Goal: Task Accomplishment & Management: Manage account settings

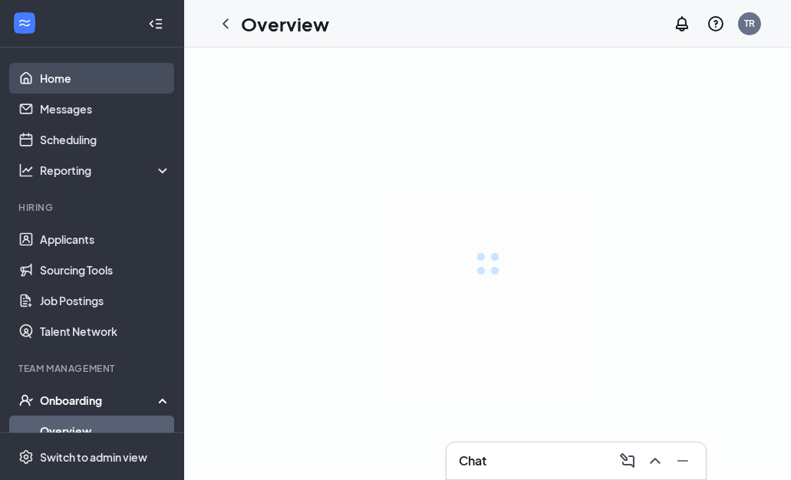
click at [61, 79] on link "Home" at bounding box center [105, 78] width 131 height 31
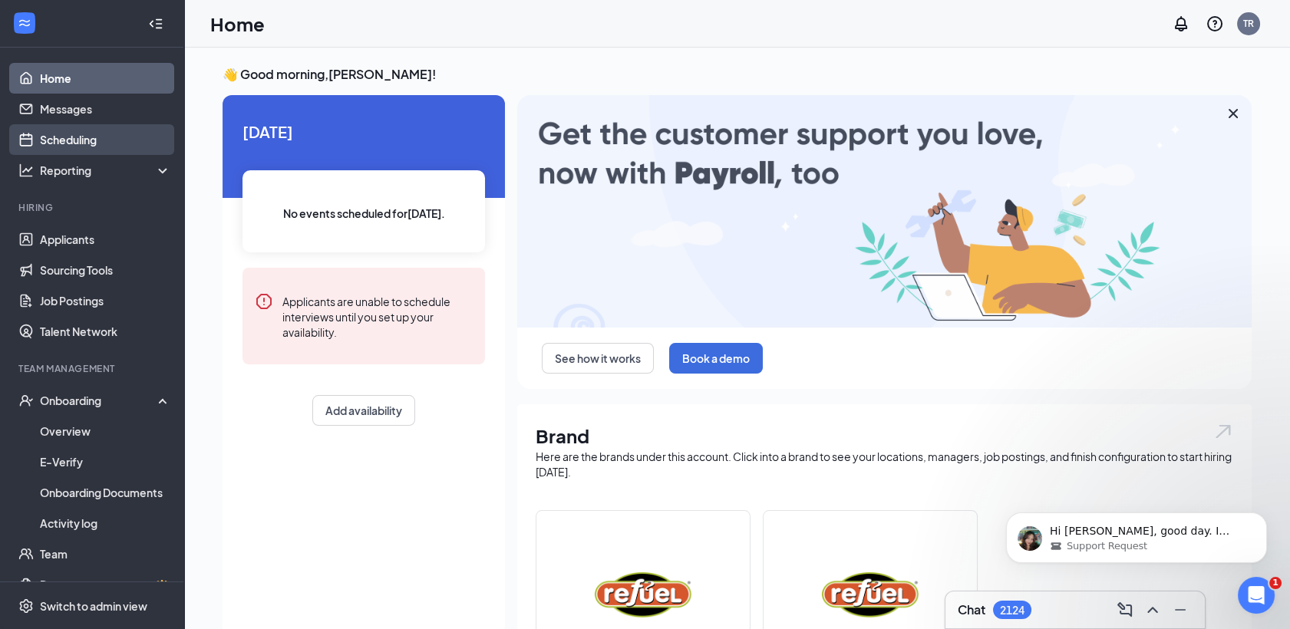
click at [86, 144] on link "Scheduling" at bounding box center [105, 139] width 131 height 31
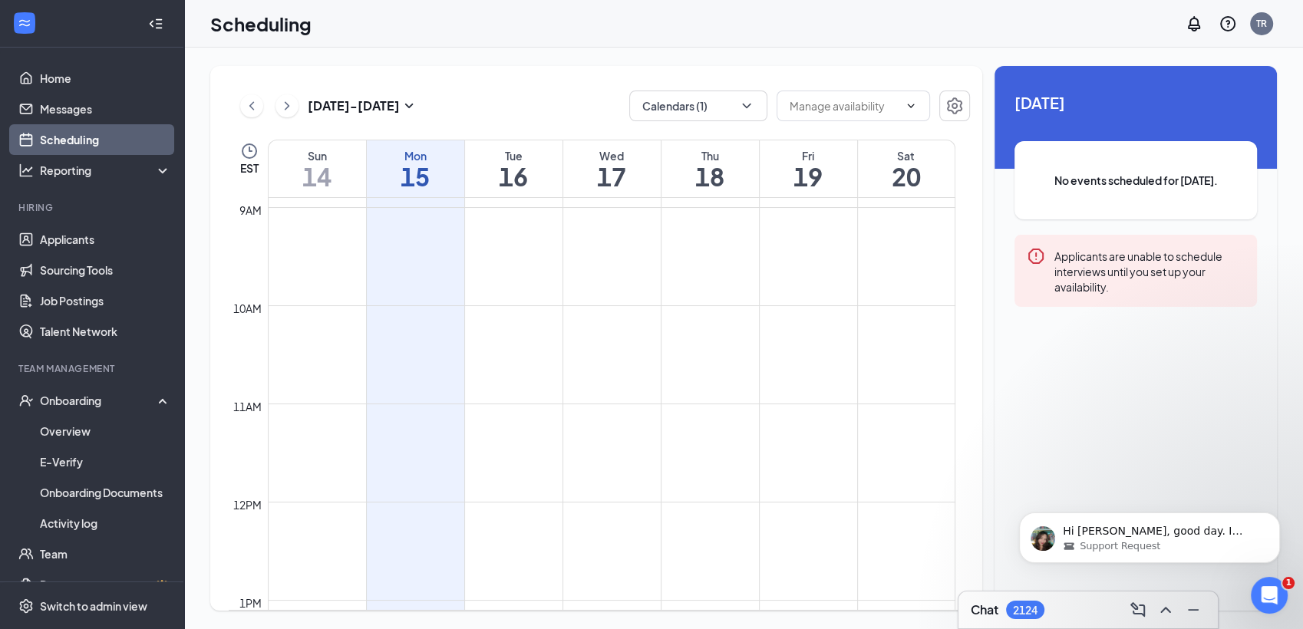
scroll to position [939, 0]
click at [579, 344] on td at bounding box center [611, 351] width 687 height 25
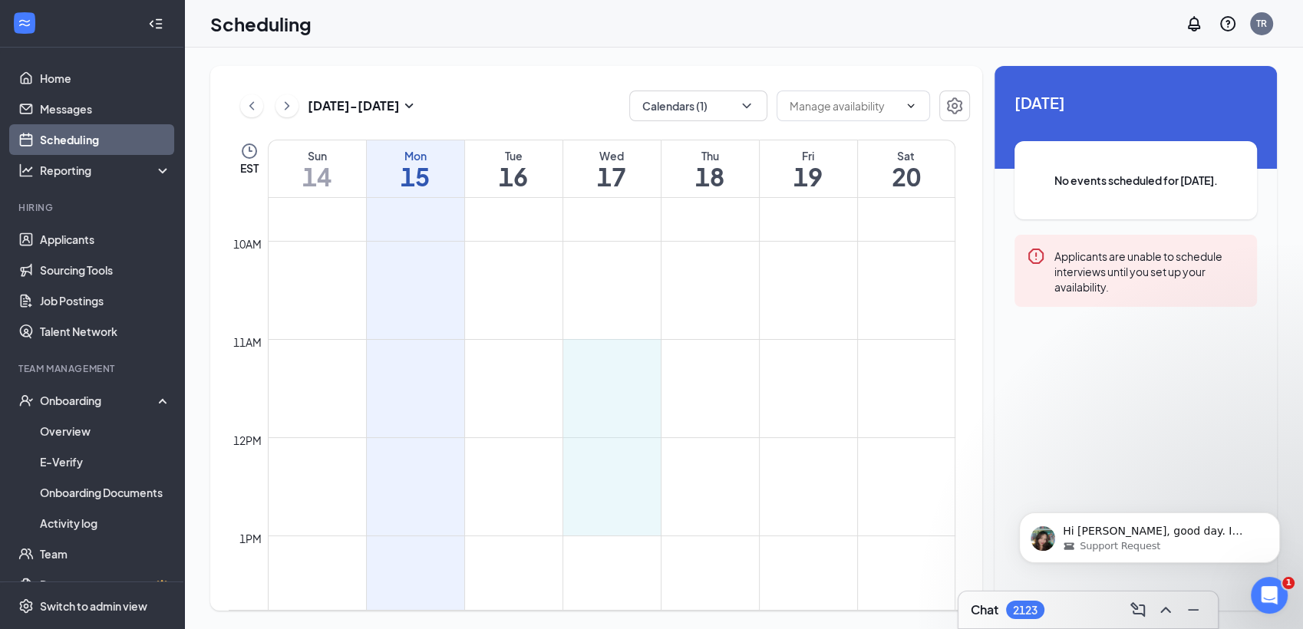
drag, startPoint x: 588, startPoint y: 349, endPoint x: 593, endPoint y: 531, distance: 181.9
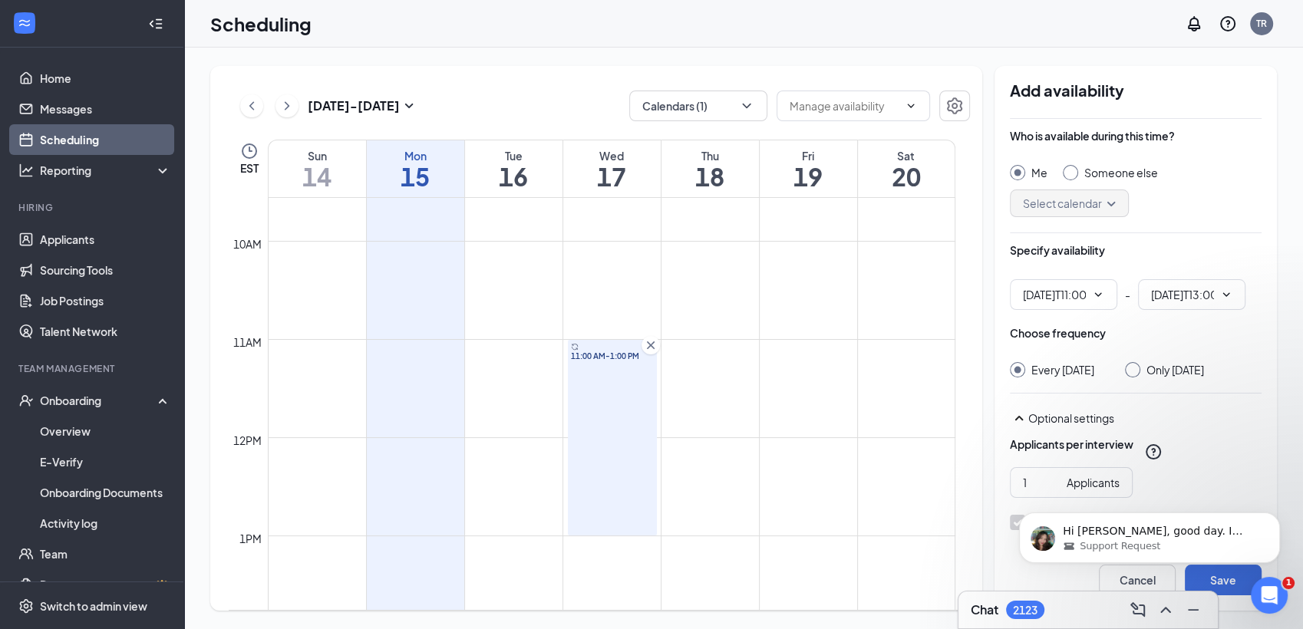
type input "11:00 AM"
click at [790, 480] on icon "Dismiss notification" at bounding box center [1275, 517] width 8 height 8
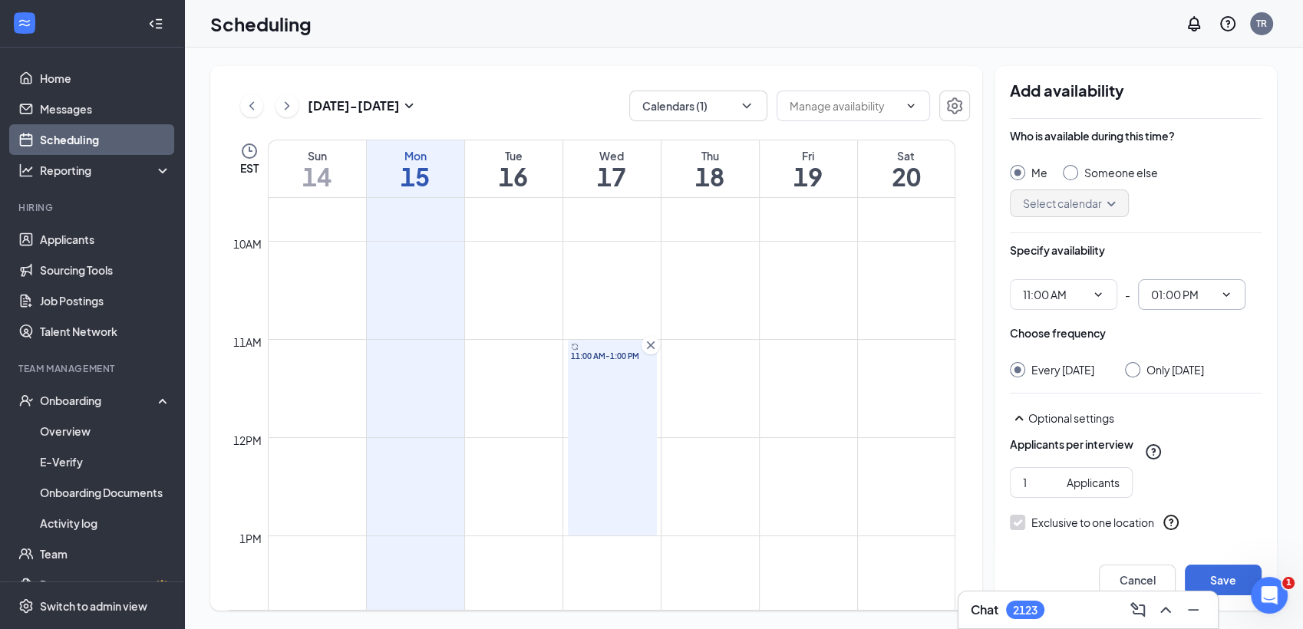
click at [790, 292] on span at bounding box center [1224, 294] width 15 height 12
click at [790, 292] on icon "ChevronDown" at bounding box center [1226, 294] width 12 height 12
click at [790, 292] on input "01:00 PM" at bounding box center [1182, 294] width 63 height 17
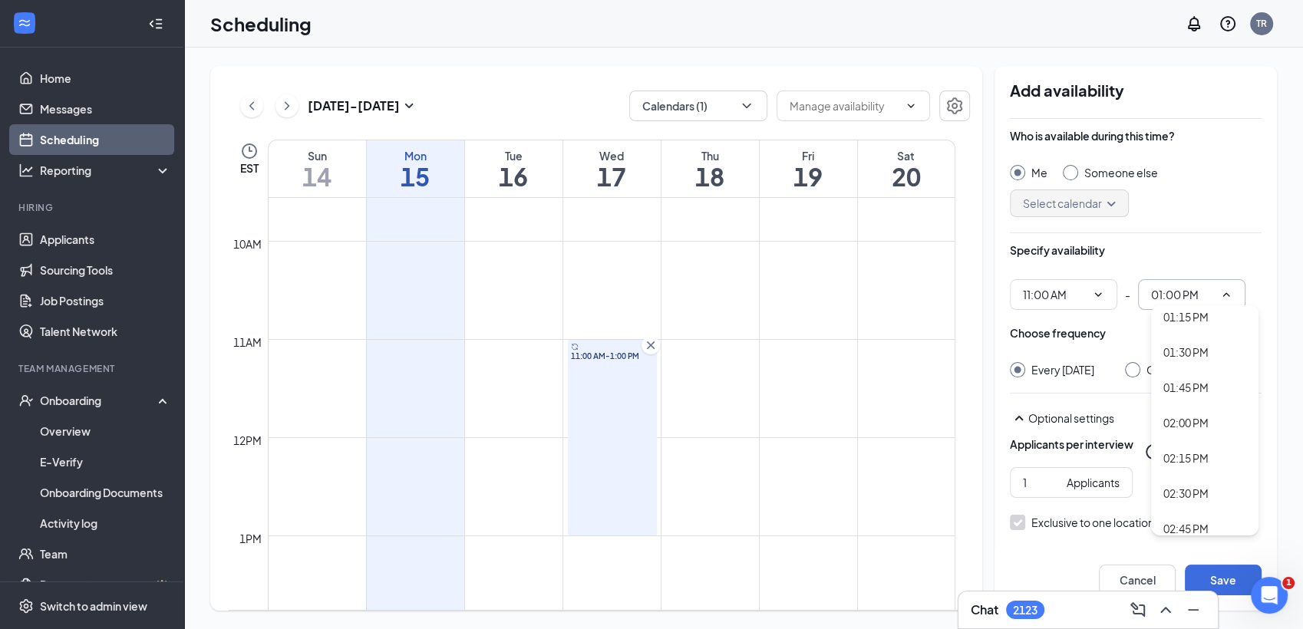
scroll to position [1897, 0]
click at [790, 370] on div "02:00 PM" at bounding box center [1185, 366] width 45 height 17
type input "02:00 PM"
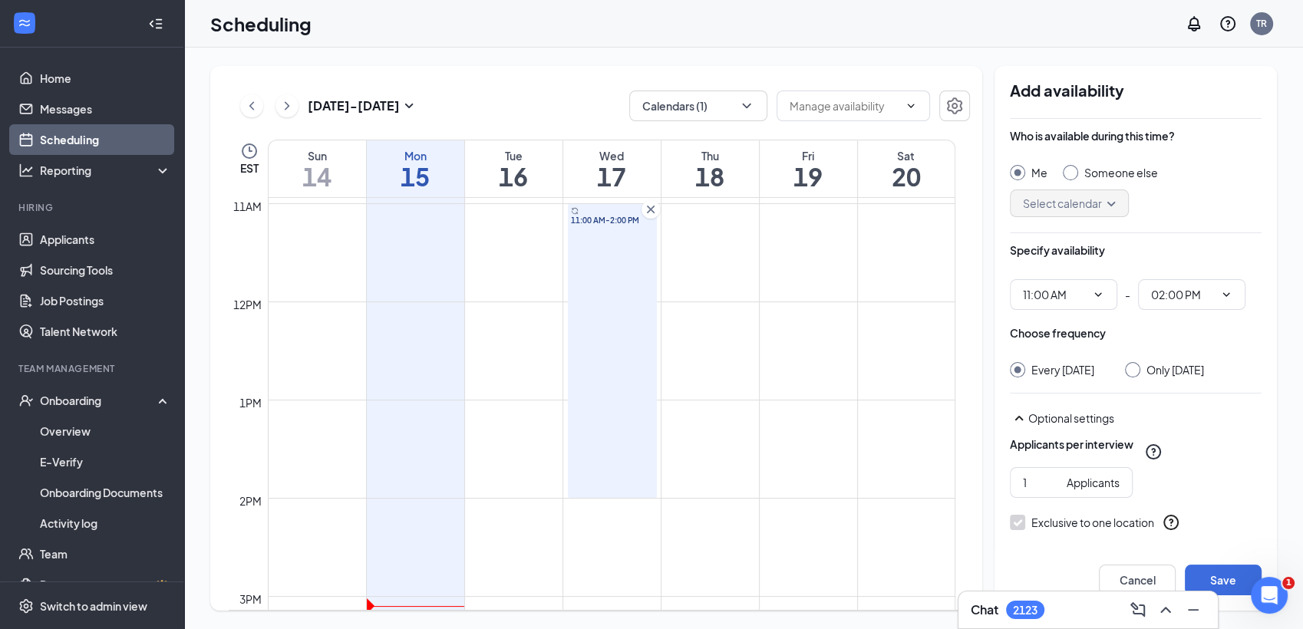
scroll to position [1067, 0]
click at [790, 368] on input "Only Wednesday, Sep 17" at bounding box center [1130, 367] width 11 height 11
radio input "true"
click at [790, 365] on input "Only Wednesday, Sep 17" at bounding box center [1130, 367] width 11 height 11
click at [790, 371] on input "Only Wednesday, Sep 17" at bounding box center [1130, 367] width 11 height 11
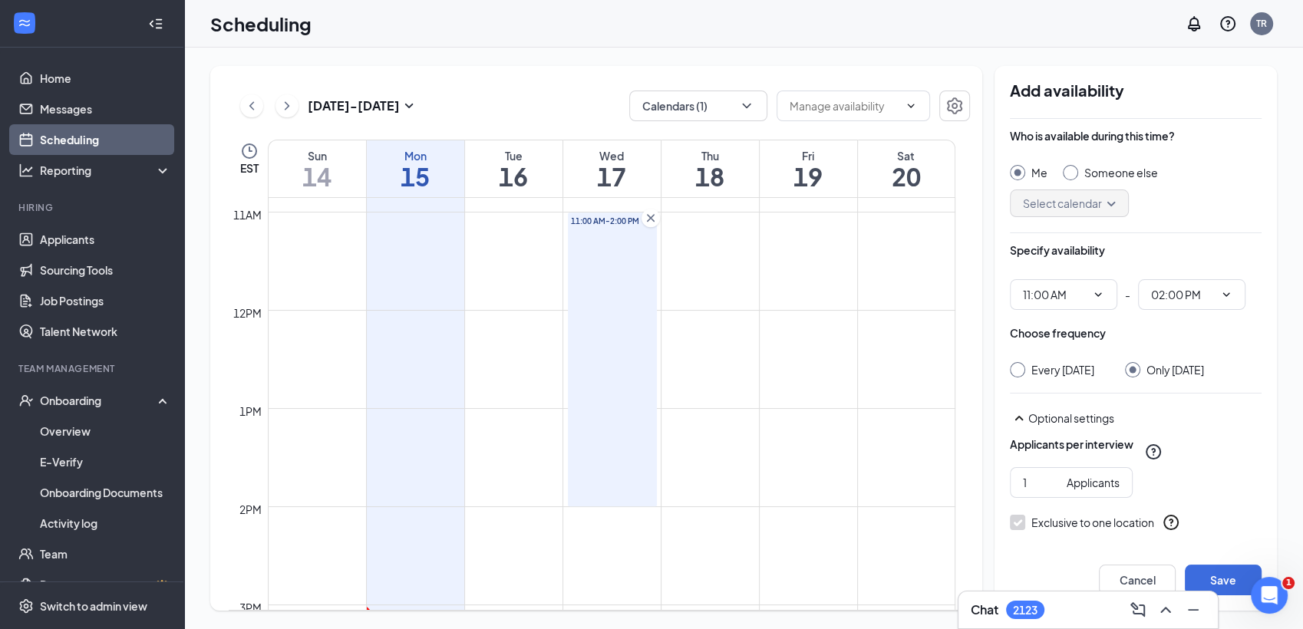
click at [790, 369] on input "Every Wednesday" at bounding box center [1015, 367] width 11 height 11
radio input "true"
radio input "false"
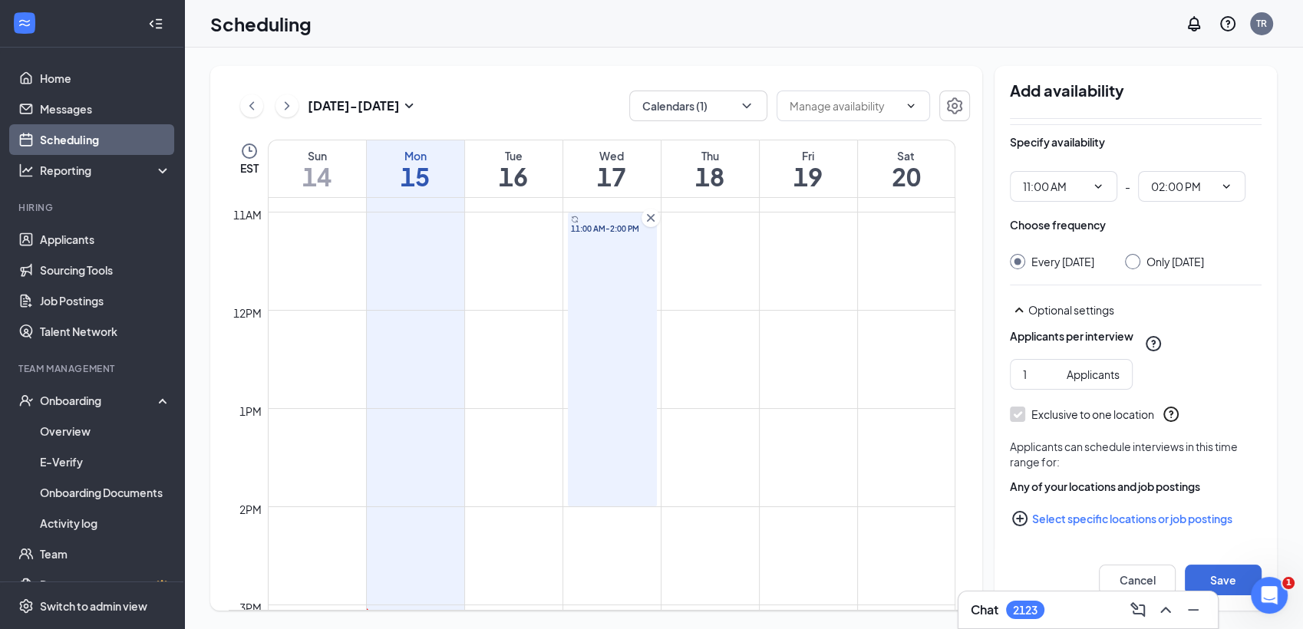
scroll to position [122, 0]
click at [790, 480] on button "Save" at bounding box center [1223, 580] width 77 height 31
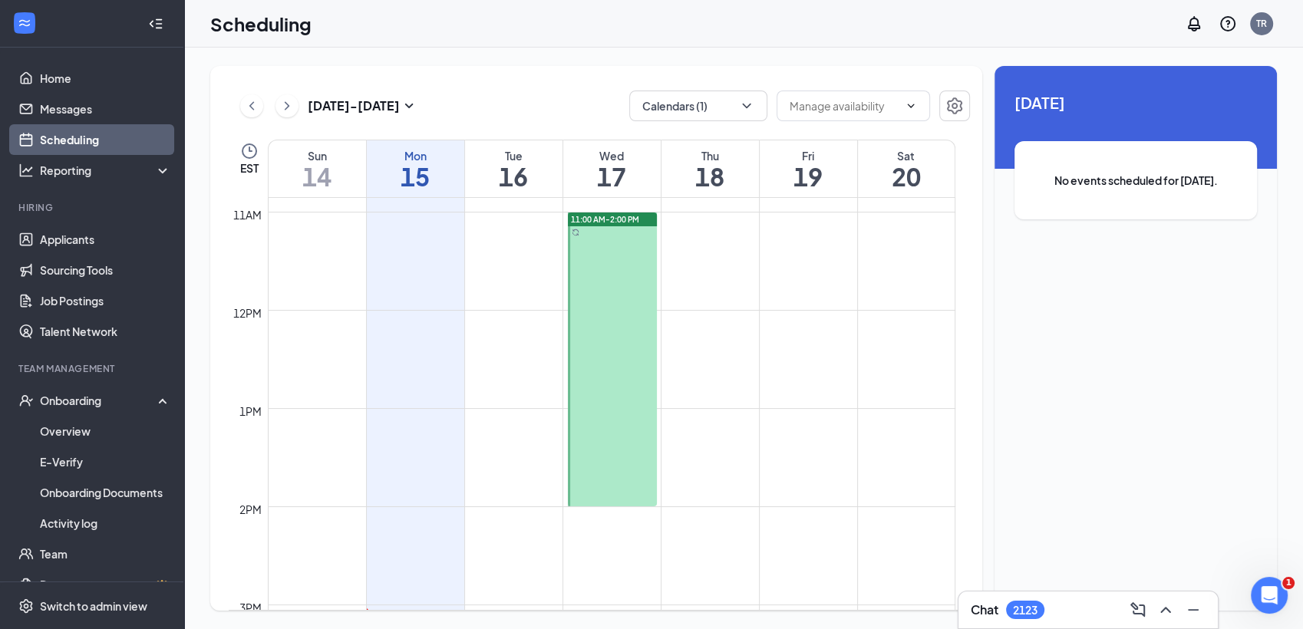
click at [612, 223] on span "11:00 AM-2:00 PM" at bounding box center [605, 219] width 68 height 11
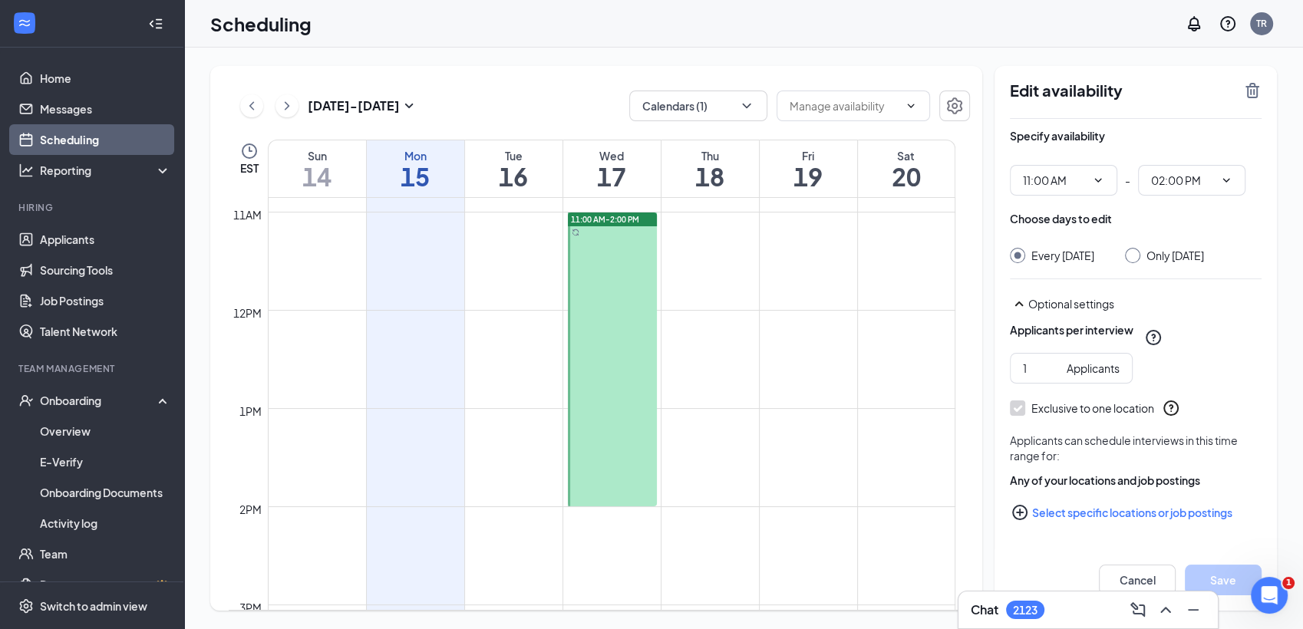
click at [615, 231] on div at bounding box center [613, 360] width 90 height 294
click at [790, 94] on icon "TrashOutline" at bounding box center [1252, 90] width 14 height 15
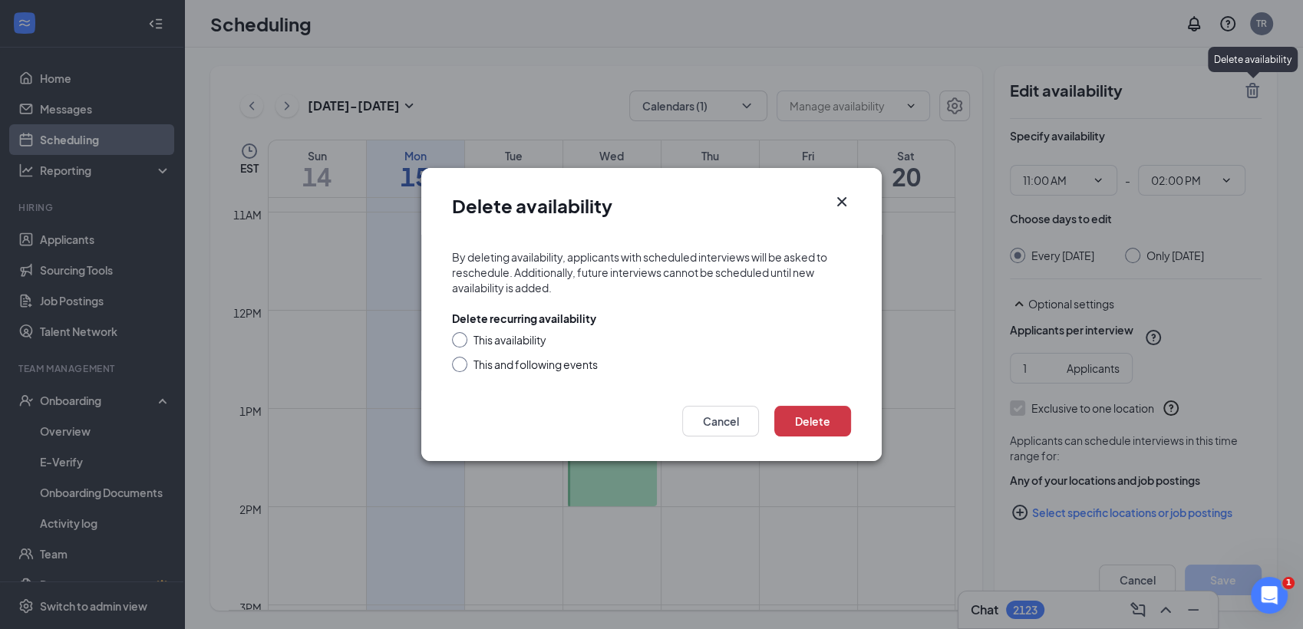
click at [463, 342] on div at bounding box center [459, 339] width 15 height 15
click at [460, 338] on input "This availability" at bounding box center [457, 337] width 11 height 11
radio input "true"
click at [458, 363] on input "This and following events" at bounding box center [457, 362] width 11 height 11
radio input "true"
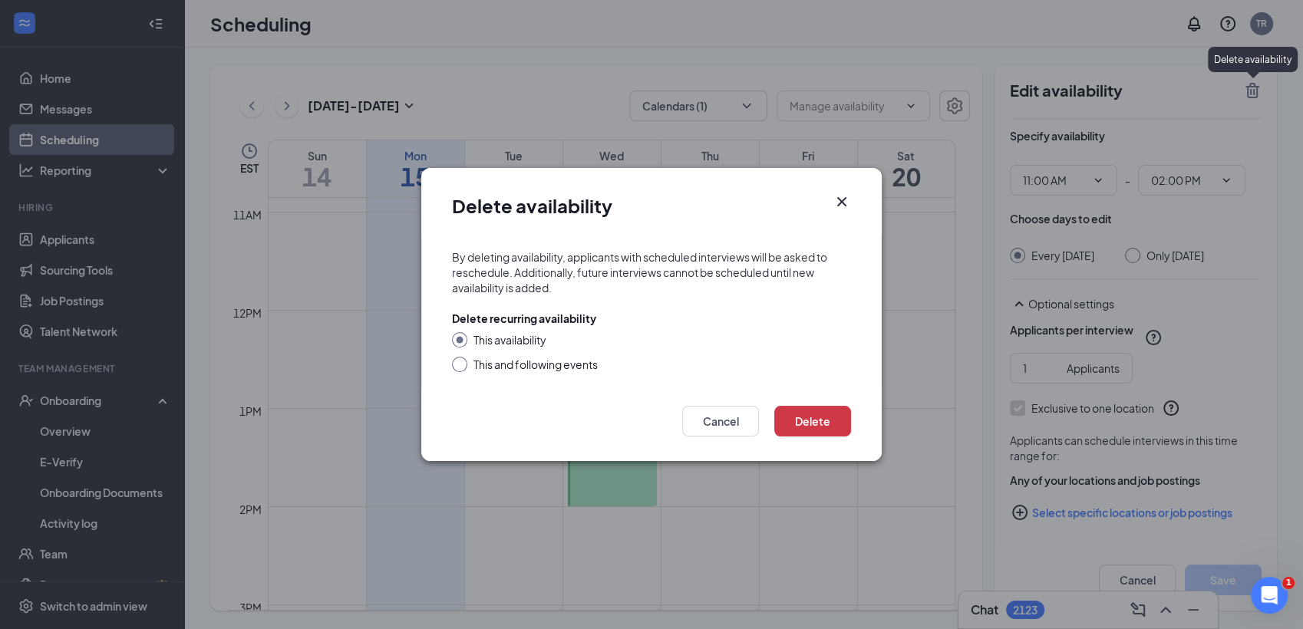
radio input "false"
click at [790, 420] on button "Delete" at bounding box center [812, 421] width 77 height 31
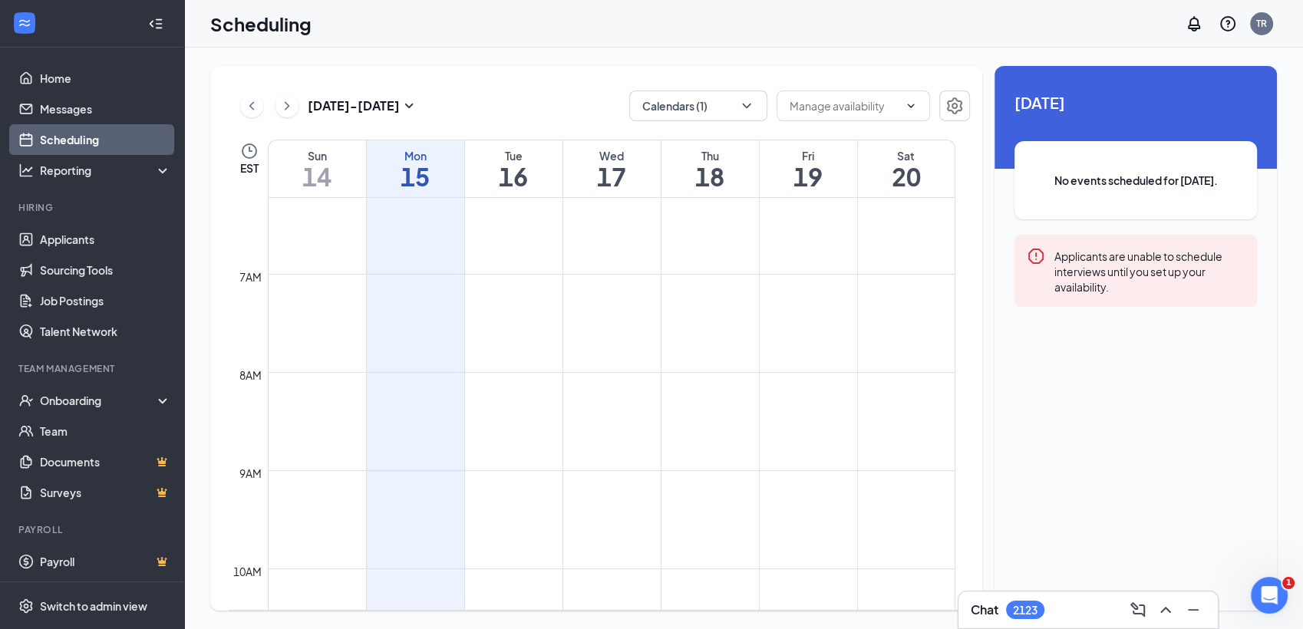
scroll to position [598, 0]
click at [755, 104] on button "Calendars (1)" at bounding box center [698, 106] width 138 height 31
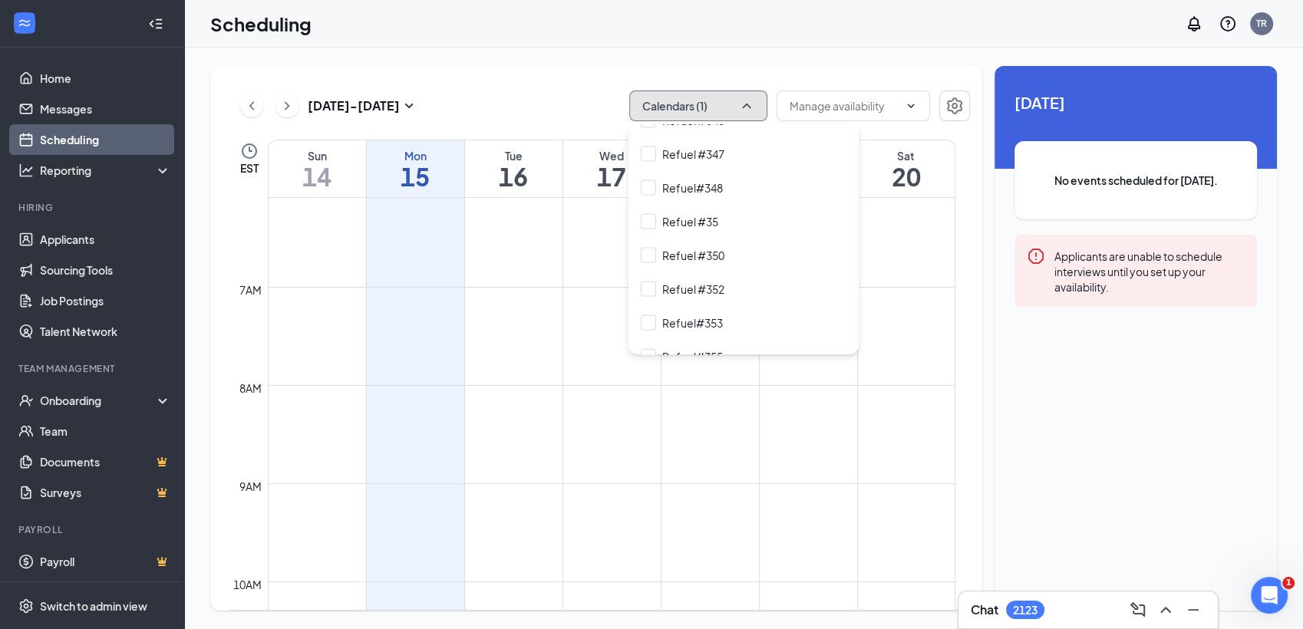
scroll to position [9311, 0]
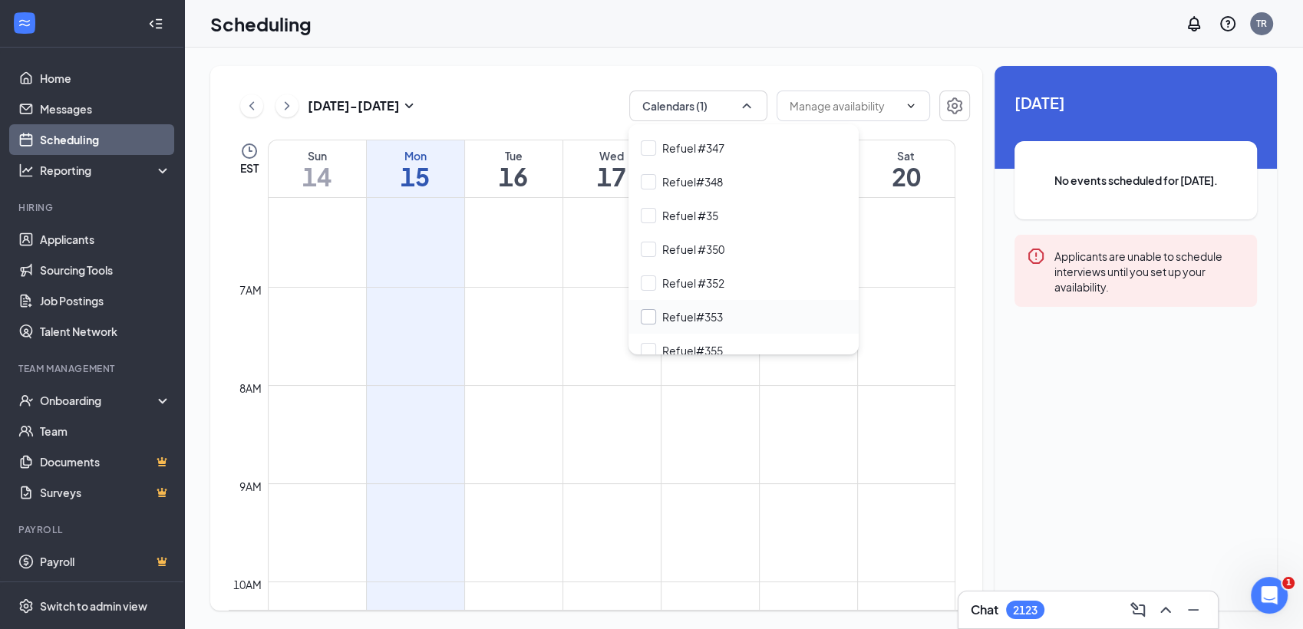
click at [717, 321] on input "Refuel#353" at bounding box center [682, 316] width 82 height 15
checkbox input "true"
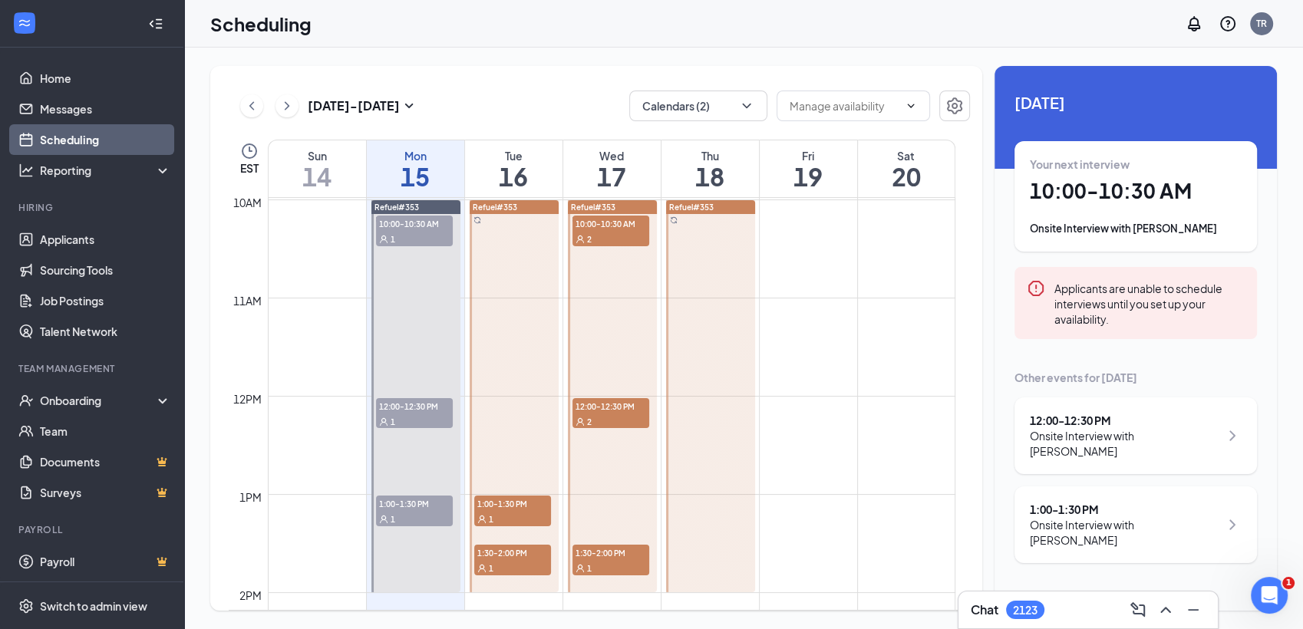
scroll to position [976, 0]
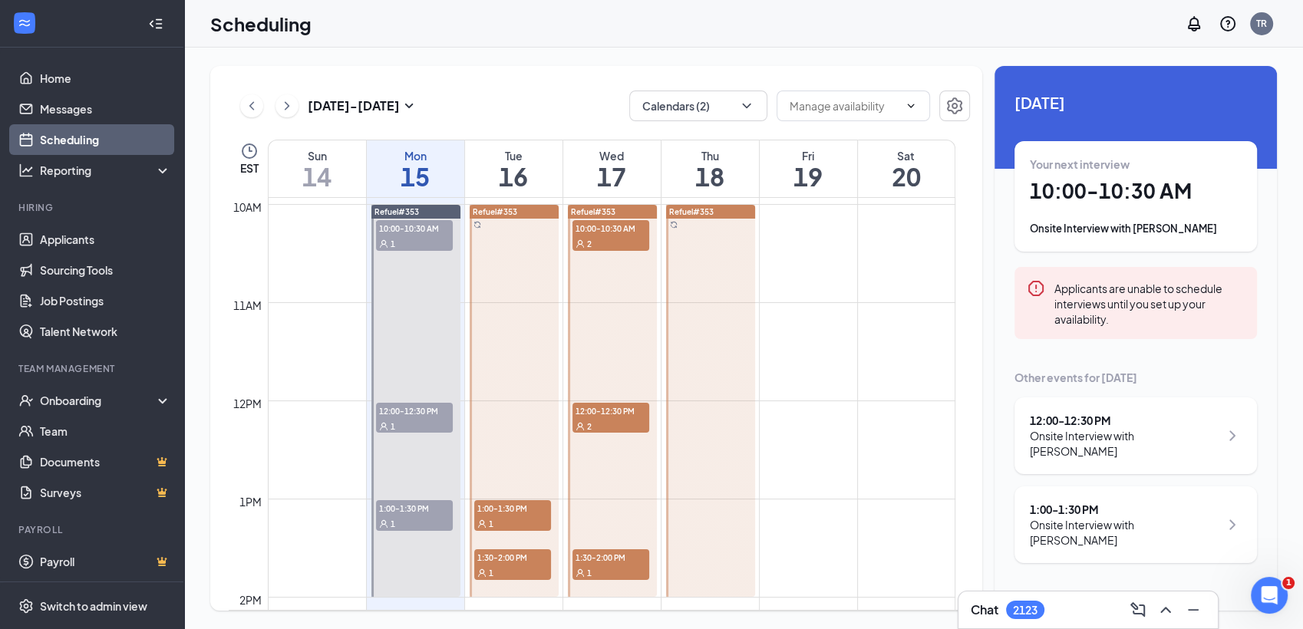
click at [437, 242] on div "1" at bounding box center [414, 243] width 77 height 15
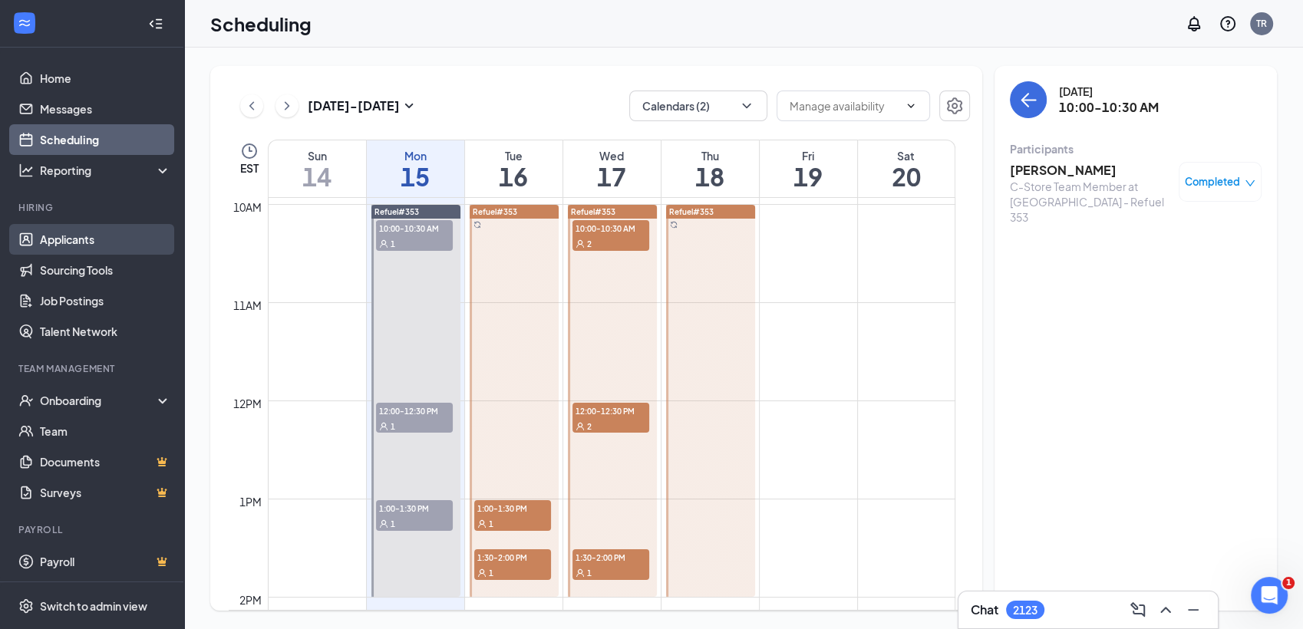
click at [73, 234] on link "Applicants" at bounding box center [105, 239] width 131 height 31
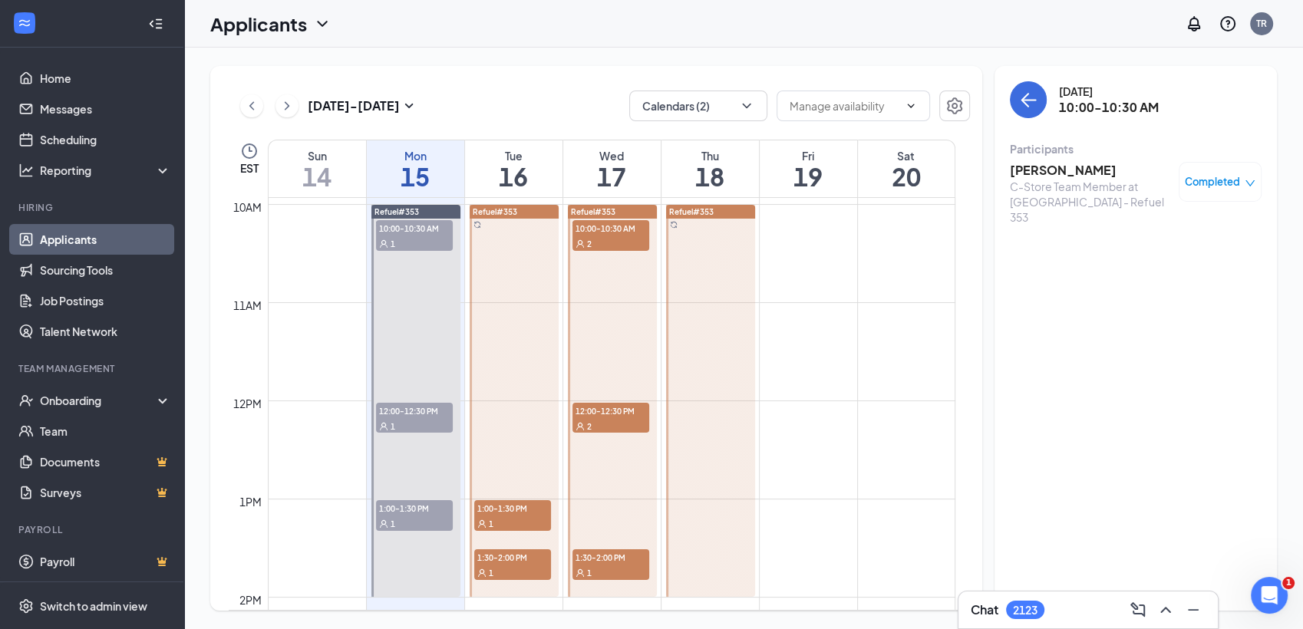
click at [73, 234] on link "Applicants" at bounding box center [105, 239] width 131 height 31
click at [67, 242] on link "Applicants" at bounding box center [105, 239] width 131 height 31
click at [71, 230] on link "Applicants" at bounding box center [105, 239] width 131 height 31
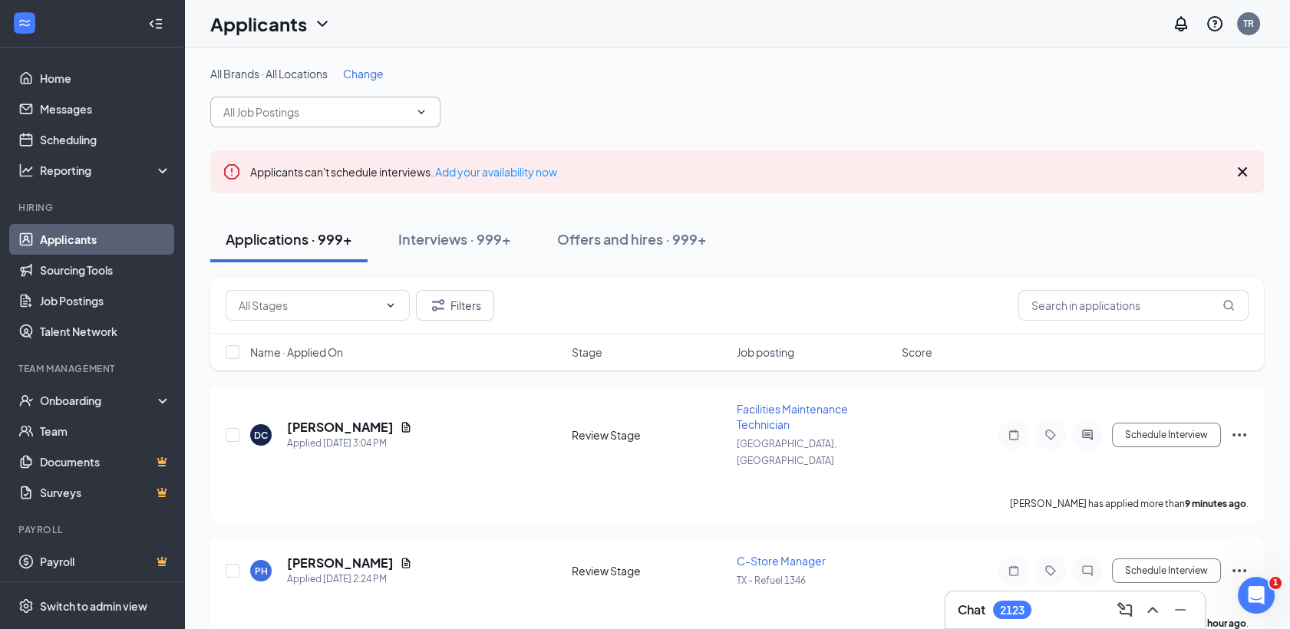
click at [421, 116] on icon "ChevronDown" at bounding box center [421, 112] width 12 height 12
click at [295, 107] on input "text" at bounding box center [316, 112] width 186 height 17
type input "d"
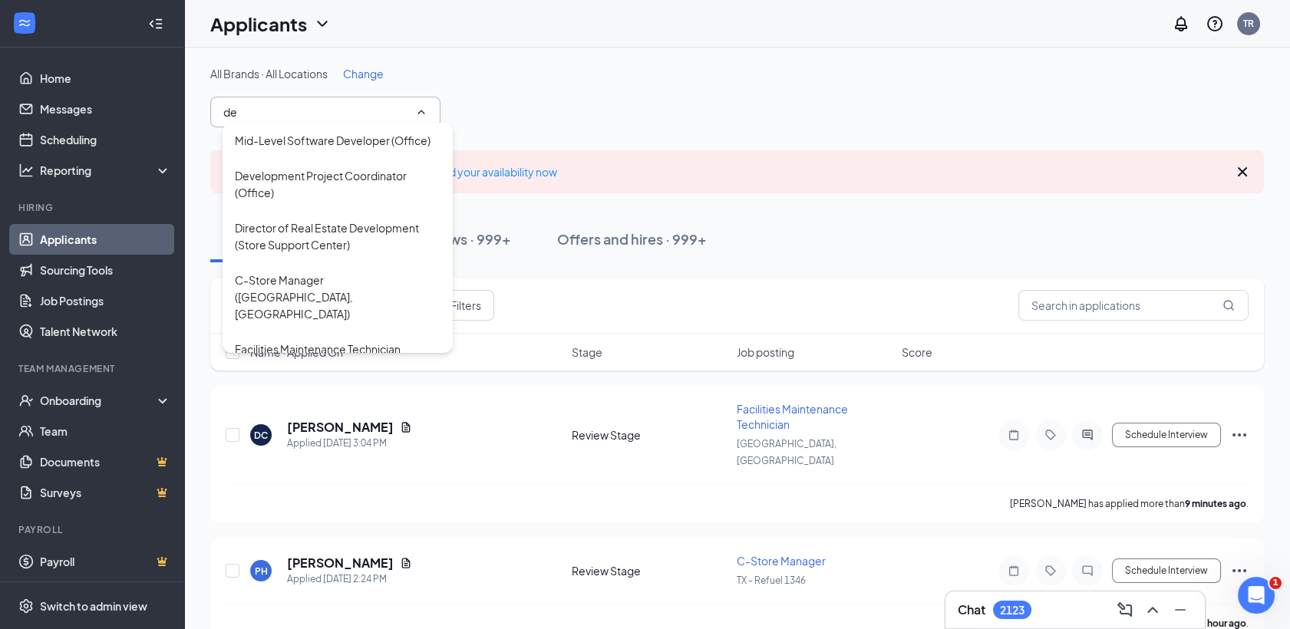
type input "d"
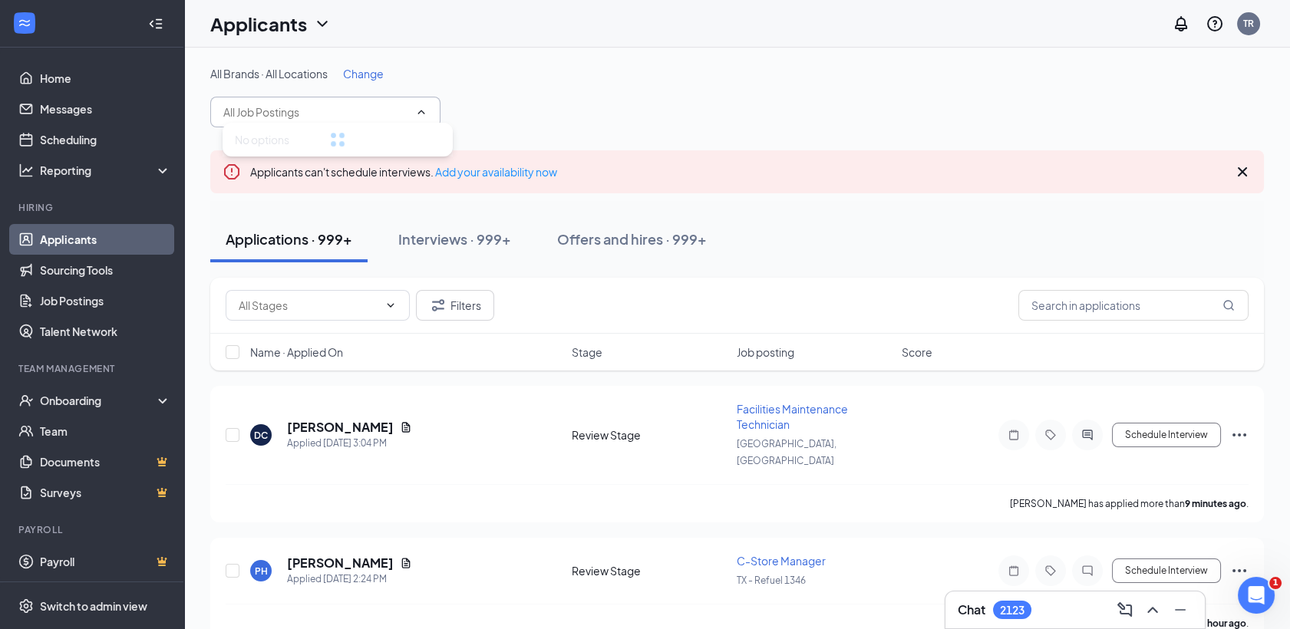
type input "a"
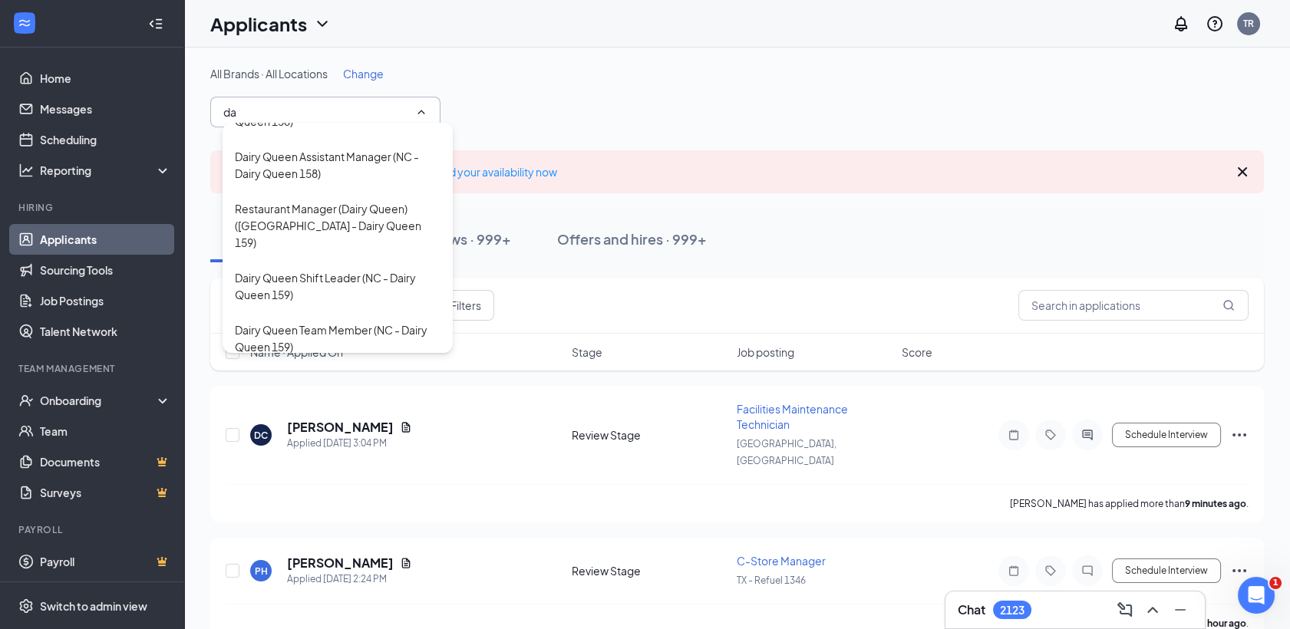
scroll to position [287, 0]
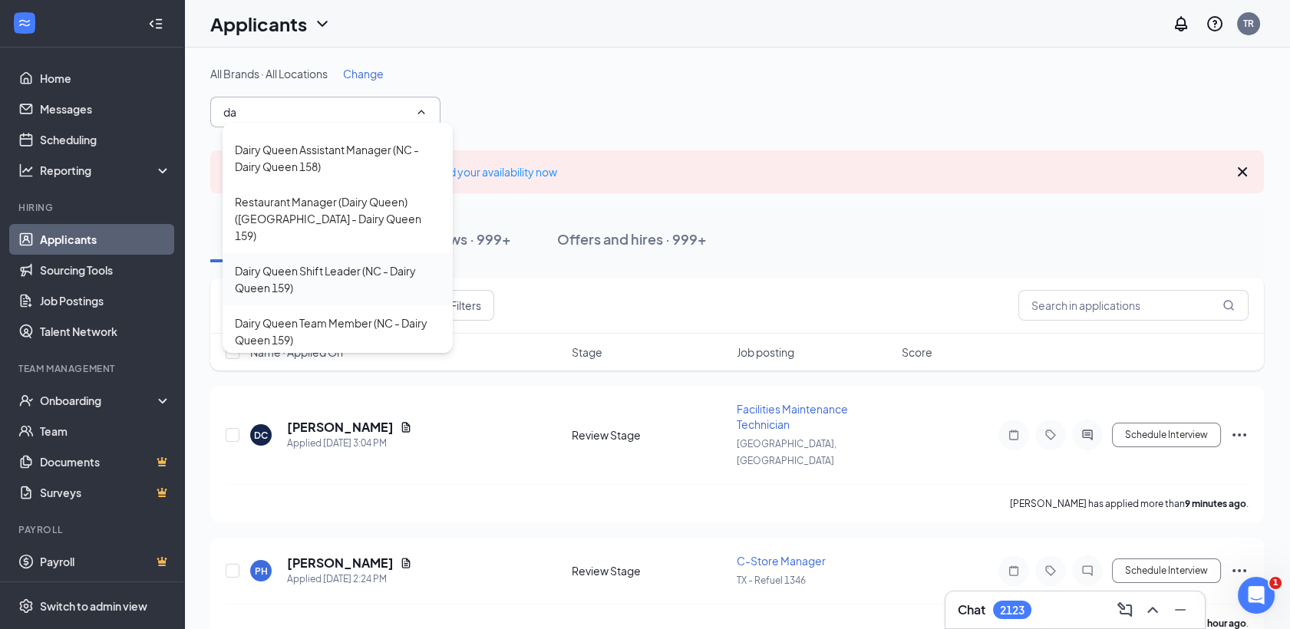
click at [288, 262] on div "Dairy Queen Shift Leader (NC - Dairy Queen 159)" at bounding box center [338, 279] width 206 height 34
type input "Dairy Queen Shift Leader (NC - Dairy Queen 159)"
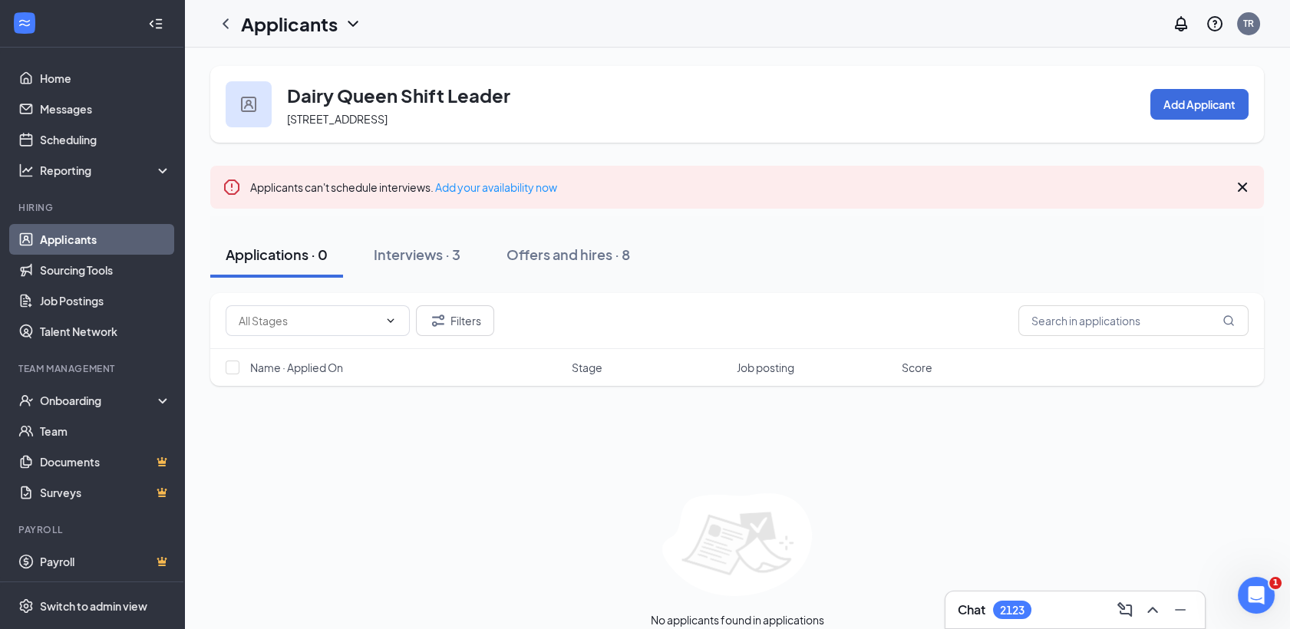
click at [348, 20] on icon "ChevronDown" at bounding box center [353, 24] width 18 height 18
click at [227, 25] on icon "ChevronLeft" at bounding box center [225, 24] width 18 height 18
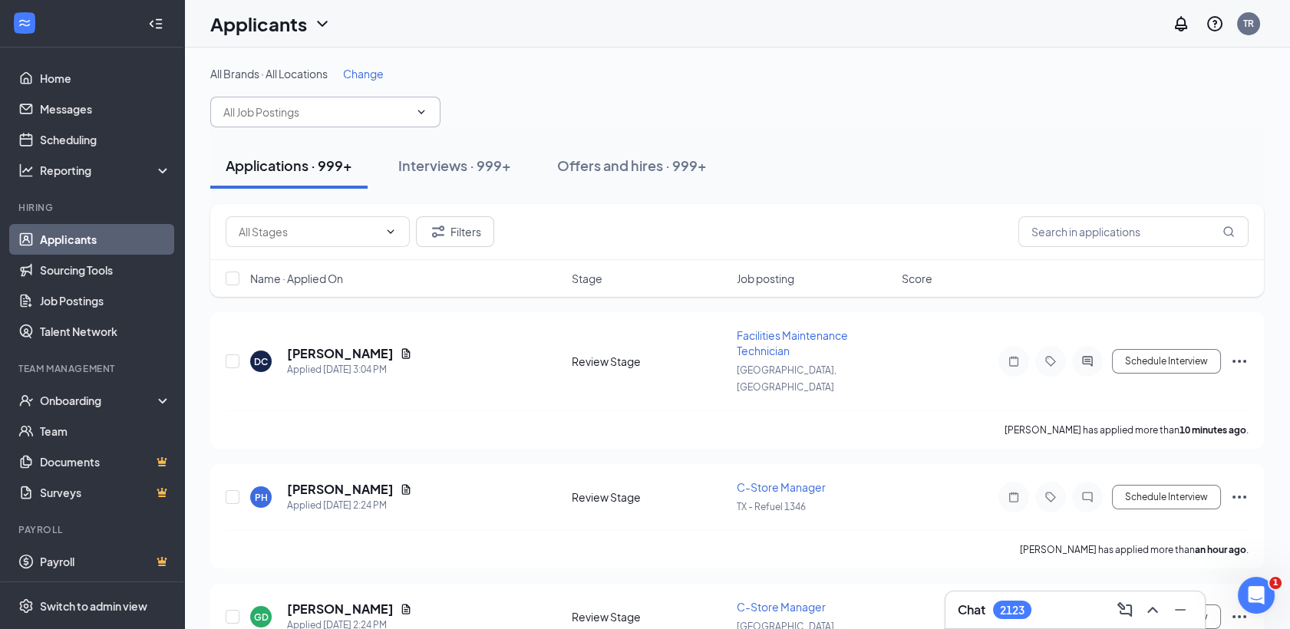
click at [315, 115] on input "text" at bounding box center [316, 112] width 186 height 17
type input "f"
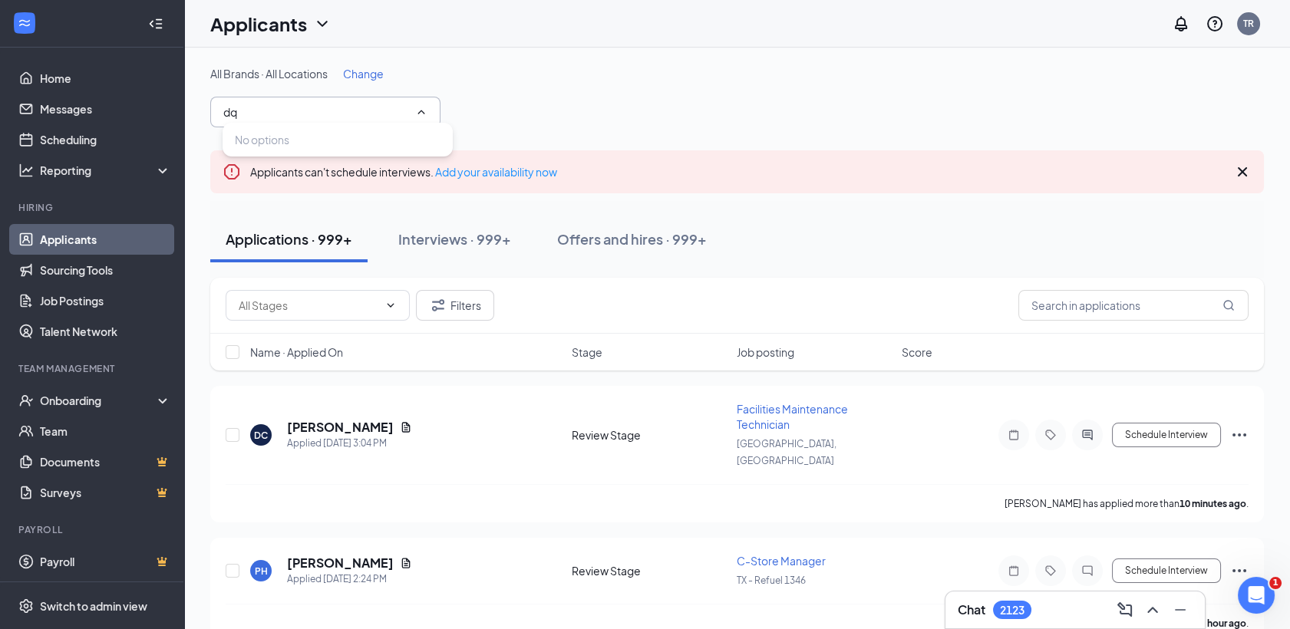
type input "d"
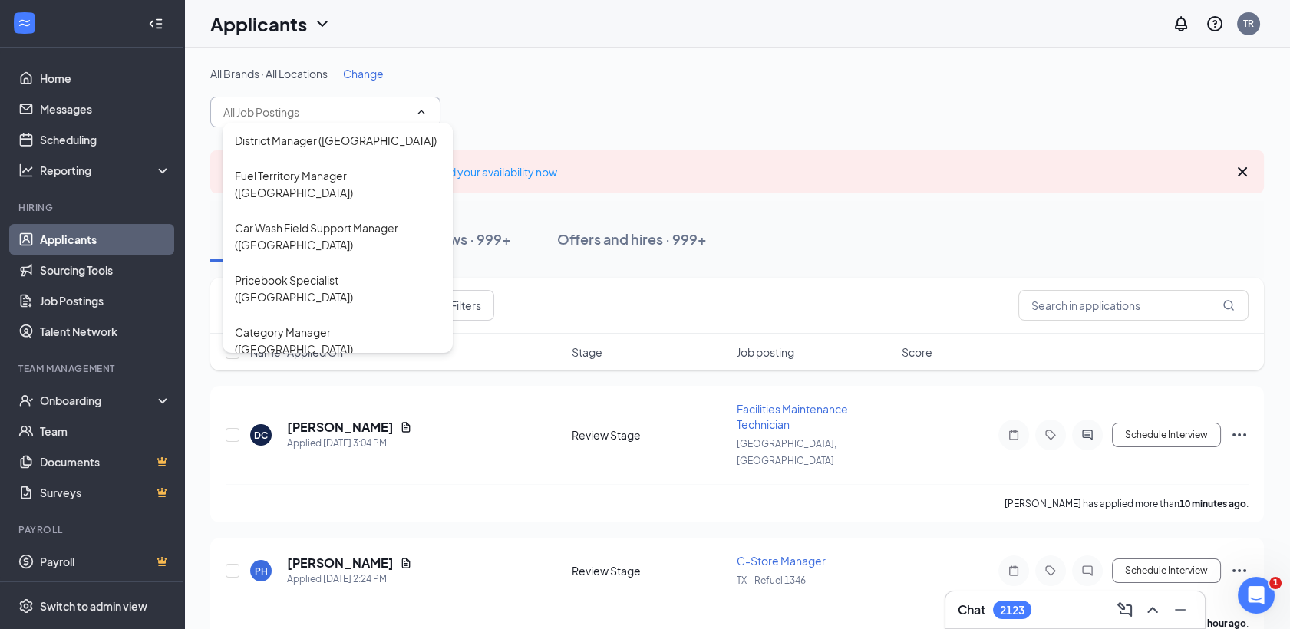
click at [592, 103] on div "All Brands · All Locations Change District Manager (Central TX) Fuel Territory …" at bounding box center [736, 96] width 1053 height 61
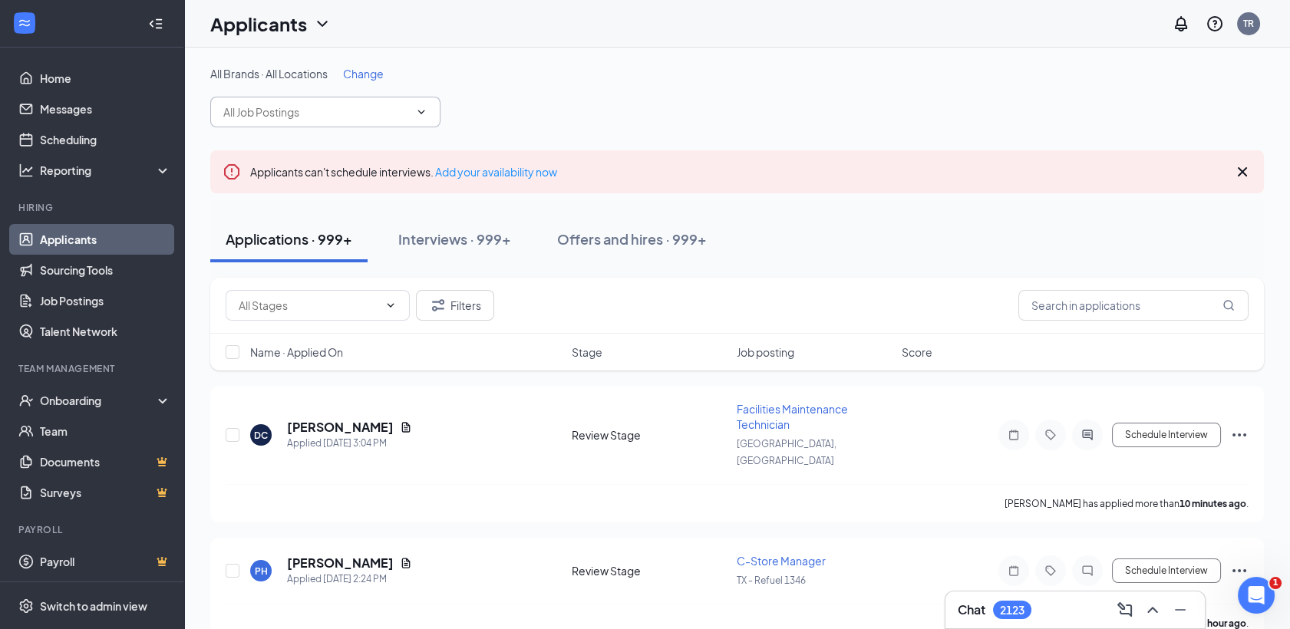
click at [348, 118] on input "text" at bounding box center [316, 112] width 186 height 17
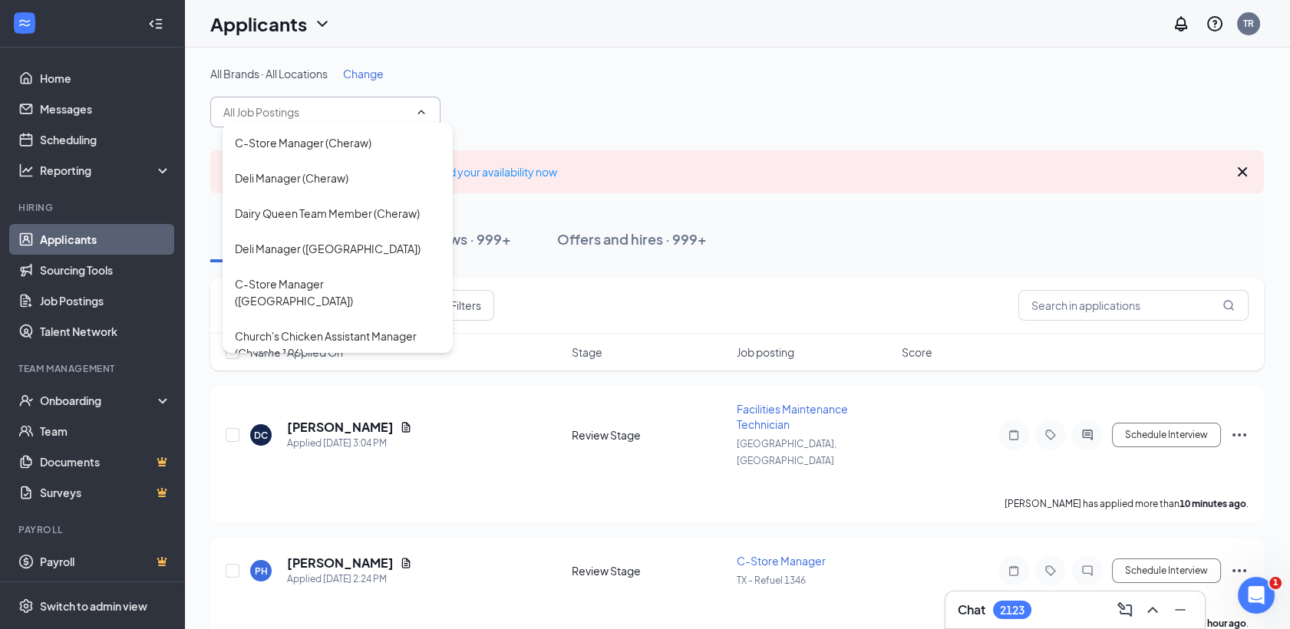
scroll to position [2893, 0]
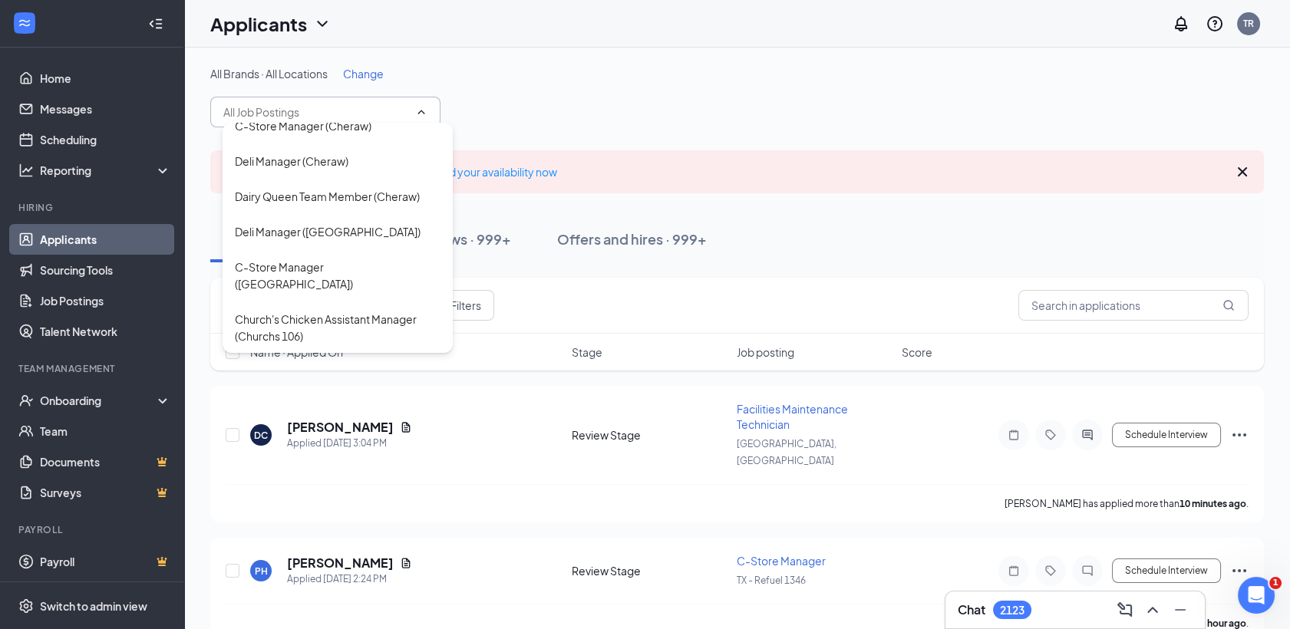
click at [282, 107] on input "text" at bounding box center [316, 112] width 186 height 17
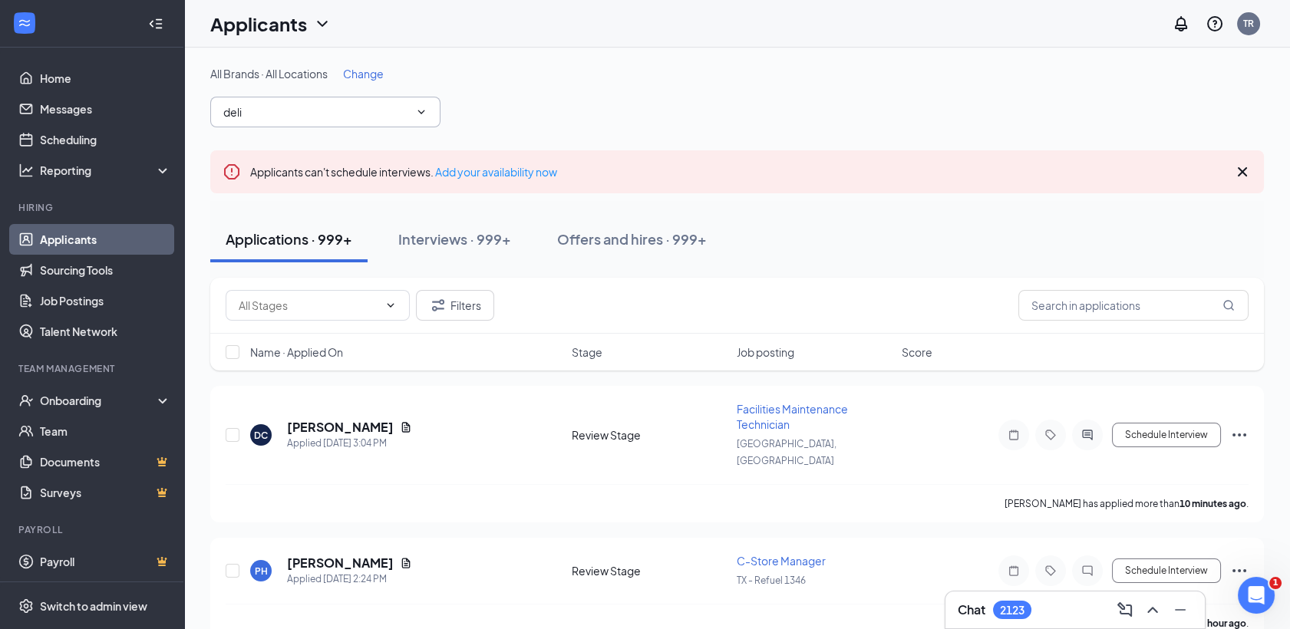
type input "deli"
click at [417, 106] on icon "ChevronDown" at bounding box center [421, 112] width 12 height 12
click at [427, 114] on span "deli Deli Assistant Manager (Buddys 5338) Deli Manager (Cheraw) Deli Manager (C…" at bounding box center [325, 112] width 230 height 31
click at [424, 108] on icon "ChevronDown" at bounding box center [421, 112] width 12 height 12
click at [416, 110] on icon "ChevronDown" at bounding box center [421, 112] width 12 height 12
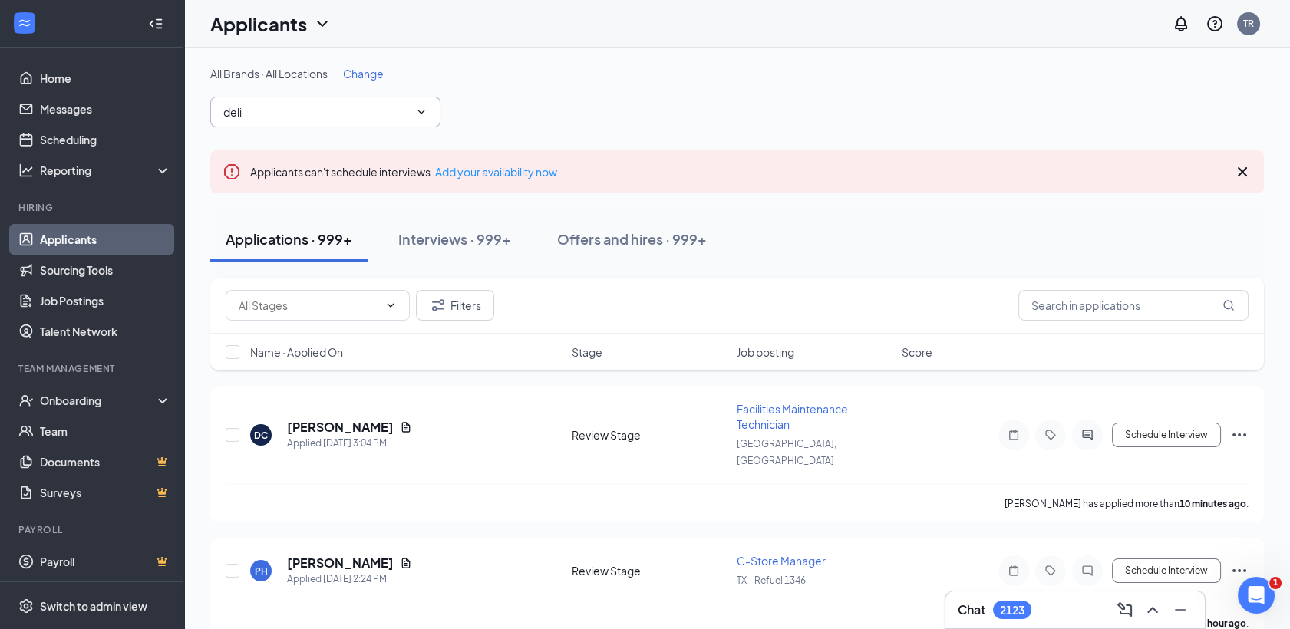
click at [417, 110] on icon "ChevronDown" at bounding box center [421, 112] width 12 height 12
click at [285, 99] on span "deli Deli Assistant Manager (Buddys 5338) Deli Manager (Cheraw) Deli Manager (C…" at bounding box center [325, 112] width 230 height 31
click at [306, 112] on input "deli" at bounding box center [316, 112] width 186 height 17
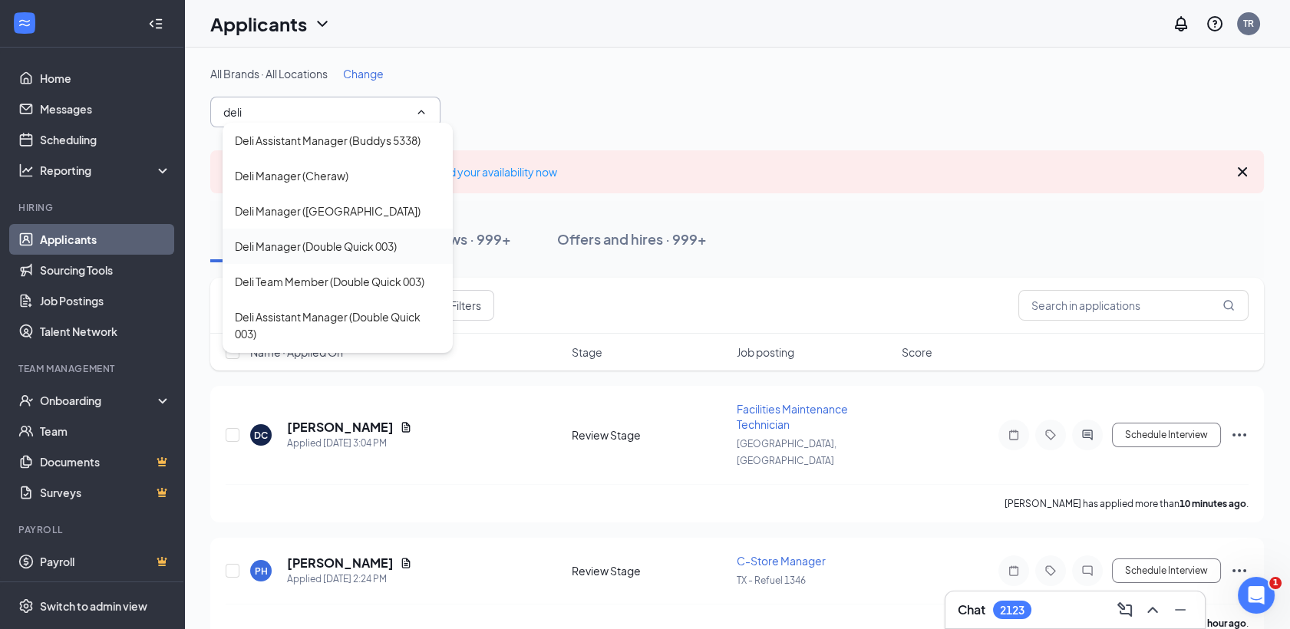
click at [285, 246] on div "Deli Manager (Double Quick 003)" at bounding box center [316, 246] width 162 height 17
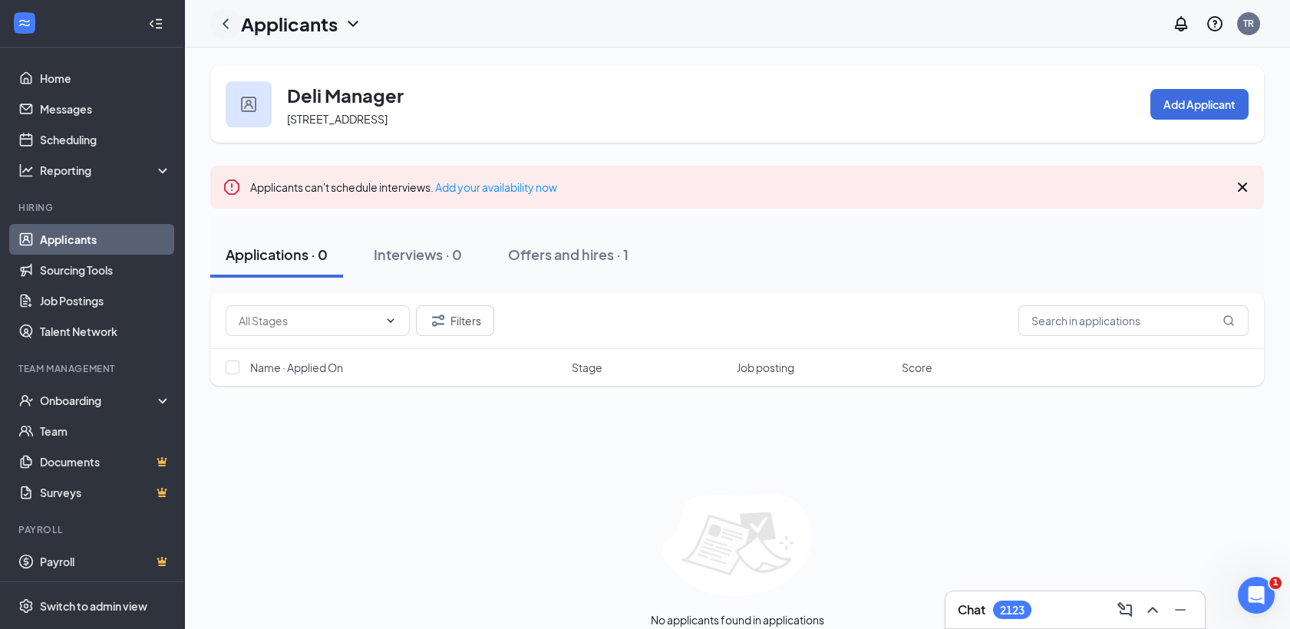
click at [227, 17] on icon "ChevronLeft" at bounding box center [225, 24] width 18 height 18
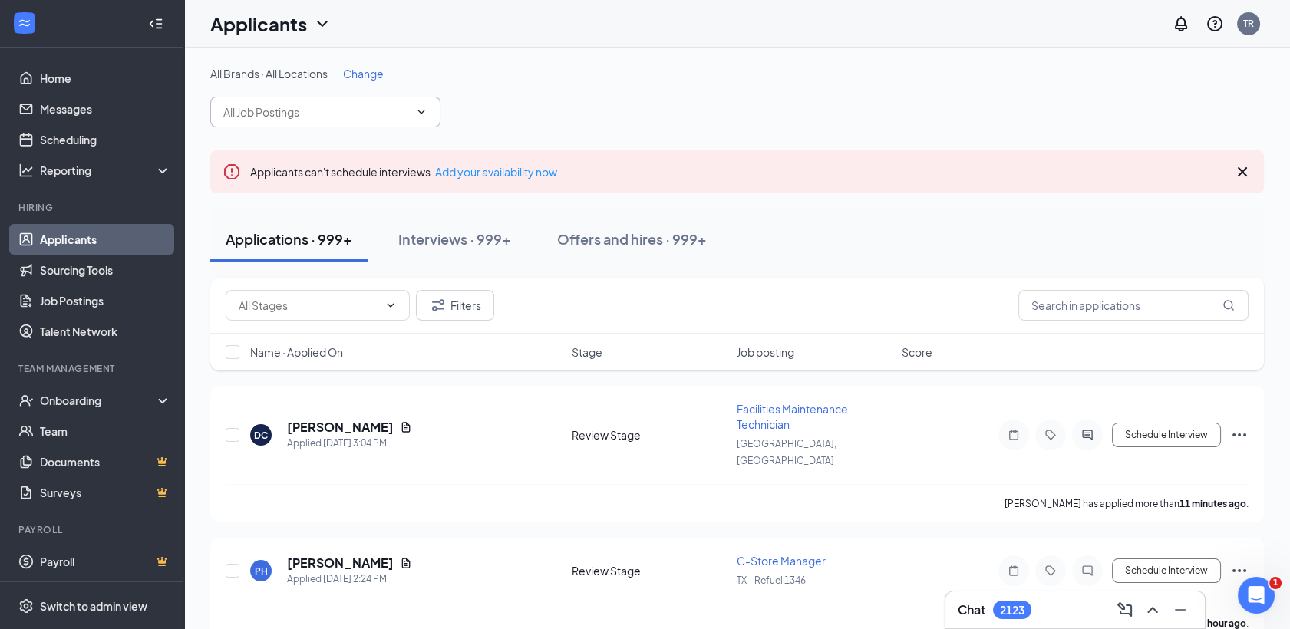
click at [338, 107] on input "text" at bounding box center [316, 112] width 186 height 17
click at [336, 104] on input "double quick 23" at bounding box center [316, 112] width 186 height 17
drag, startPoint x: 322, startPoint y: 107, endPoint x: 169, endPoint y: 151, distance: 159.6
type input "deli manager"
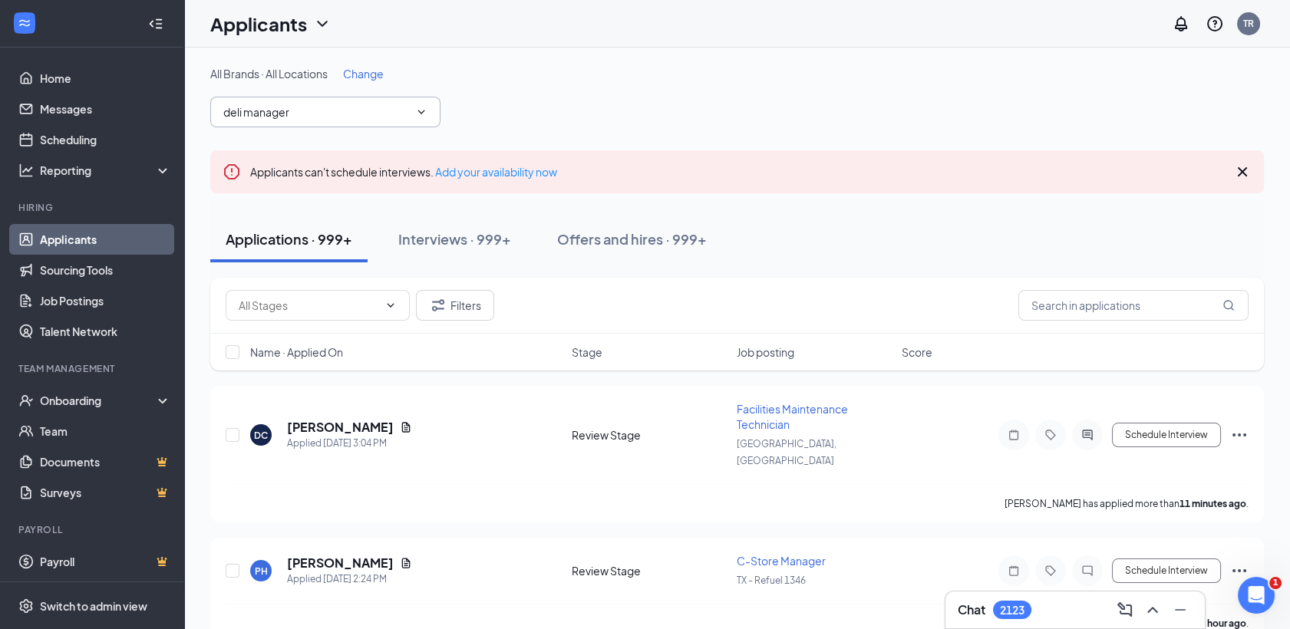
click at [421, 108] on icon "ChevronDown" at bounding box center [421, 112] width 12 height 12
click at [414, 108] on span at bounding box center [419, 112] width 15 height 12
click at [424, 110] on icon "ChevronDown" at bounding box center [421, 112] width 12 height 12
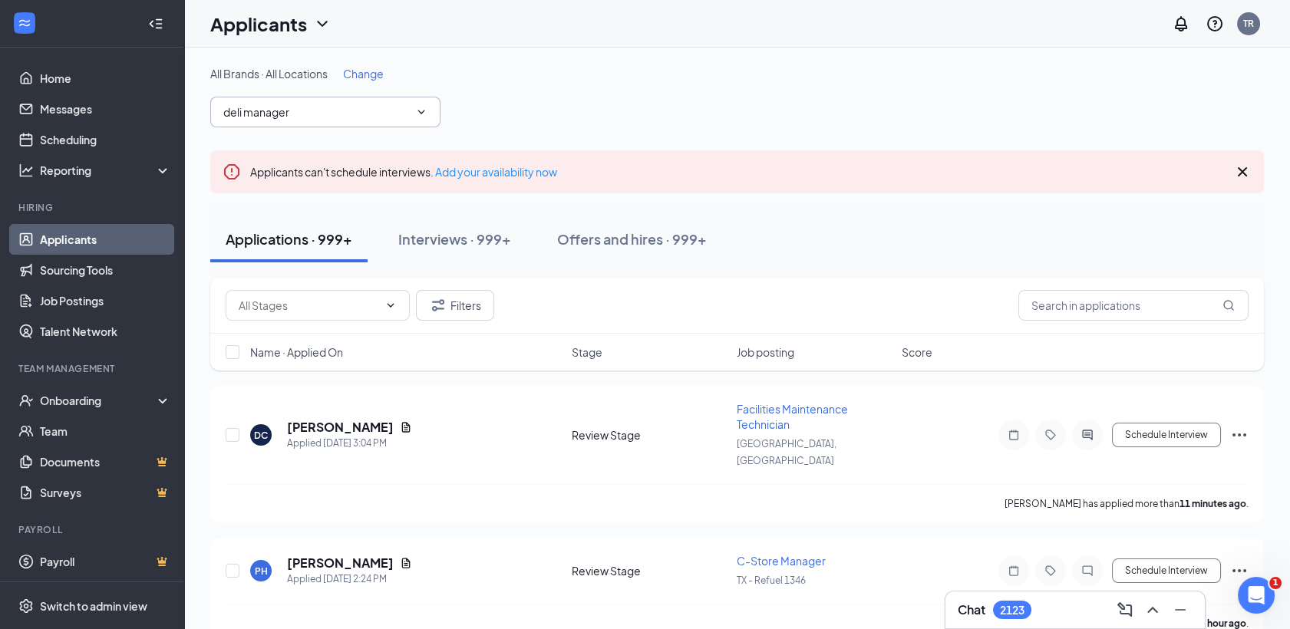
click at [424, 110] on icon "ChevronDown" at bounding box center [421, 112] width 12 height 12
click at [331, 108] on input "deli manager" at bounding box center [316, 112] width 186 height 17
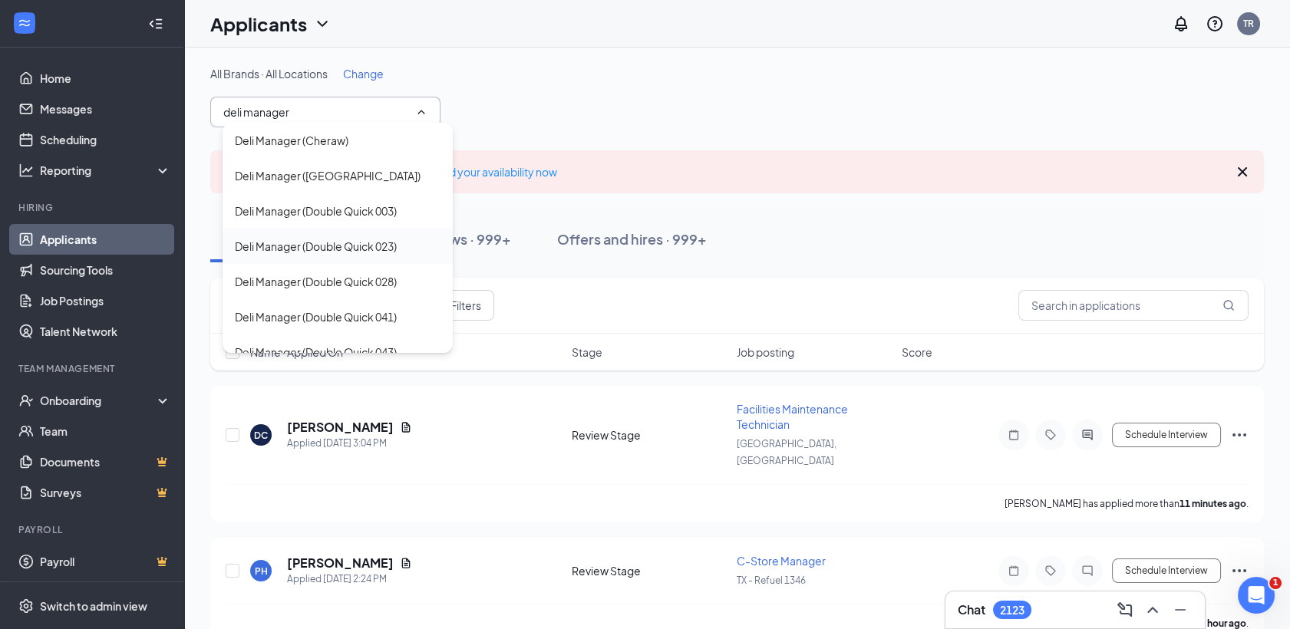
click at [356, 254] on div "Deli Manager (Double Quick 023)" at bounding box center [316, 246] width 162 height 17
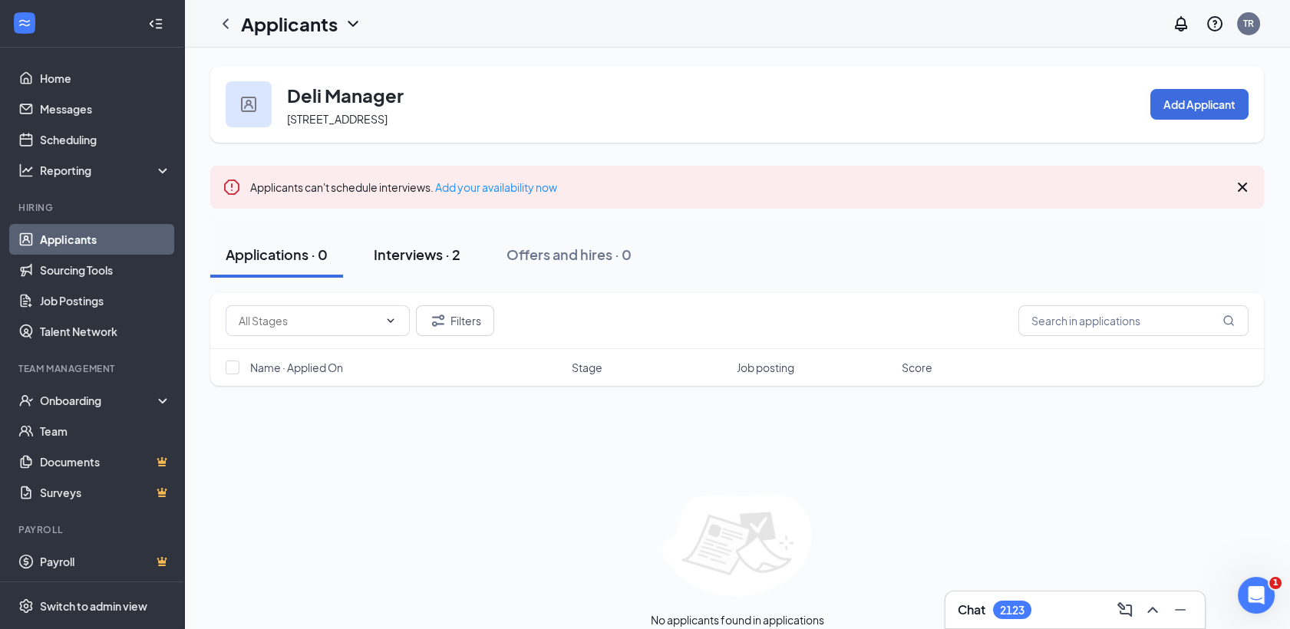
click at [401, 247] on div "Interviews · 2" at bounding box center [417, 254] width 87 height 19
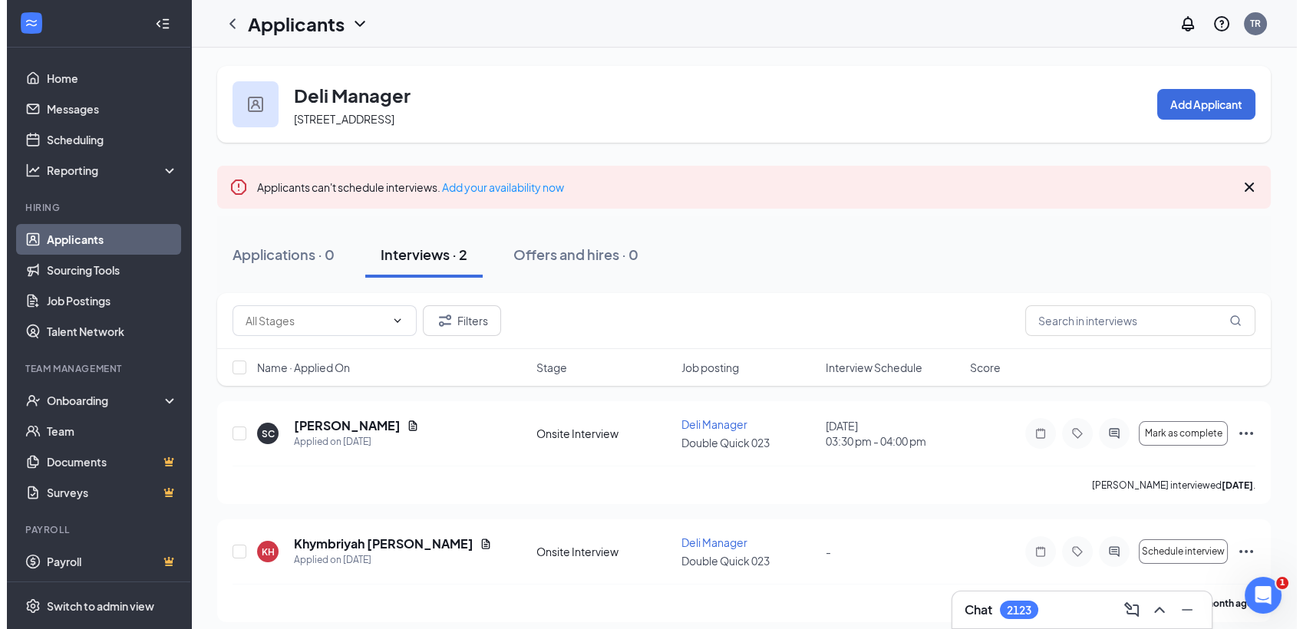
scroll to position [7, 0]
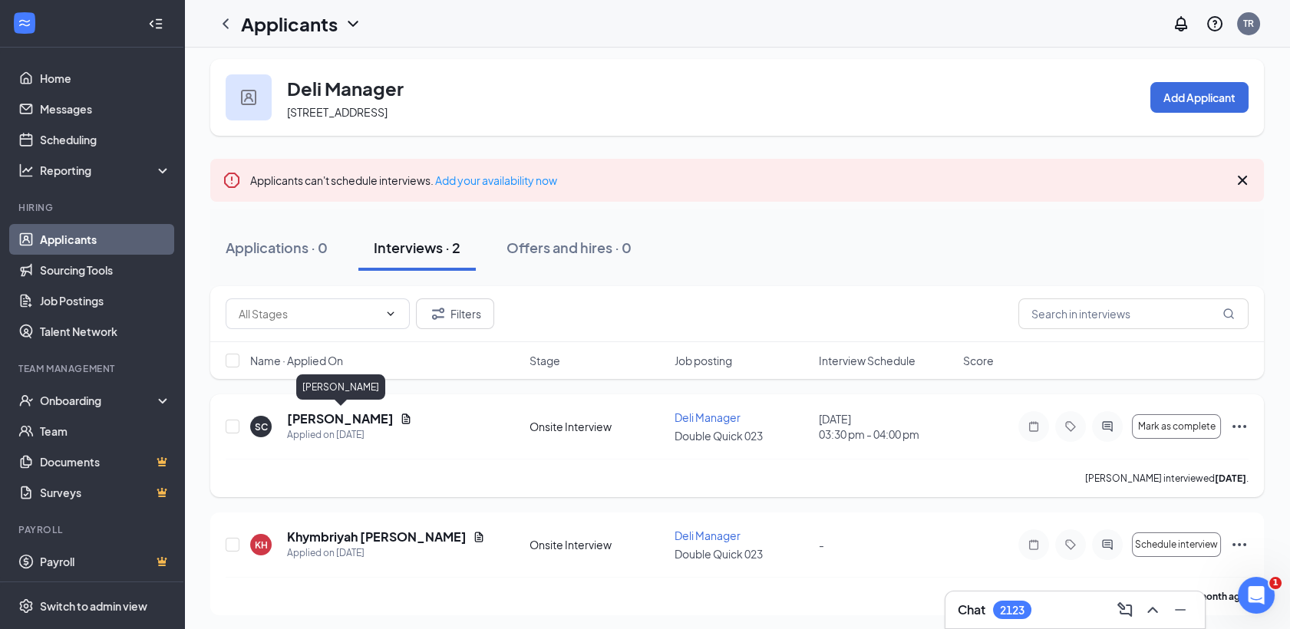
click at [333, 421] on h5 "Shawanda Chaney" at bounding box center [340, 418] width 107 height 17
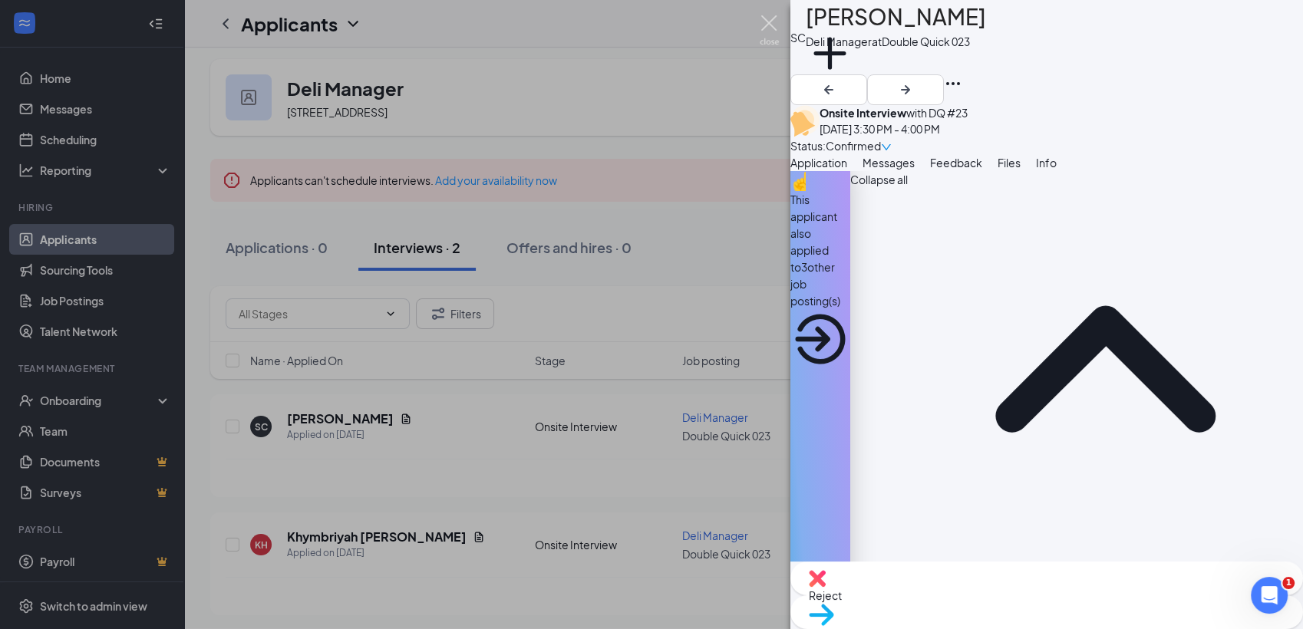
click at [776, 26] on img at bounding box center [769, 30] width 19 height 30
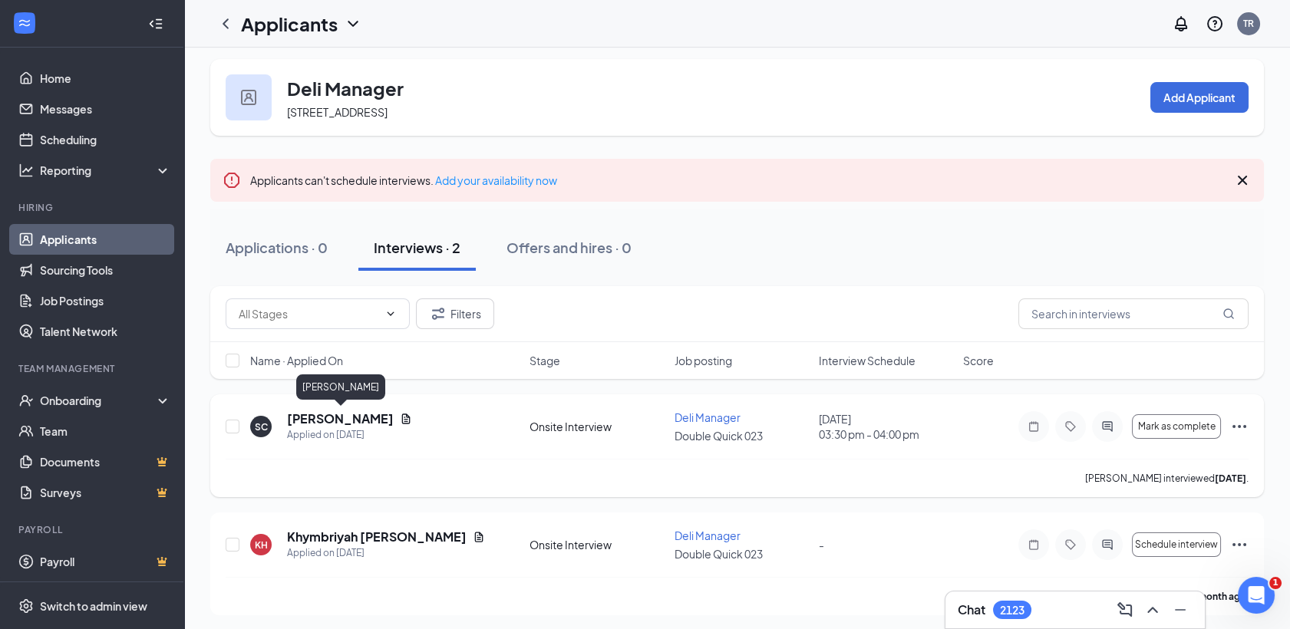
click at [362, 420] on h5 "Shawanda Chaney" at bounding box center [340, 418] width 107 height 17
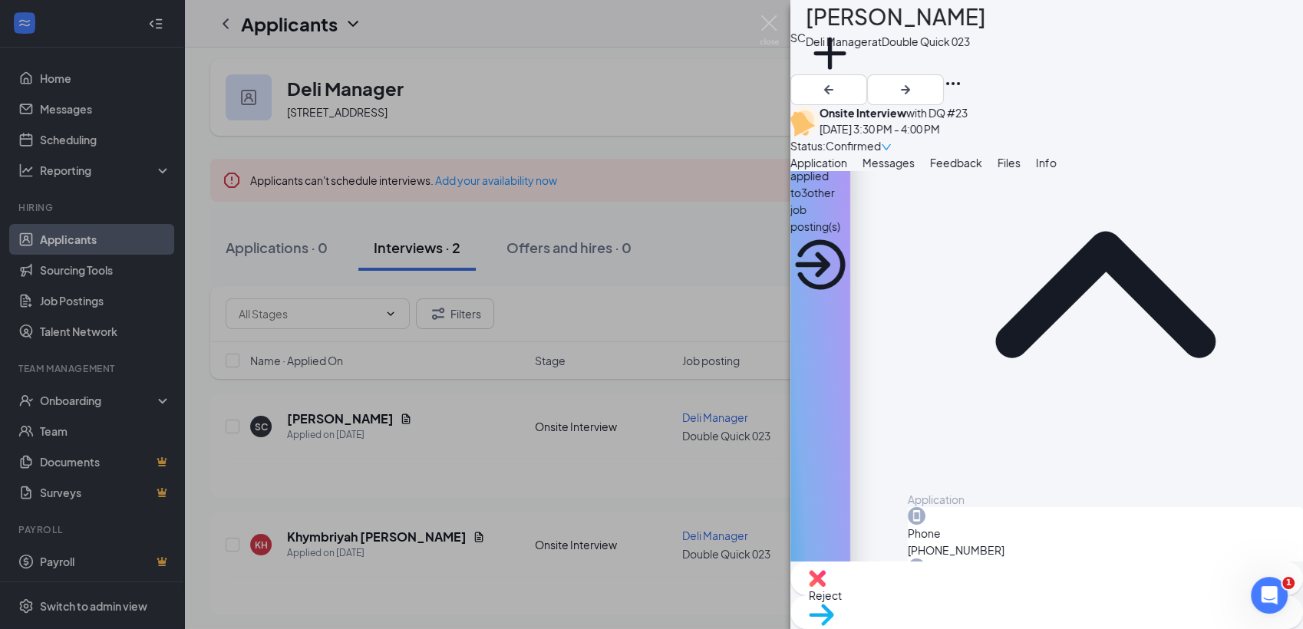
scroll to position [97, 0]
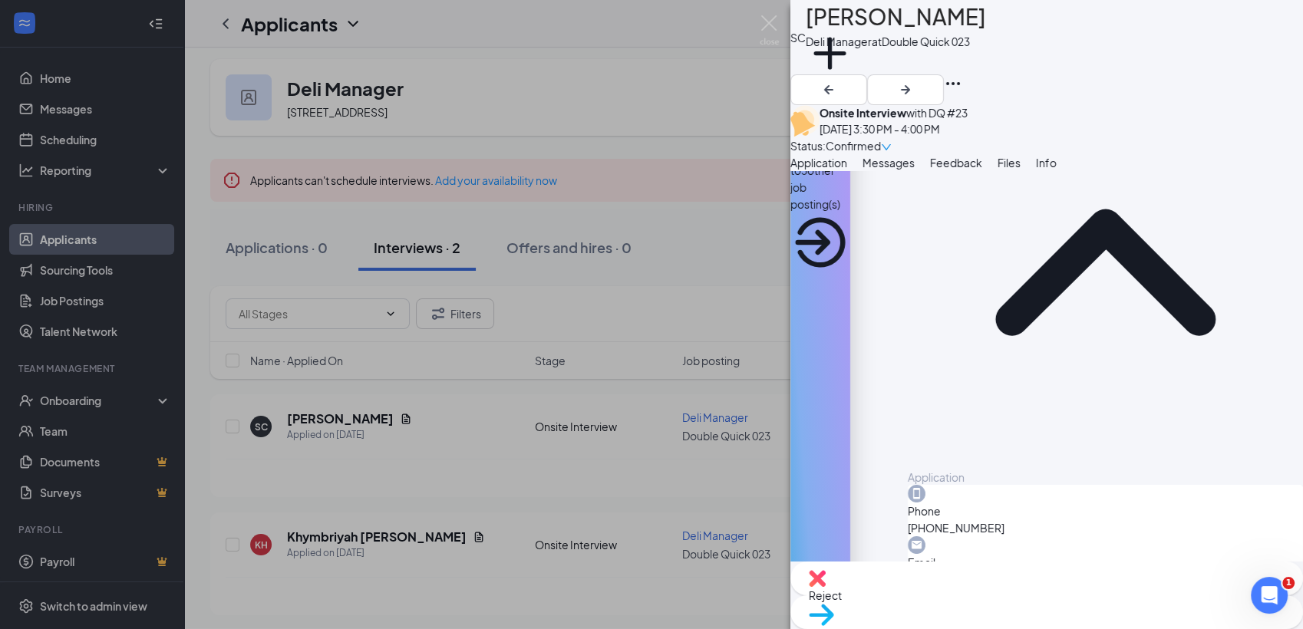
drag, startPoint x: 1093, startPoint y: 363, endPoint x: 982, endPoint y: 345, distance: 112.0
click at [982, 485] on div "Phone +1 (662) 760-3739 Email seunice27@yahoo.com Applied date Aug 27 Source ht…" at bounding box center [1105, 613] width 395 height 257
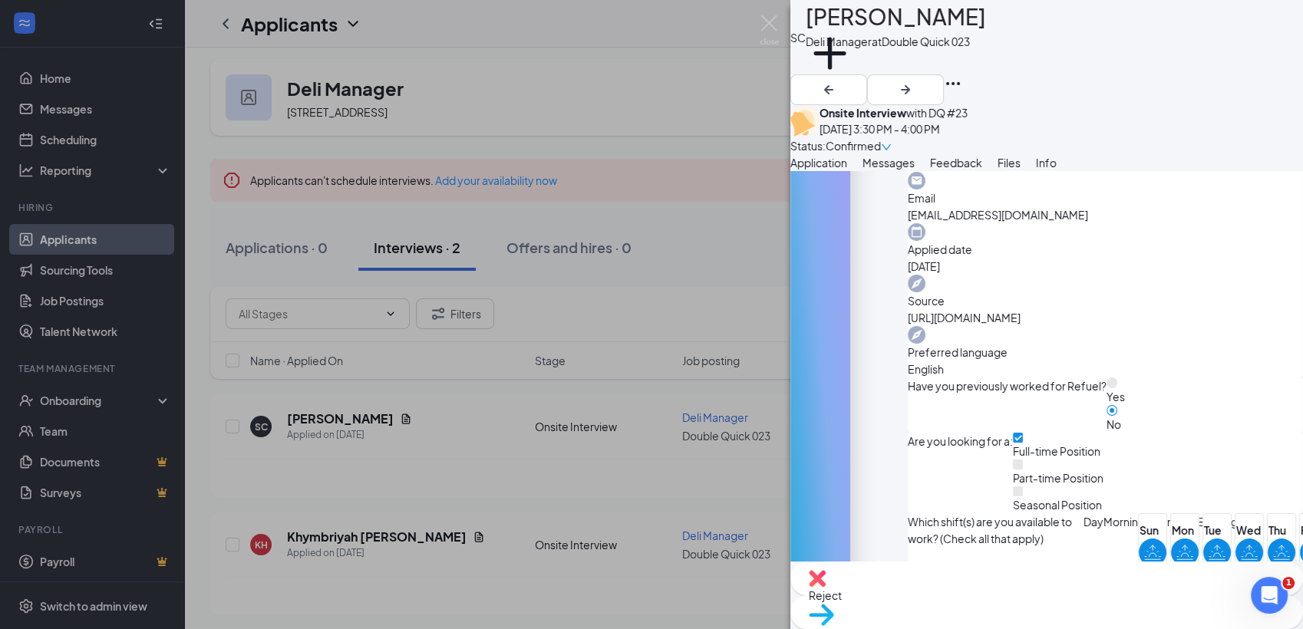
scroll to position [503, 0]
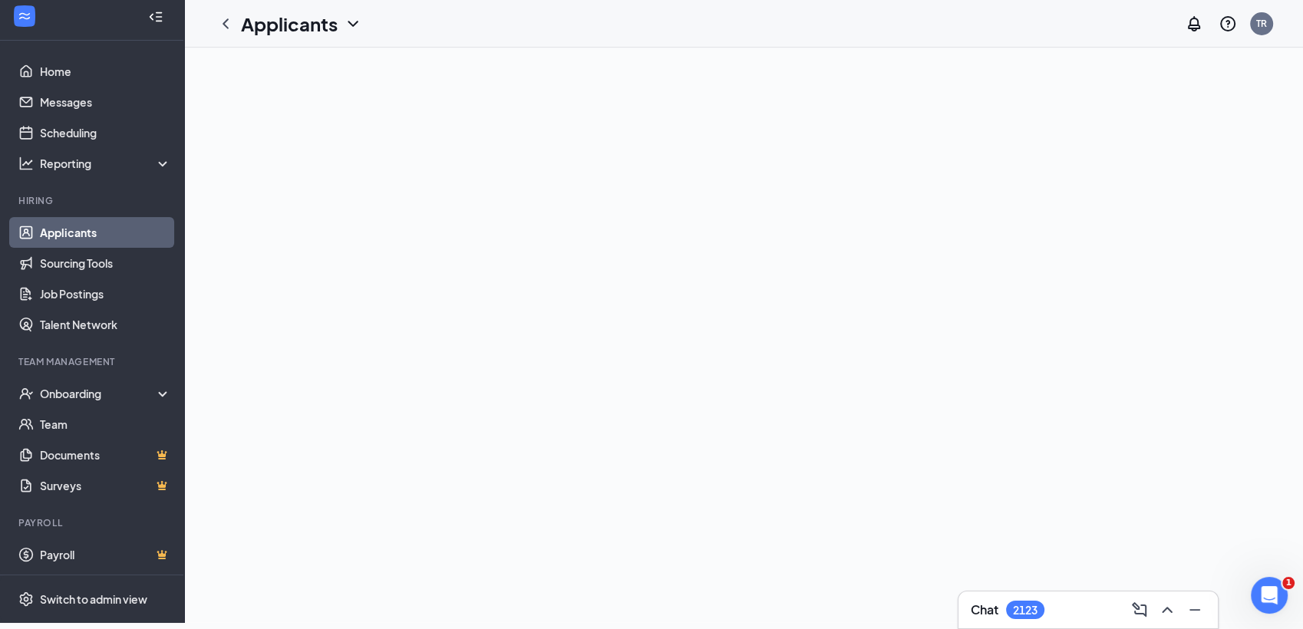
scroll to position [0, 0]
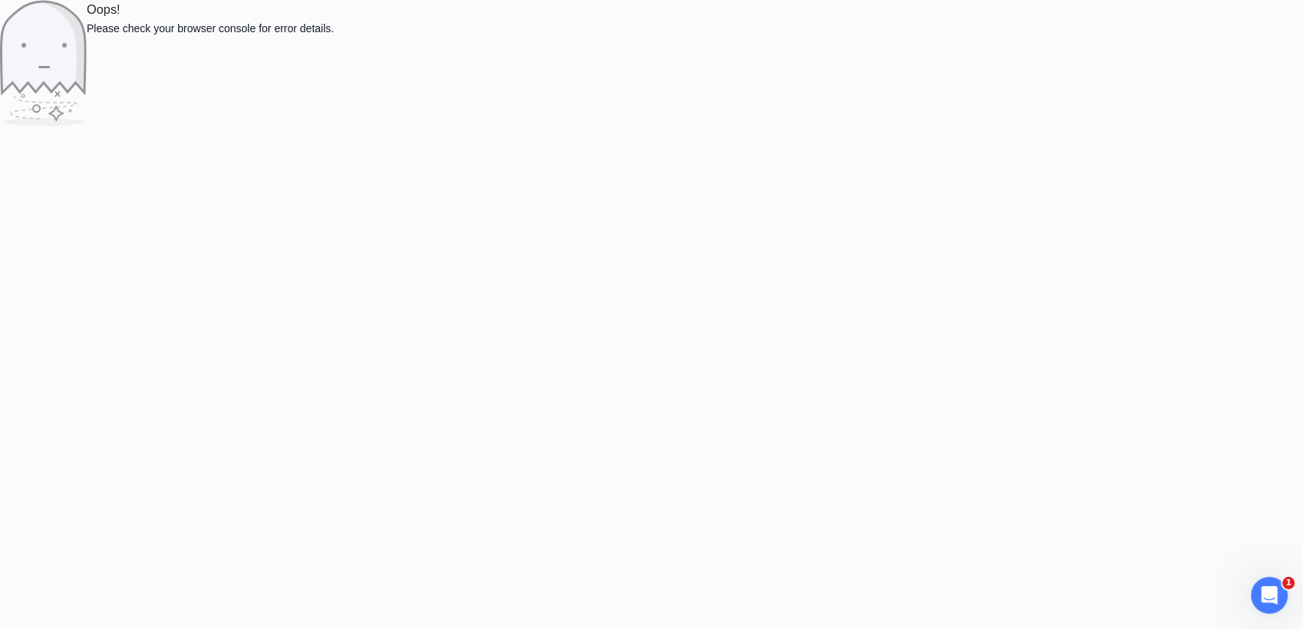
click at [1230, 126] on div "Oops! Please check your browser console for error details." at bounding box center [651, 63] width 1303 height 126
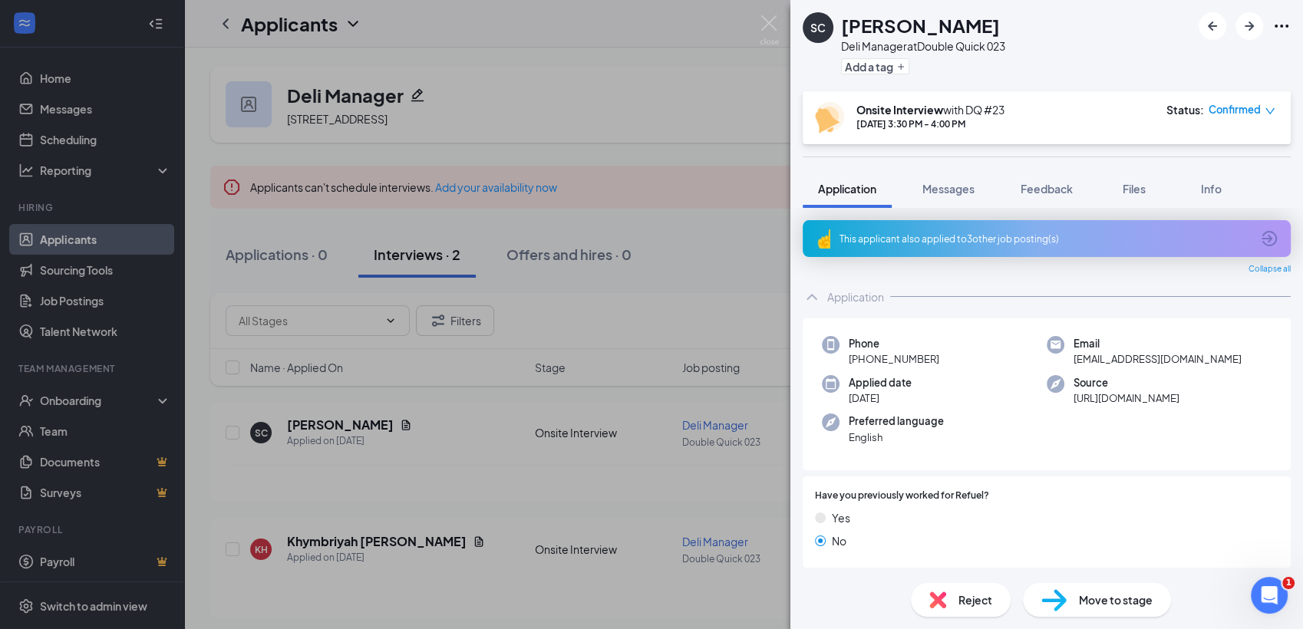
click at [740, 121] on div "SC [PERSON_NAME] Deli Manager at Double Quick 023 Add a tag Onsite Interview wi…" at bounding box center [651, 314] width 1303 height 629
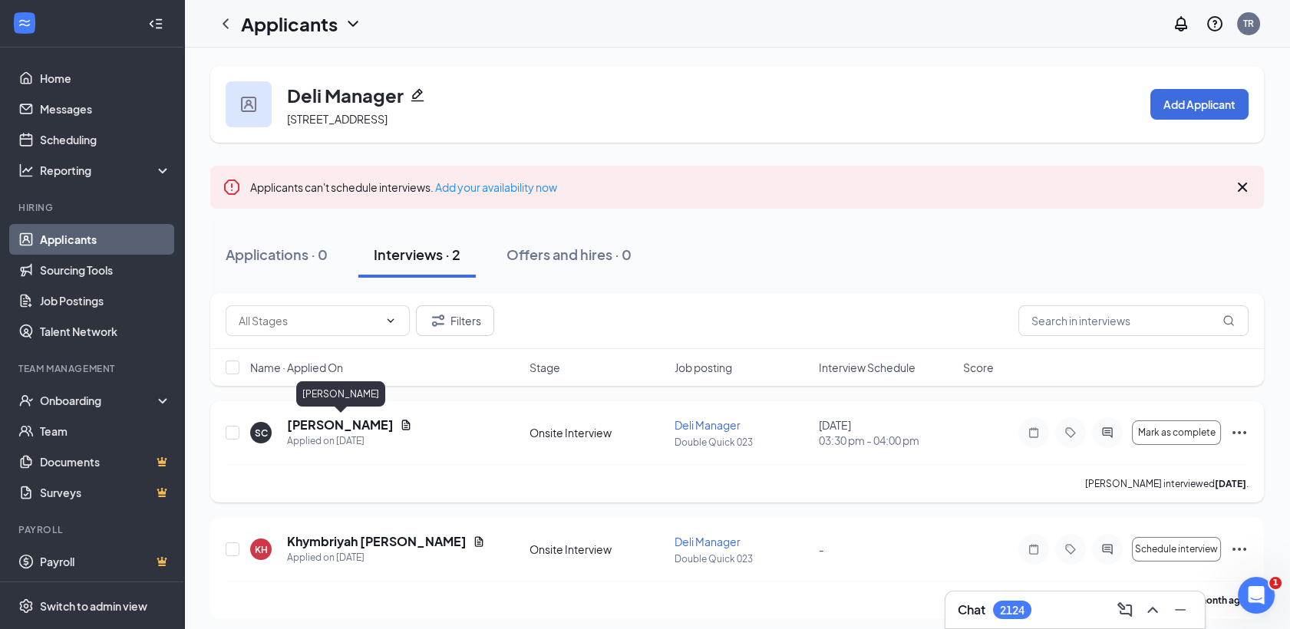
click at [380, 424] on h5 "[PERSON_NAME]" at bounding box center [340, 425] width 107 height 17
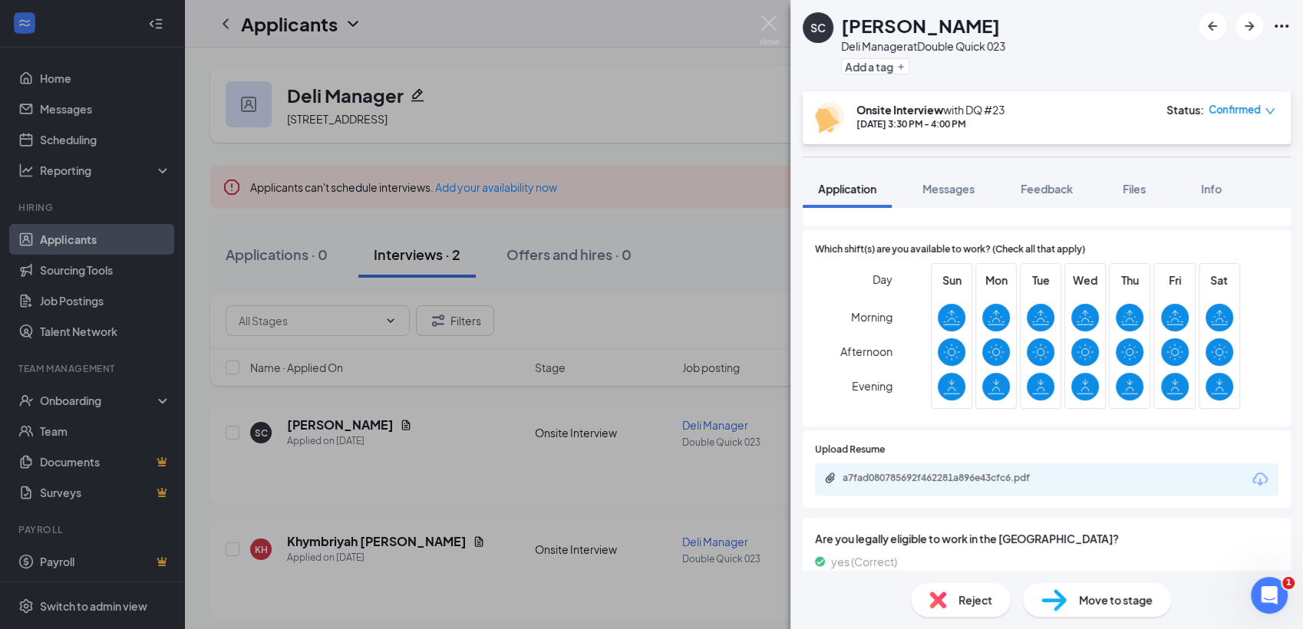
scroll to position [461, 0]
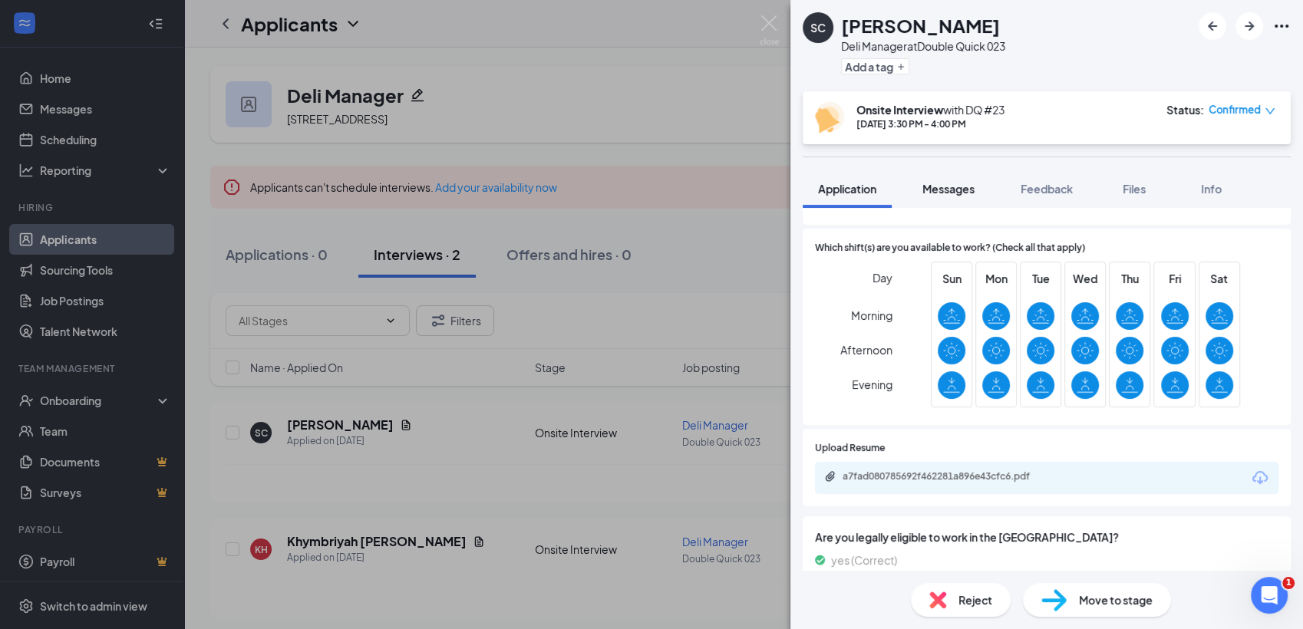
click at [958, 196] on button "Messages" at bounding box center [948, 189] width 83 height 38
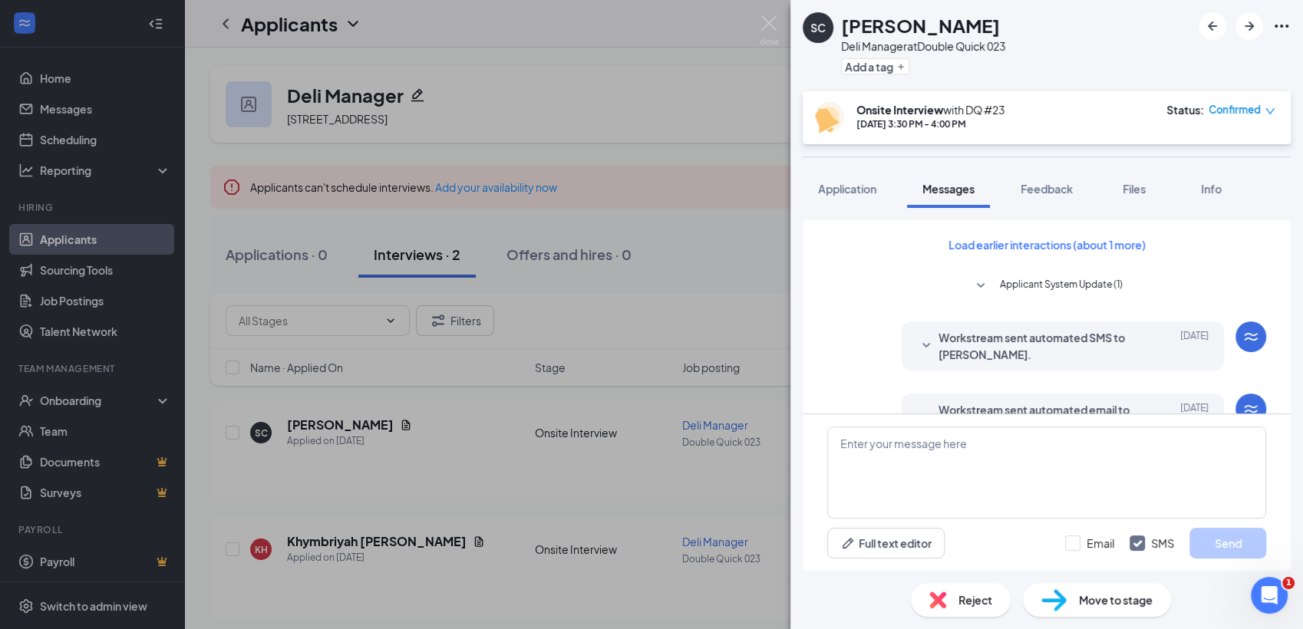
drag, startPoint x: 1284, startPoint y: 250, endPoint x: 886, endPoint y: 275, distance: 399.0
click at [886, 275] on div "Load earlier interactions (about 1 more) Applicant System Update (1) Workstream…" at bounding box center [1046, 577] width 439 height 715
click at [1068, 183] on span "Feedback" at bounding box center [1046, 189] width 52 height 14
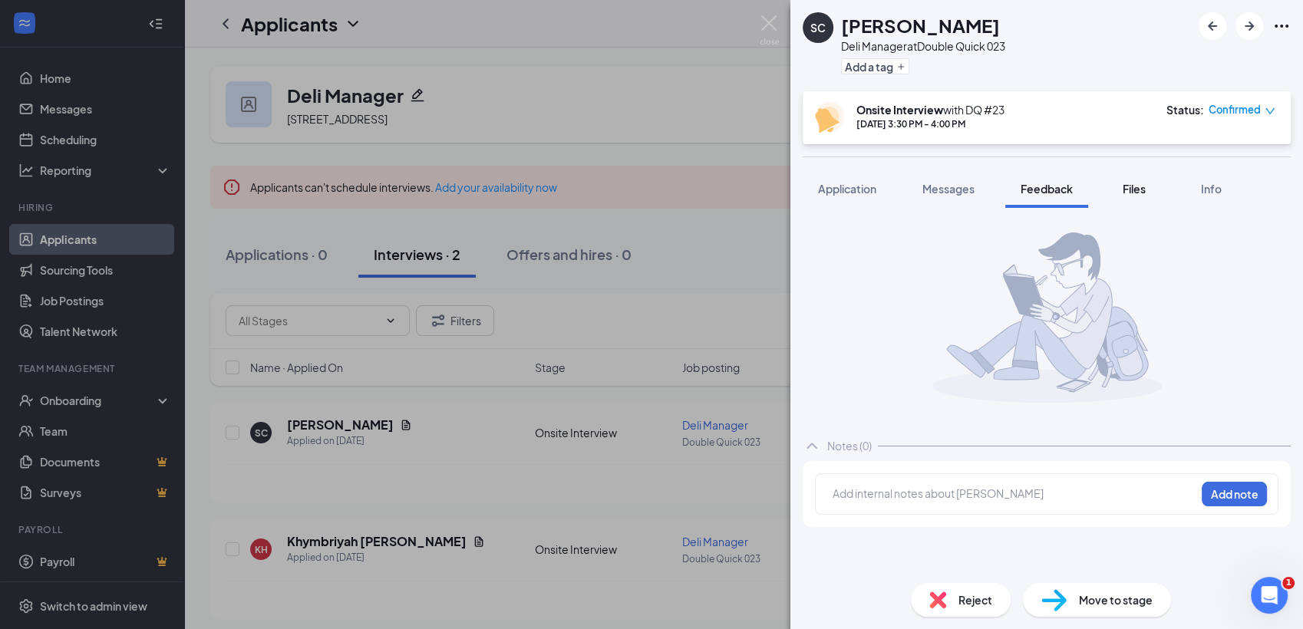
click at [1136, 190] on span "Files" at bounding box center [1134, 189] width 23 height 14
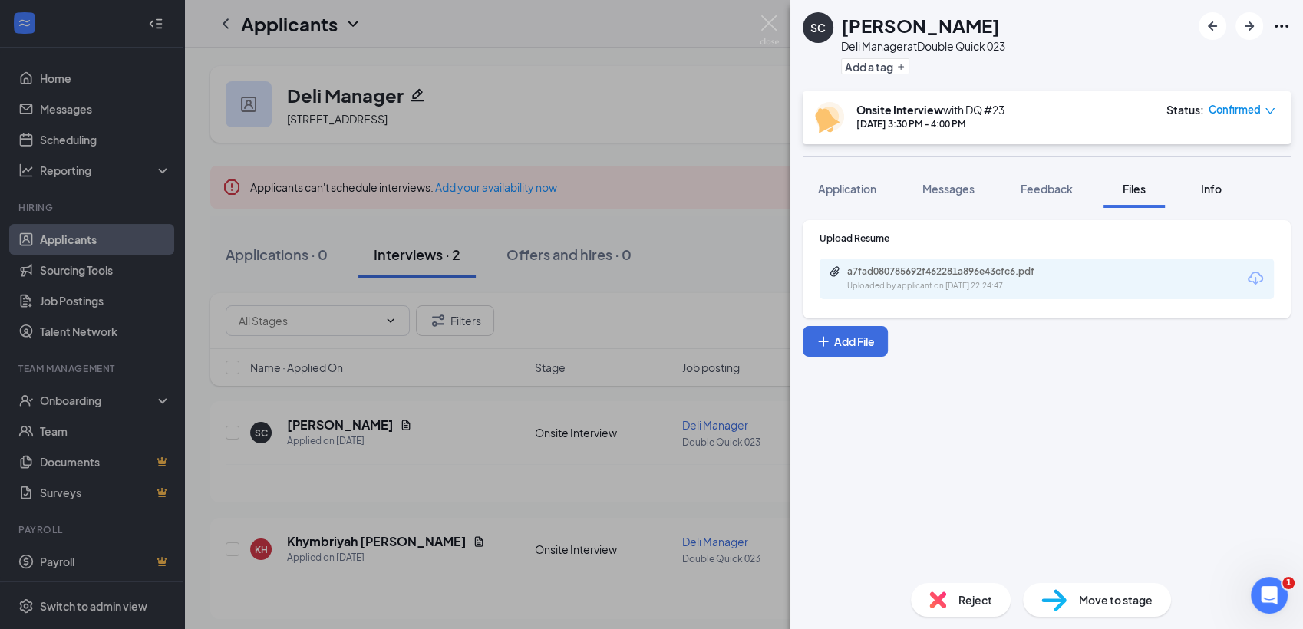
click at [1211, 185] on span "Info" at bounding box center [1211, 189] width 21 height 14
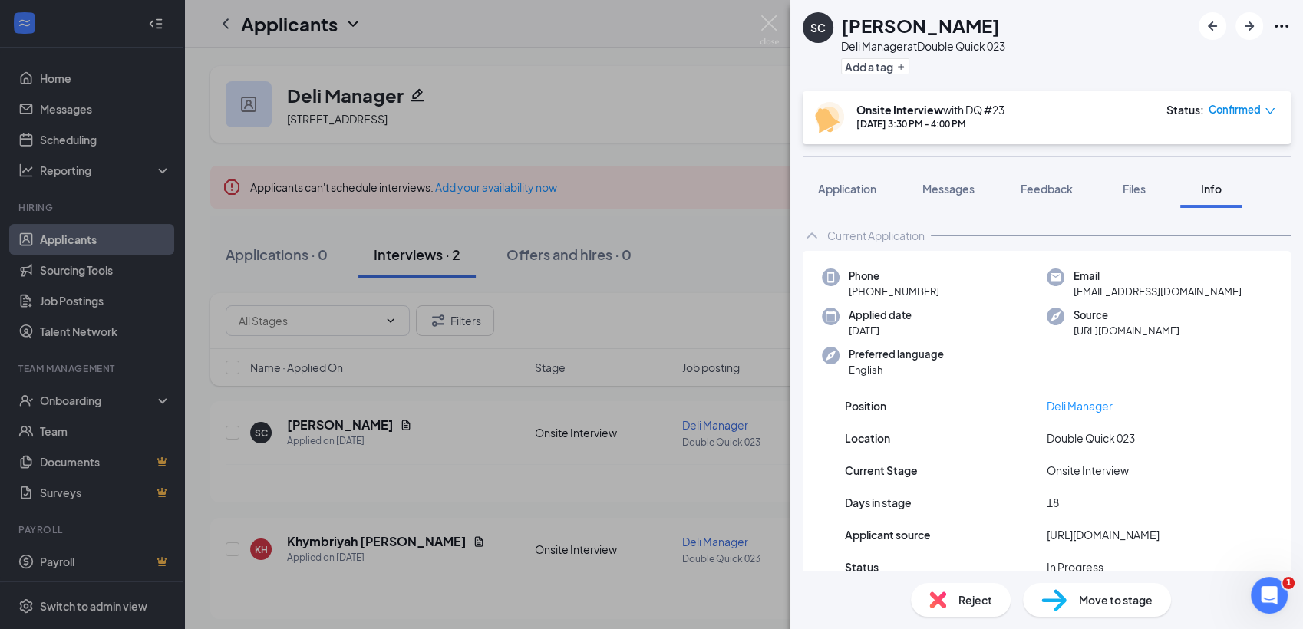
drag, startPoint x: 1301, startPoint y: 285, endPoint x: 1288, endPoint y: 404, distance: 118.9
click at [1288, 404] on div "Current Application Phone +1 (662) 760-3739 Email seunice27@yahoo.com Applied d…" at bounding box center [1046, 389] width 513 height 363
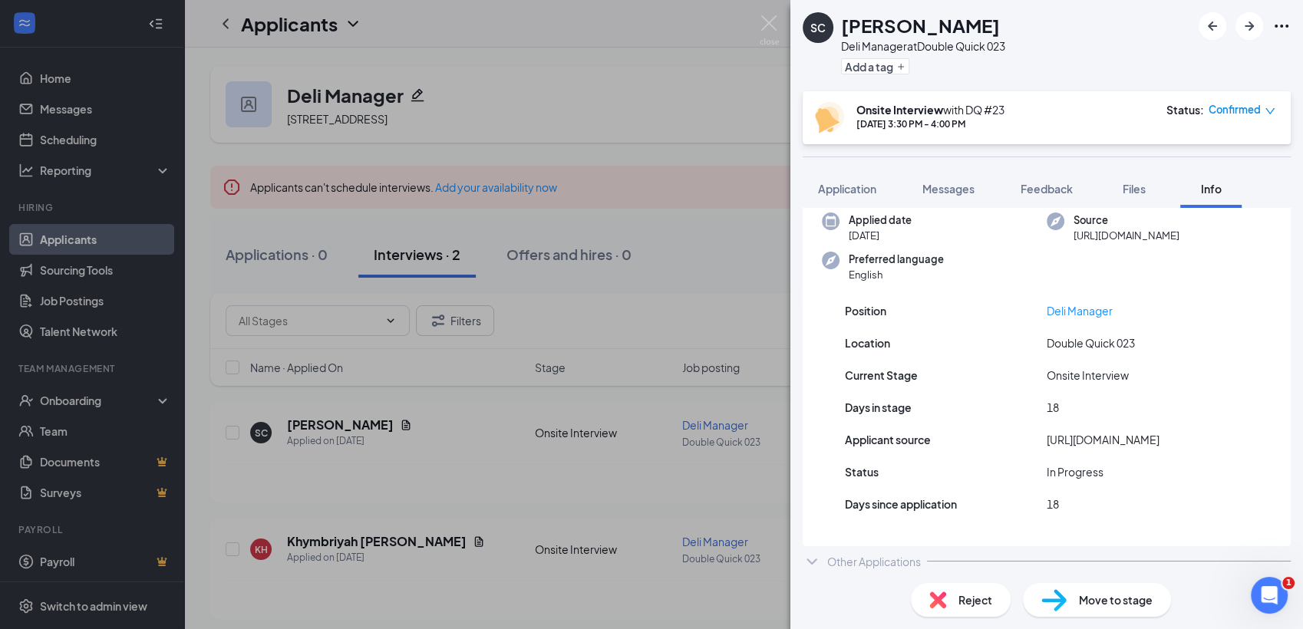
scroll to position [99, 0]
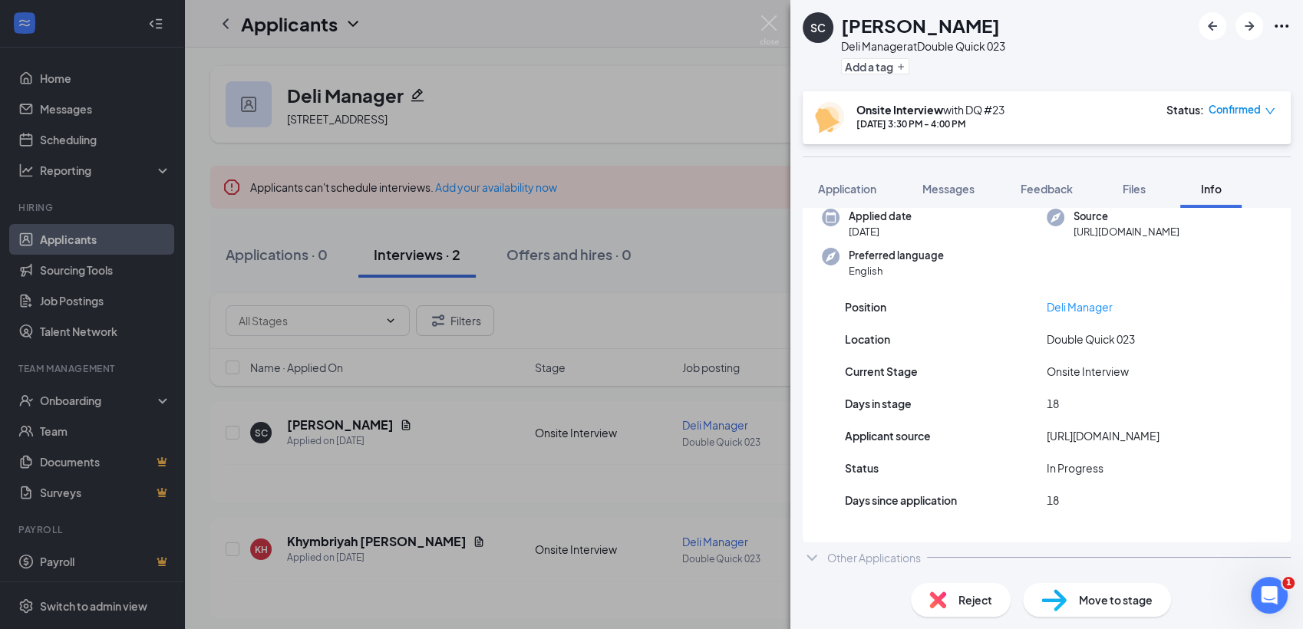
click at [1152, 509] on div "Position Deli Manager Location Double Quick 023 Current Stage Onsite Interview …" at bounding box center [1047, 411] width 488 height 262
click at [963, 190] on span "Messages" at bounding box center [948, 189] width 52 height 14
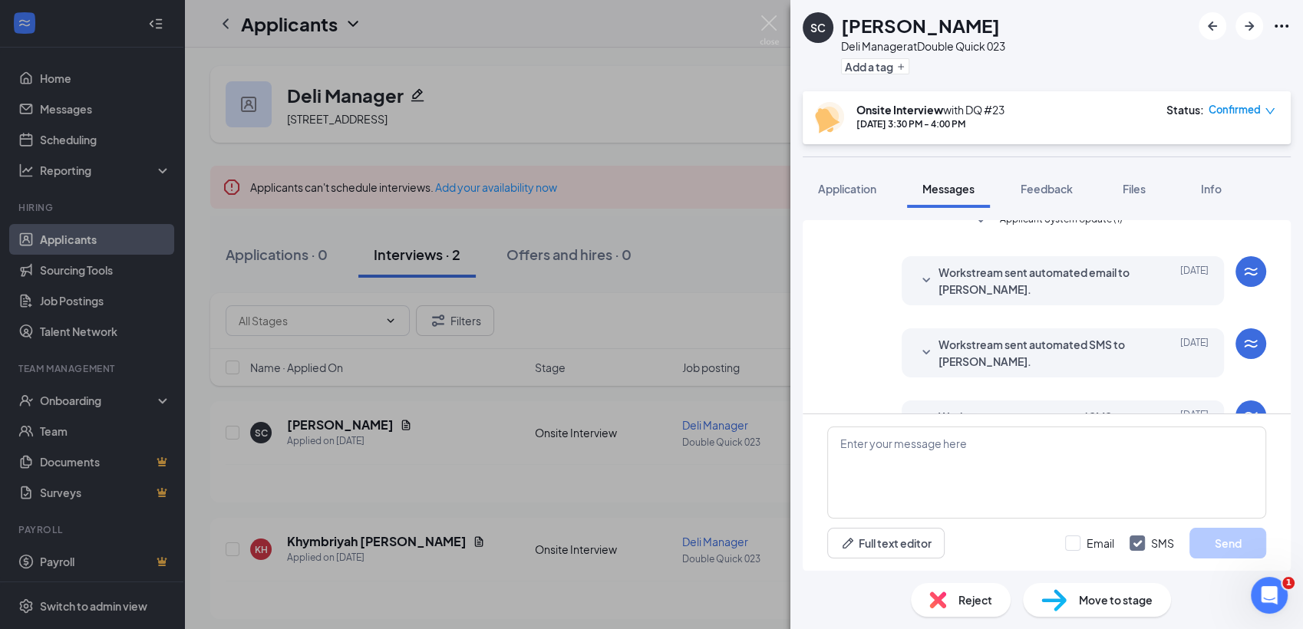
scroll to position [257, 0]
click at [917, 273] on icon "SmallChevronDown" at bounding box center [926, 278] width 18 height 18
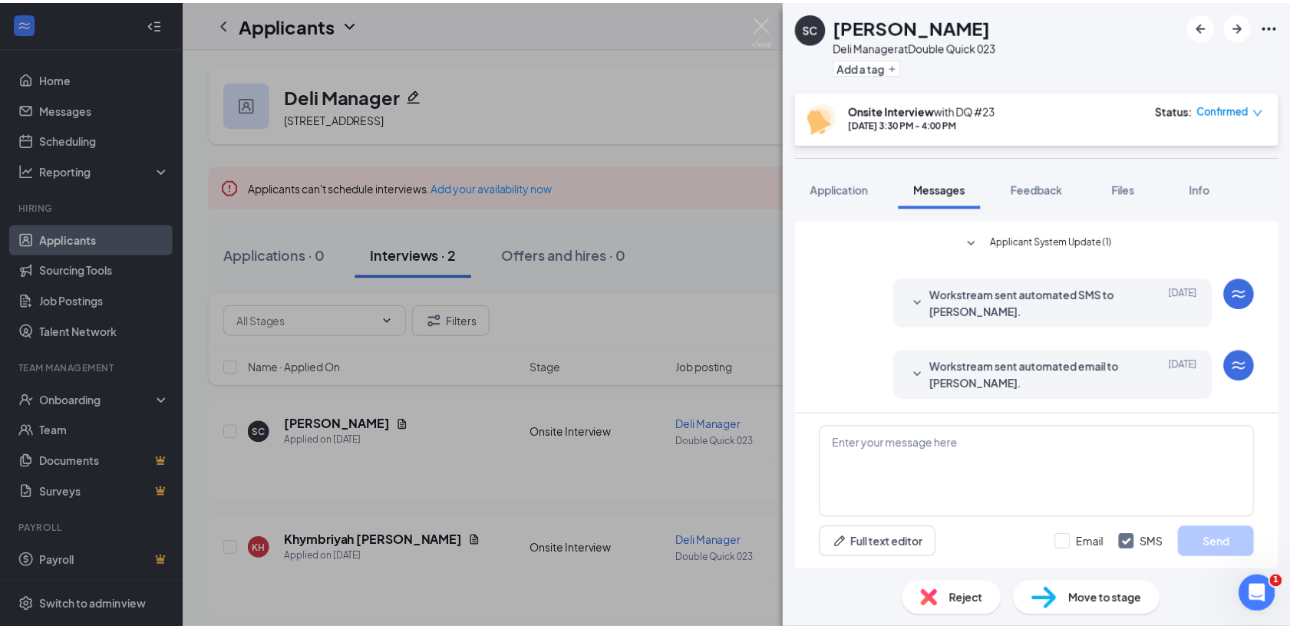
scroll to position [35, 0]
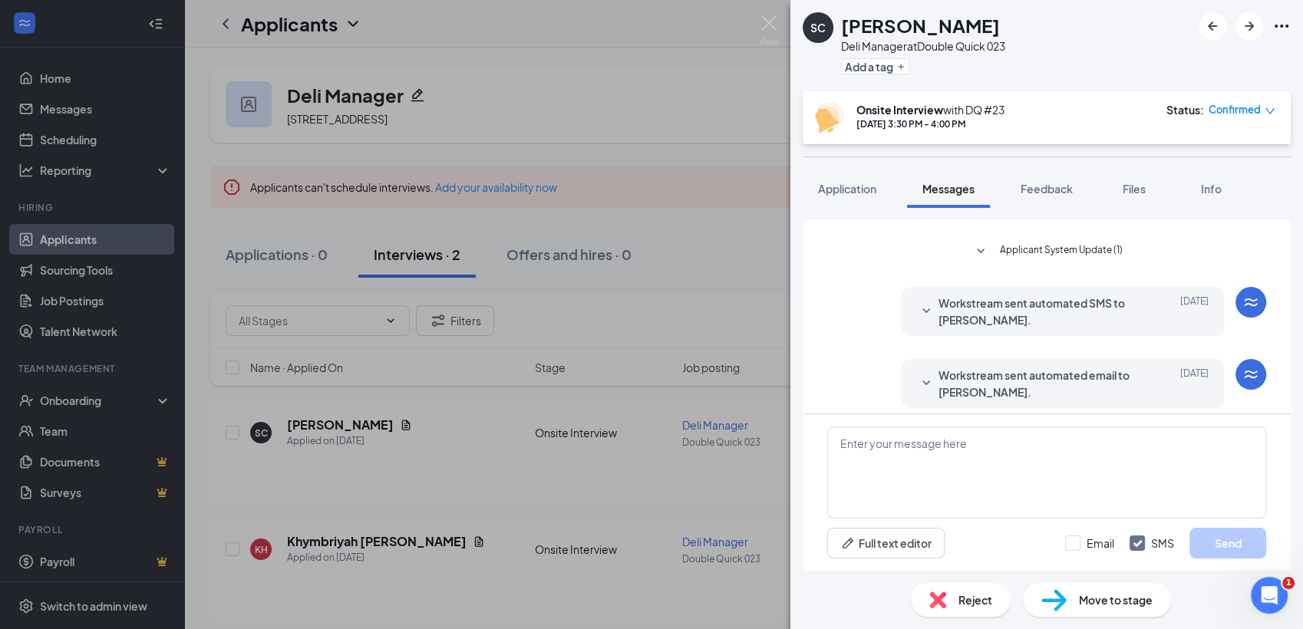
click at [922, 309] on icon "SmallChevronDown" at bounding box center [926, 310] width 8 height 5
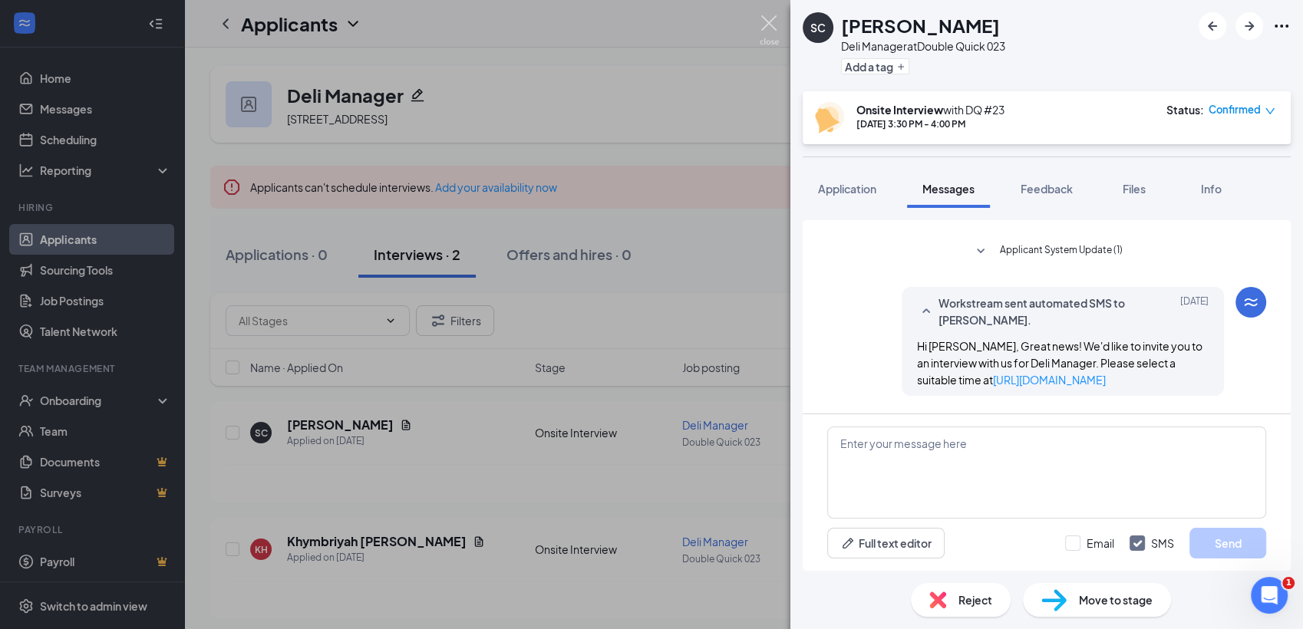
click at [770, 28] on img at bounding box center [769, 30] width 19 height 30
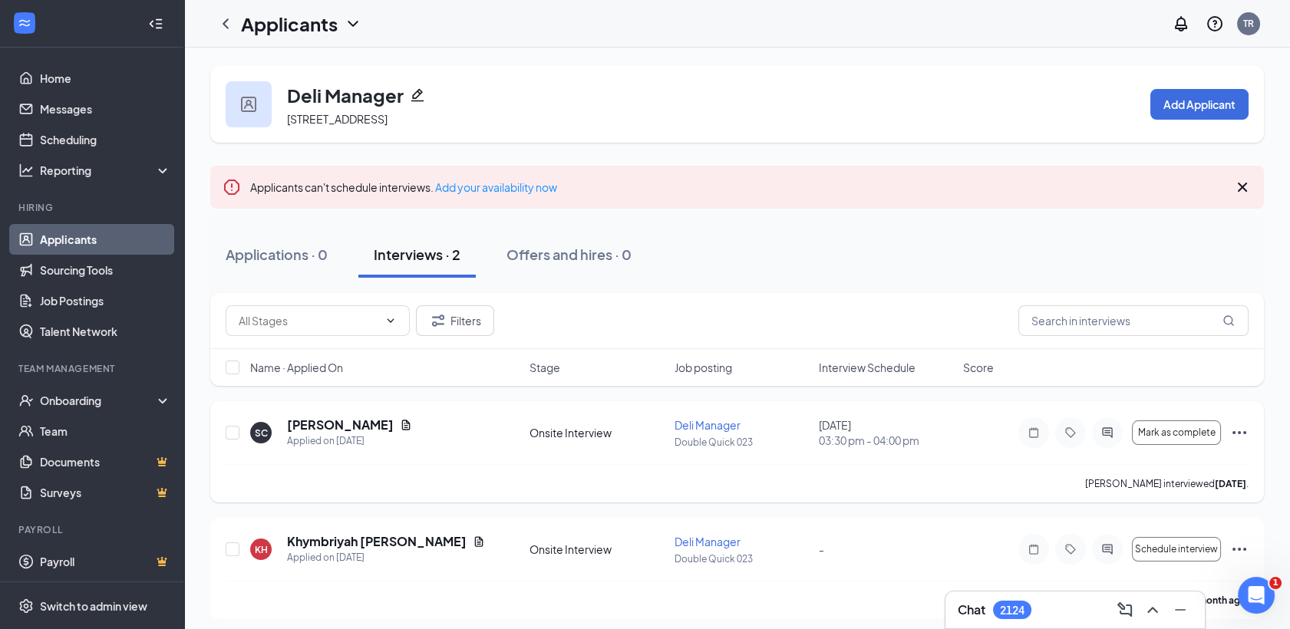
click at [1241, 433] on icon "Ellipses" at bounding box center [1239, 433] width 18 height 18
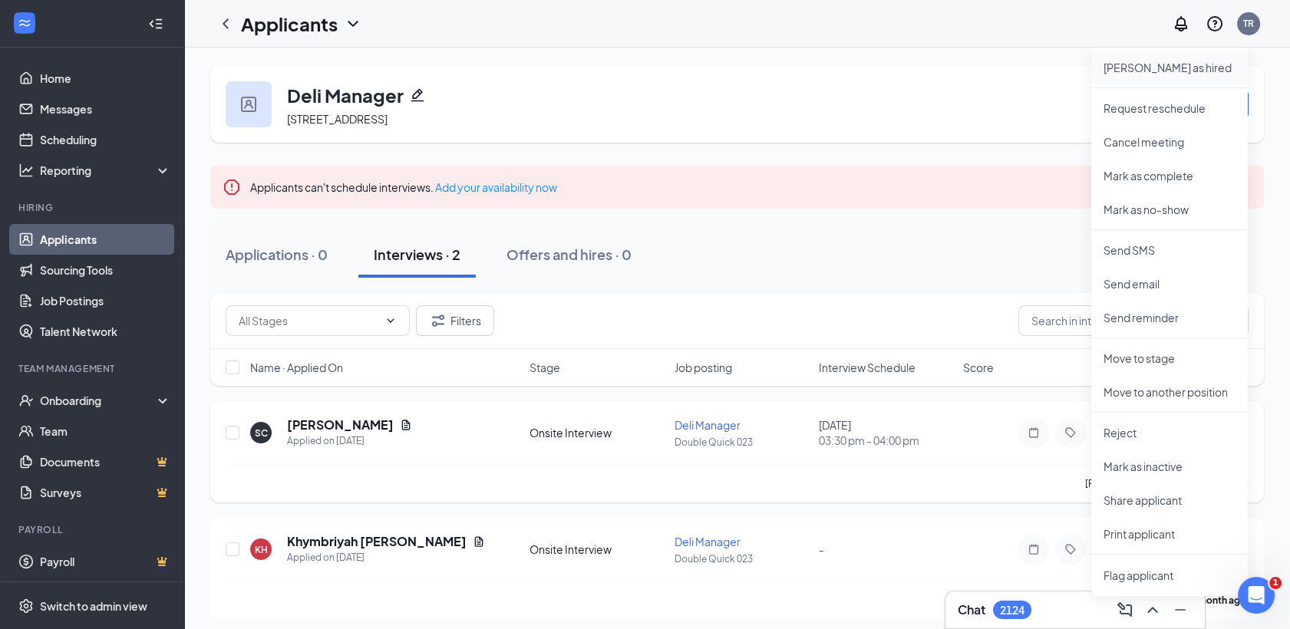
click at [1160, 79] on li "Mark as hired" at bounding box center [1169, 68] width 157 height 34
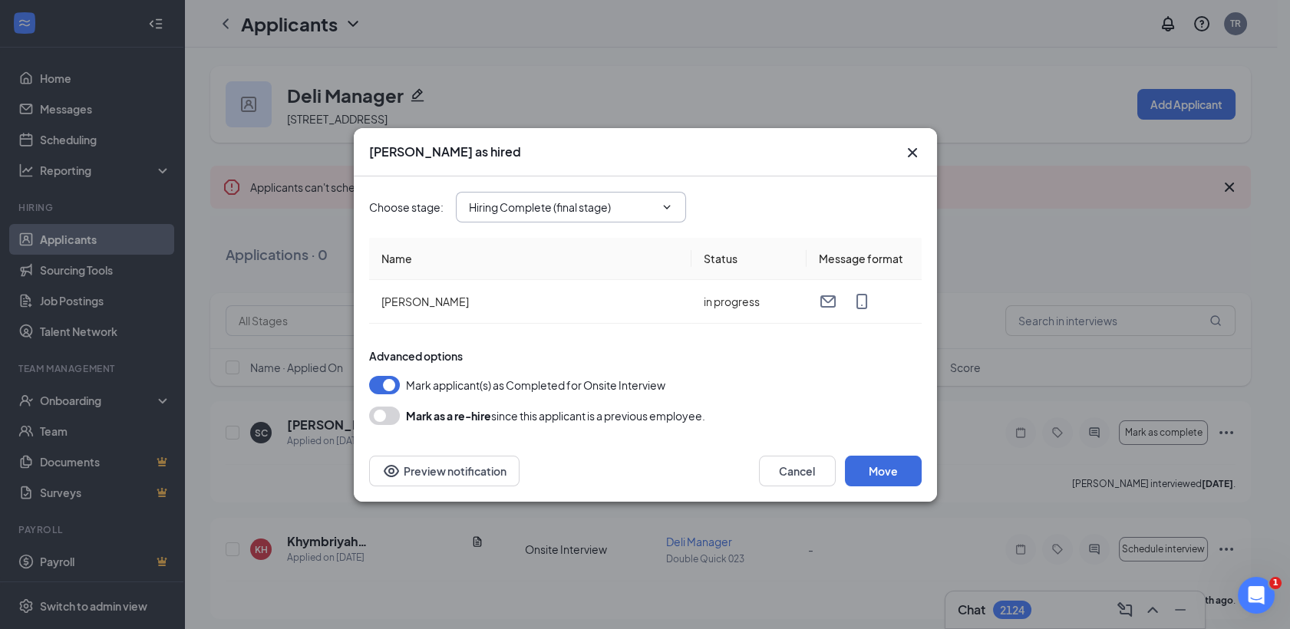
click at [663, 209] on icon "ChevronDown" at bounding box center [667, 207] width 12 height 12
click at [913, 153] on icon "Cross" at bounding box center [911, 151] width 9 height 9
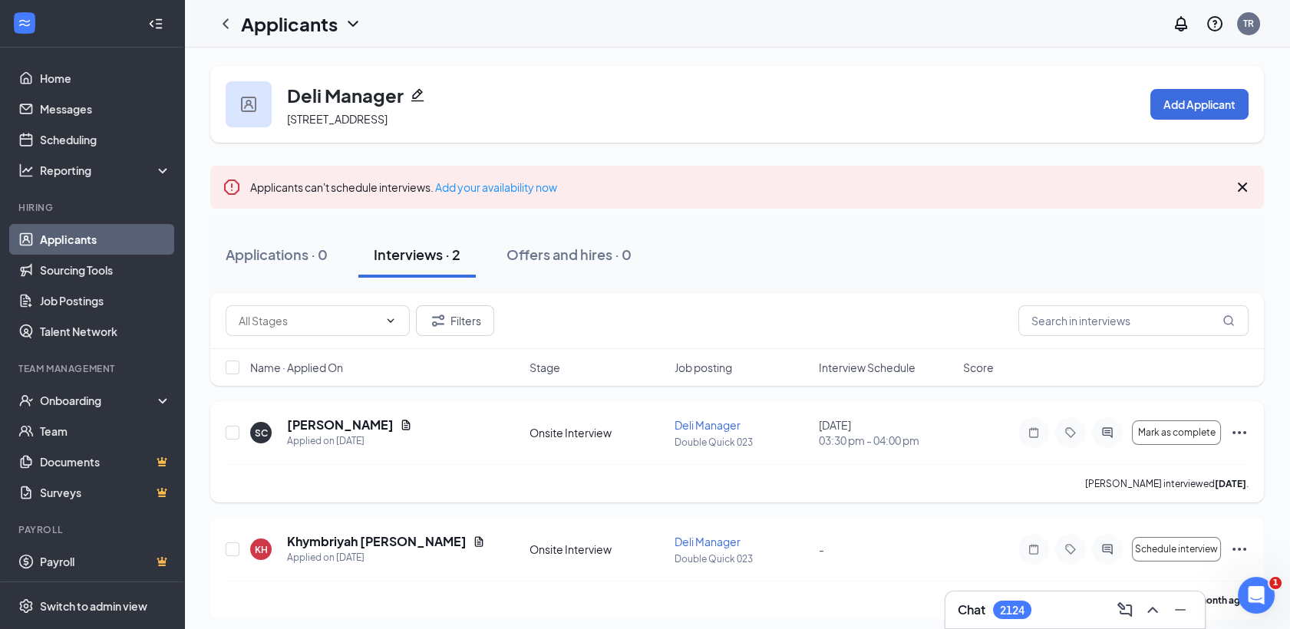
click at [1237, 433] on icon "Ellipses" at bounding box center [1239, 433] width 18 height 18
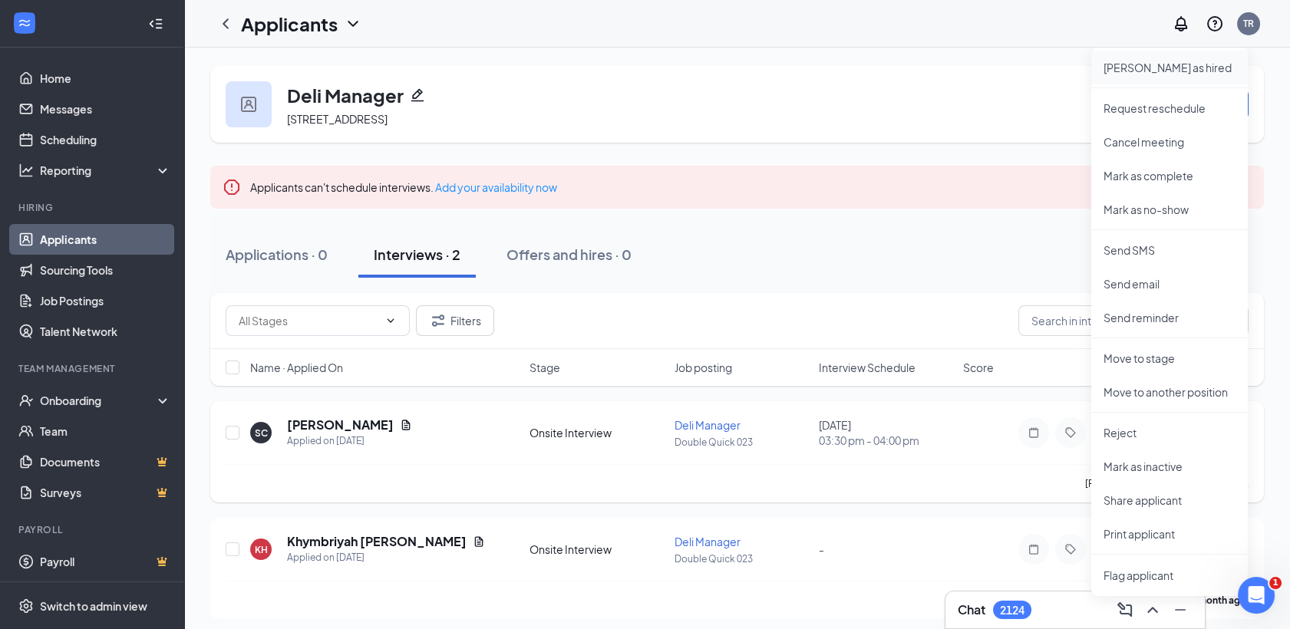
click at [1143, 64] on p "Mark as hired" at bounding box center [1169, 67] width 132 height 15
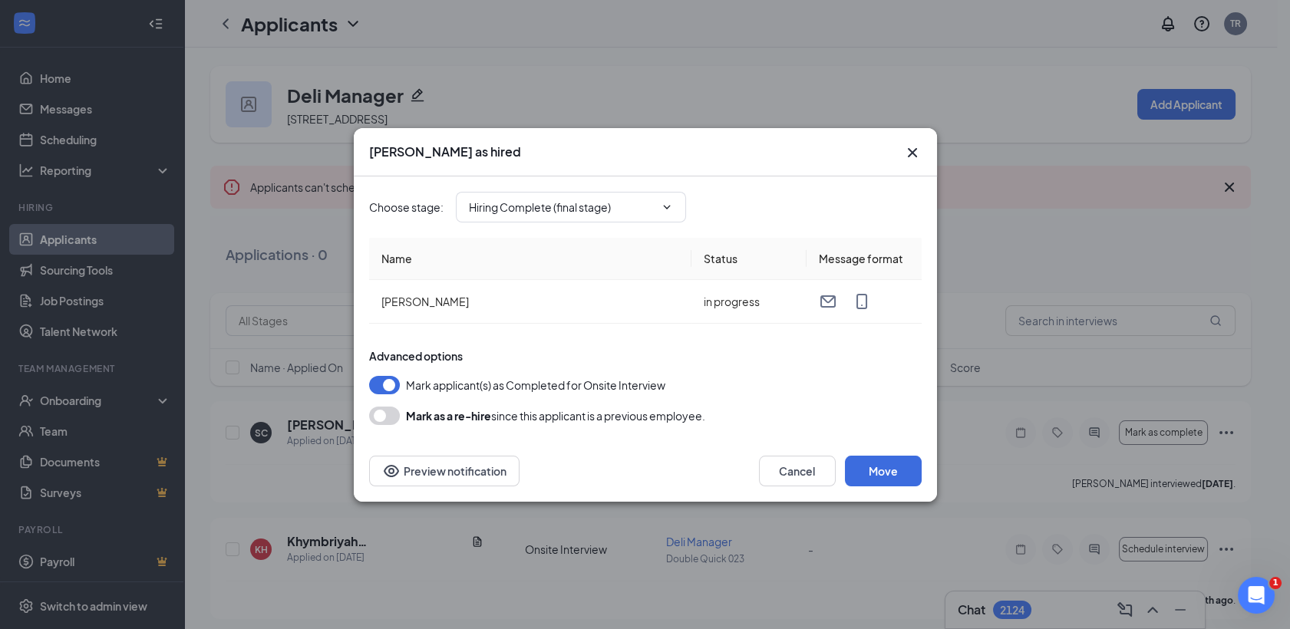
click at [905, 150] on icon "Cross" at bounding box center [912, 152] width 18 height 18
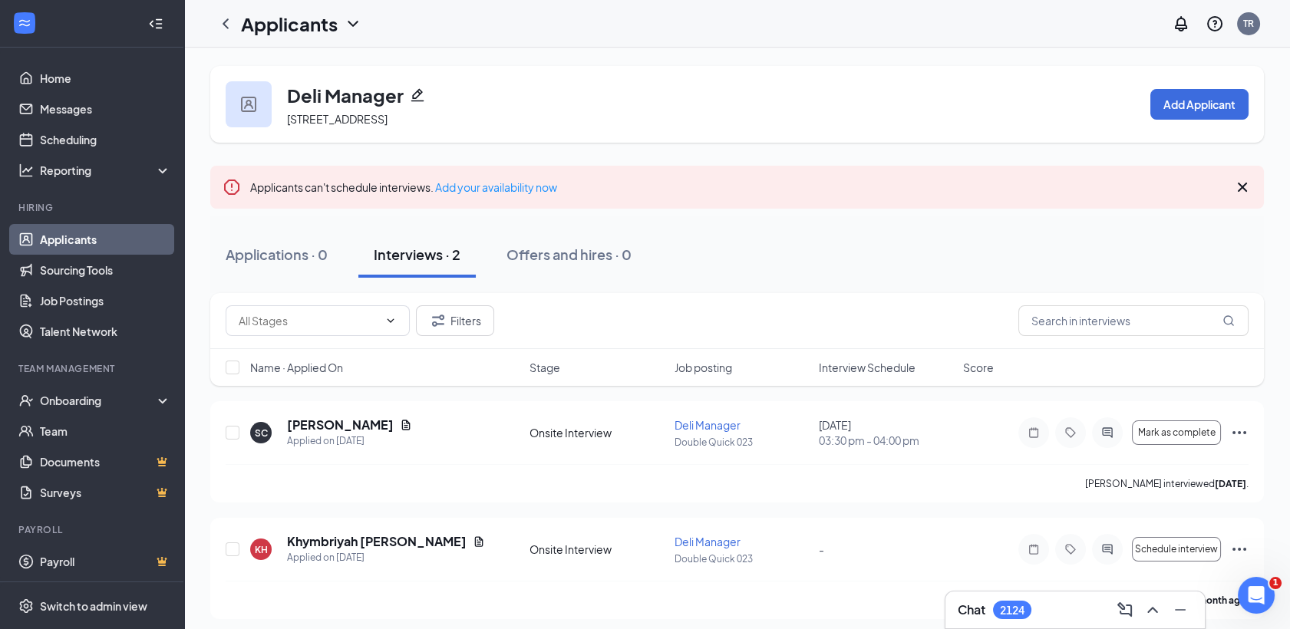
scroll to position [7, 0]
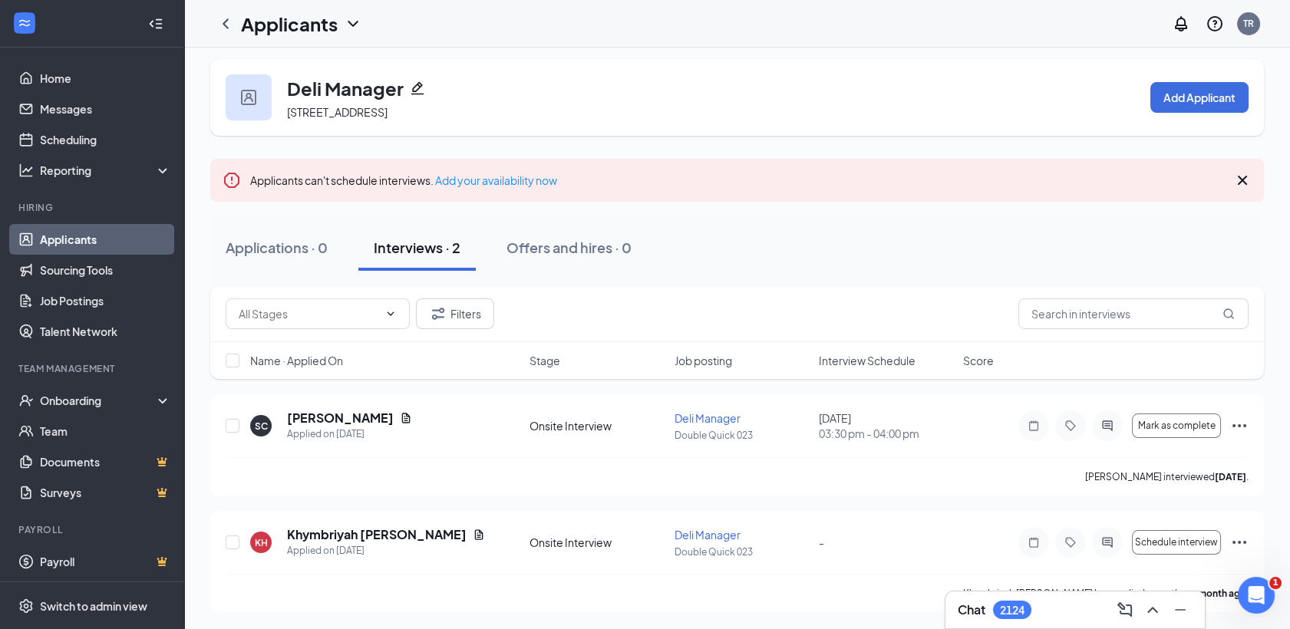
click at [354, 27] on icon "ChevronDown" at bounding box center [353, 24] width 18 height 18
click at [232, 25] on icon "ChevronLeft" at bounding box center [225, 24] width 18 height 18
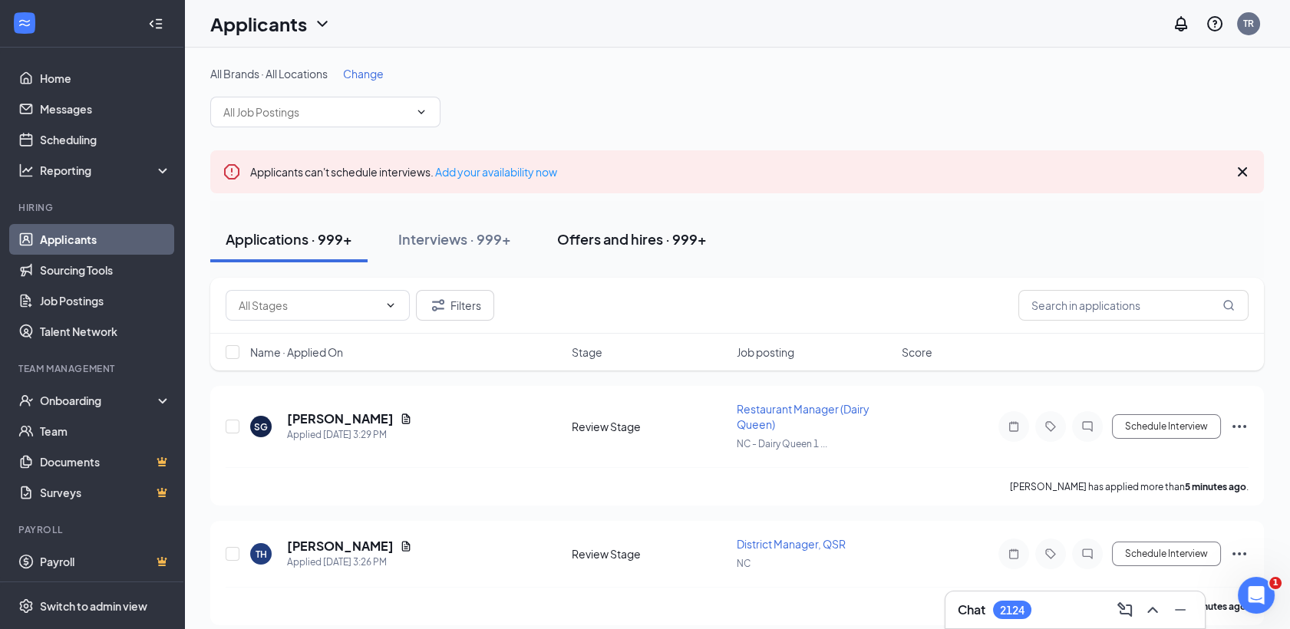
click at [635, 228] on button "Offers and hires · 999+" at bounding box center [632, 239] width 180 height 46
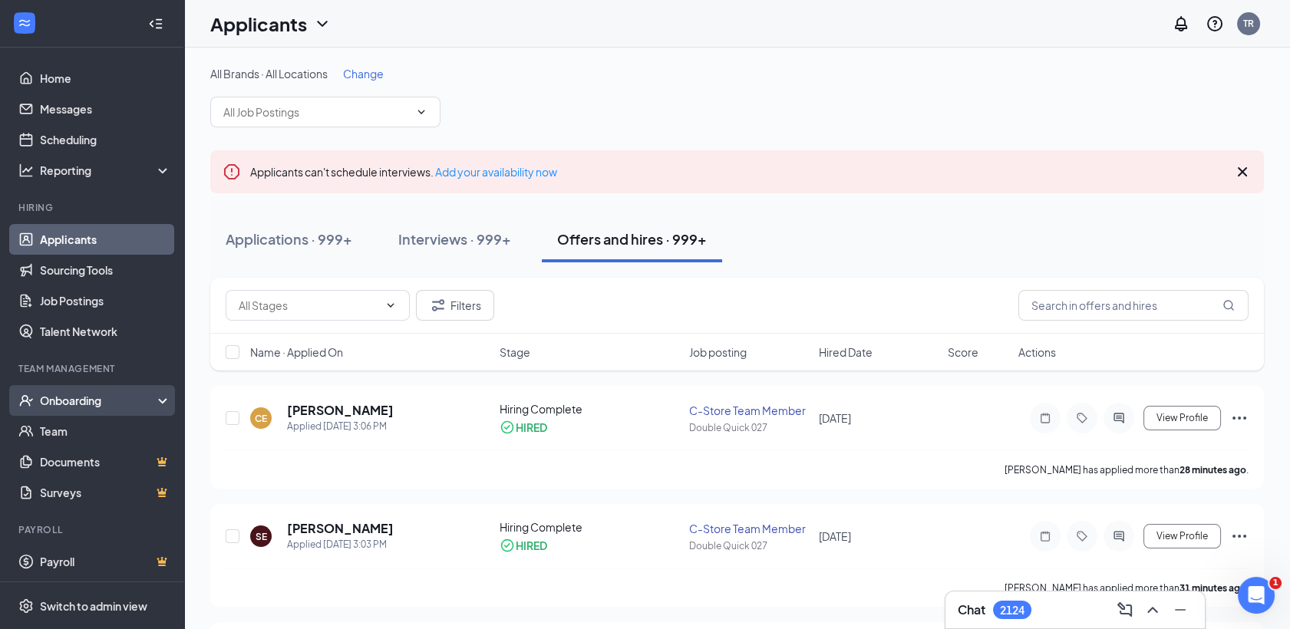
click at [61, 402] on div "Onboarding" at bounding box center [99, 400] width 118 height 15
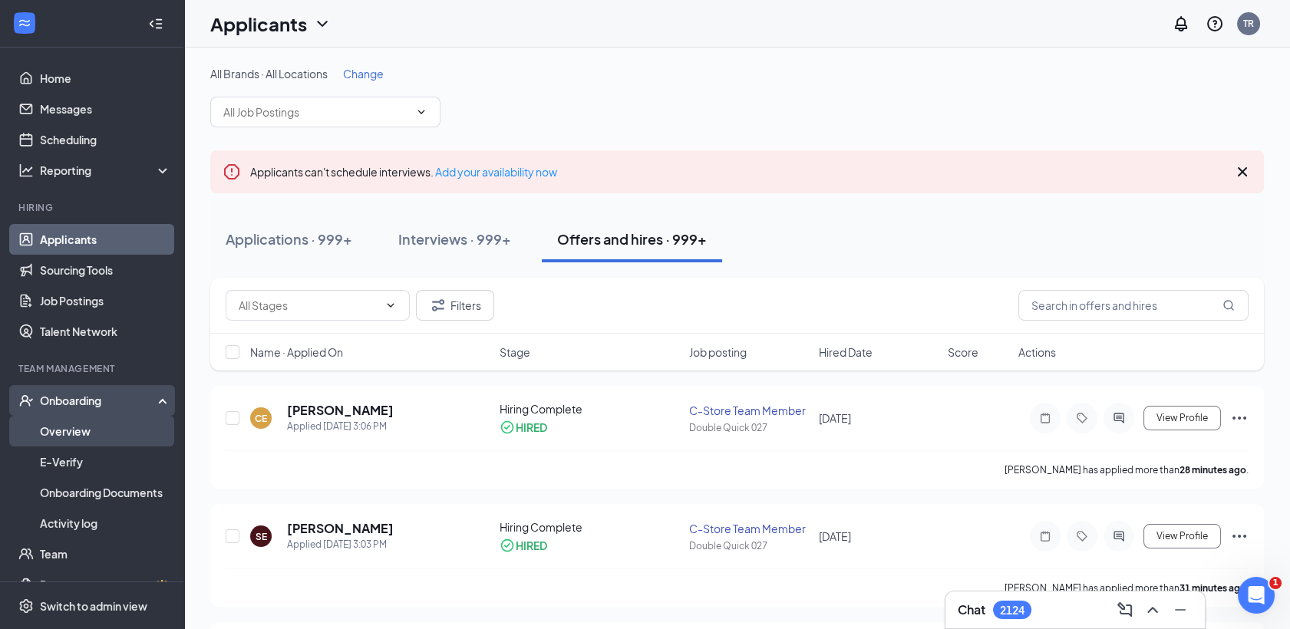
click at [78, 429] on link "Overview" at bounding box center [105, 431] width 131 height 31
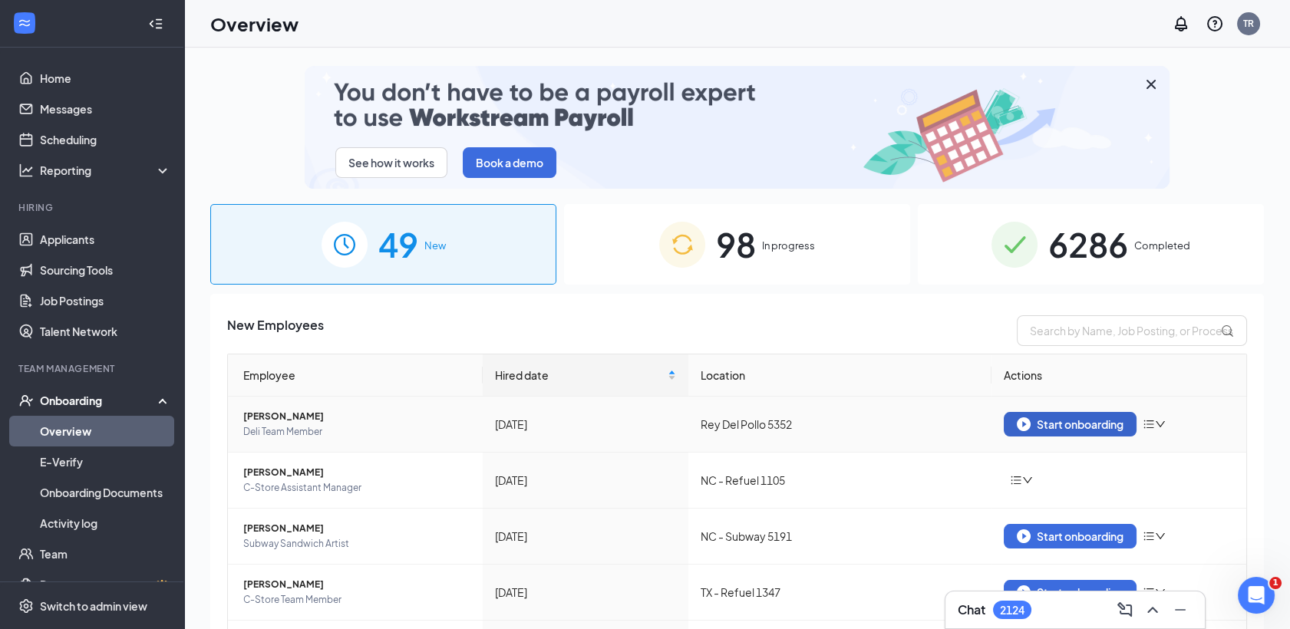
click at [1096, 428] on div "Start onboarding" at bounding box center [1070, 424] width 107 height 14
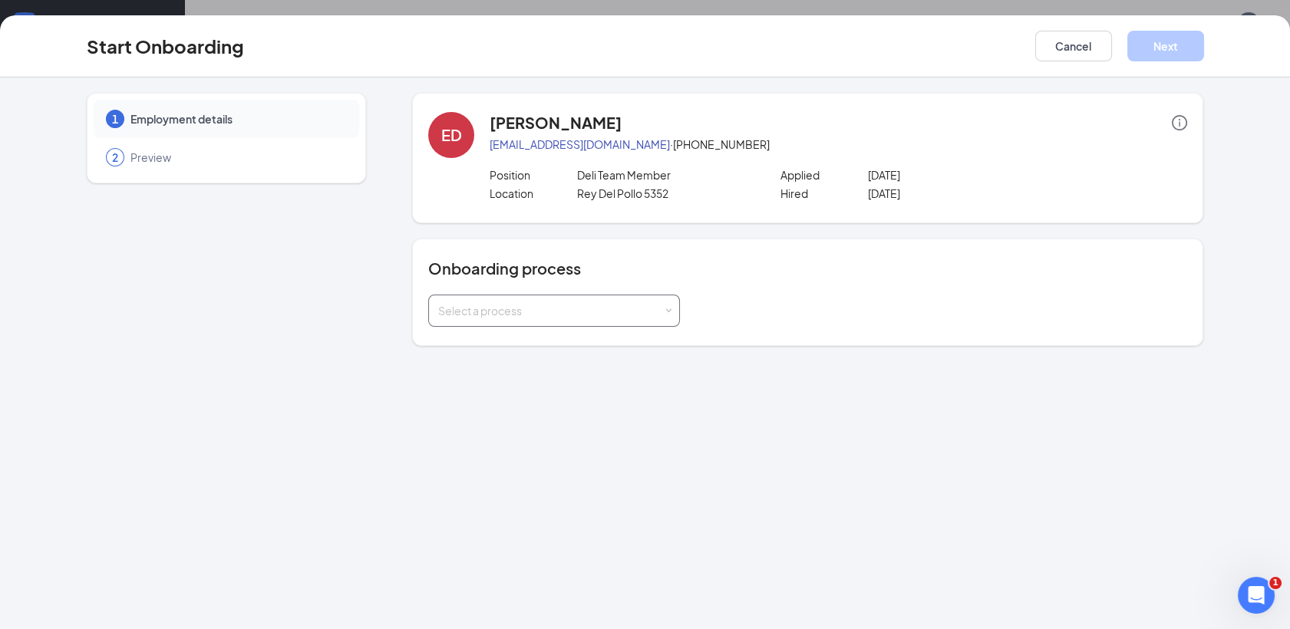
click at [669, 310] on span at bounding box center [668, 311] width 7 height 7
click at [497, 347] on span "New Hire Documentation" at bounding box center [497, 342] width 126 height 14
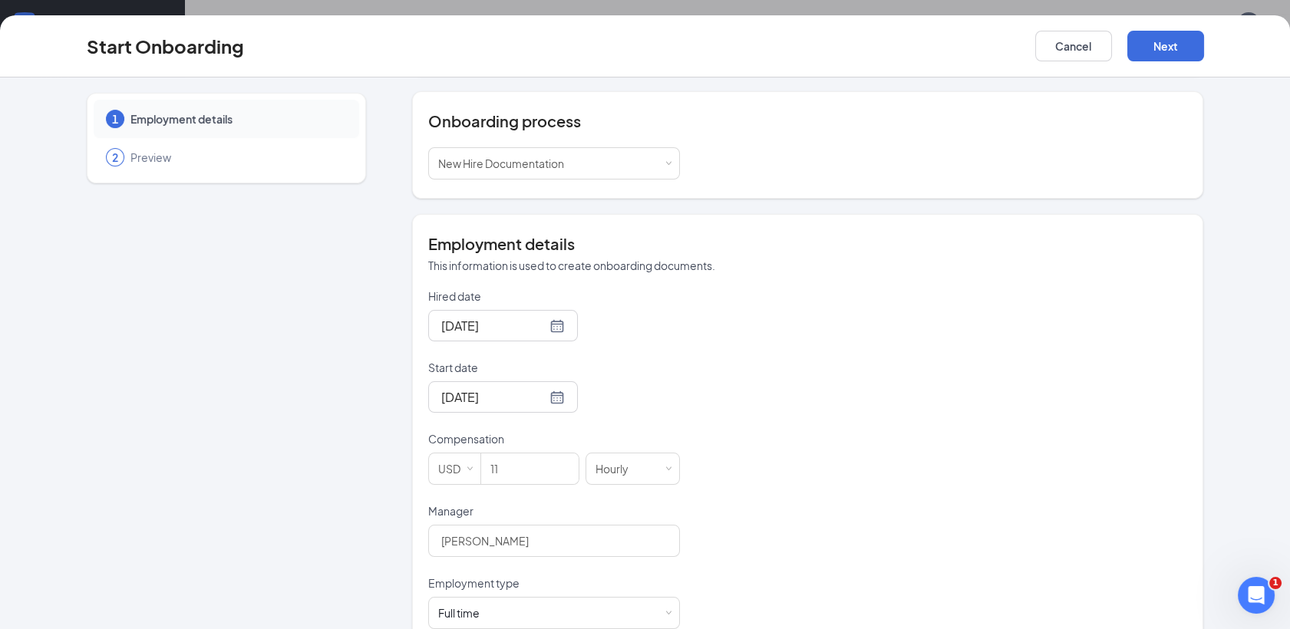
scroll to position [173, 0]
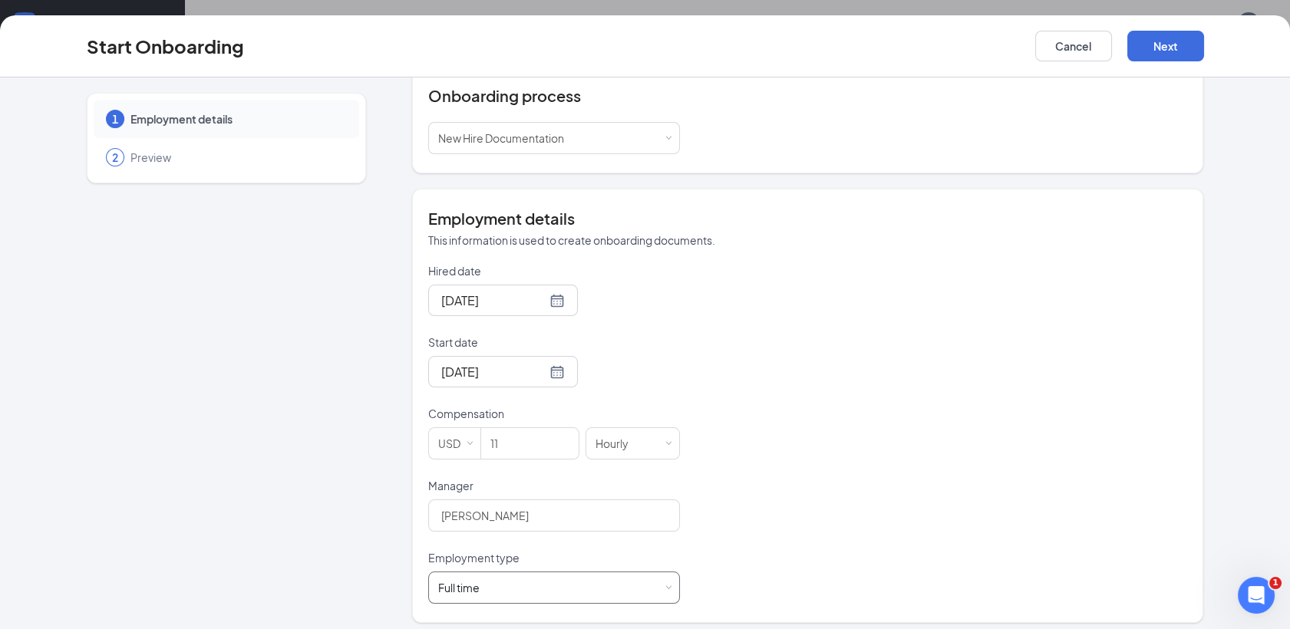
click at [665, 585] on span at bounding box center [668, 588] width 7 height 7
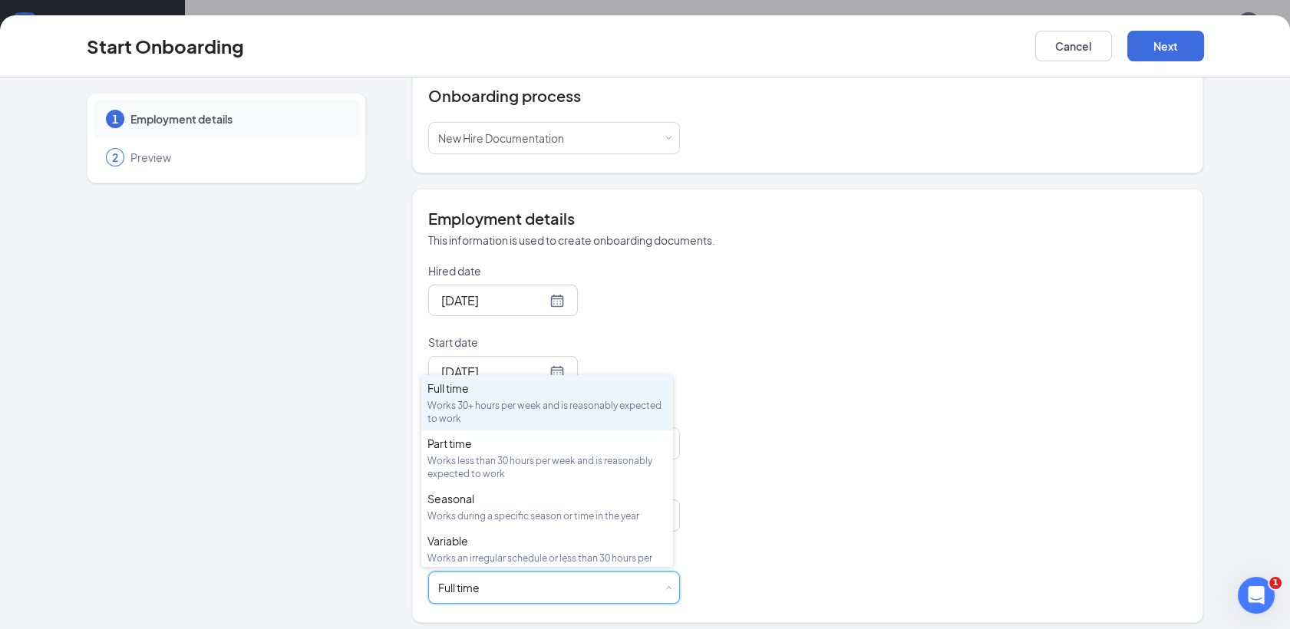
click at [1006, 430] on div "Hired date Mar 12, 2025 Start date Apr 14, 2025 Compensation USD 11 Hourly Mana…" at bounding box center [807, 433] width 759 height 341
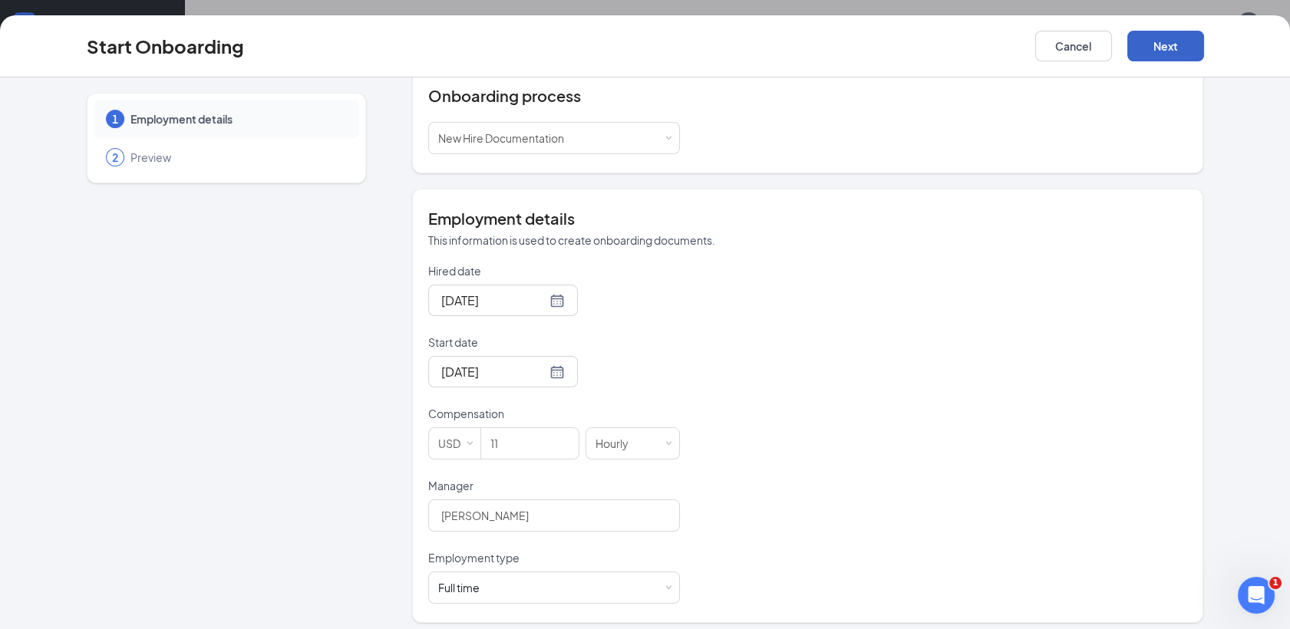
click at [1175, 51] on button "Next" at bounding box center [1165, 46] width 77 height 31
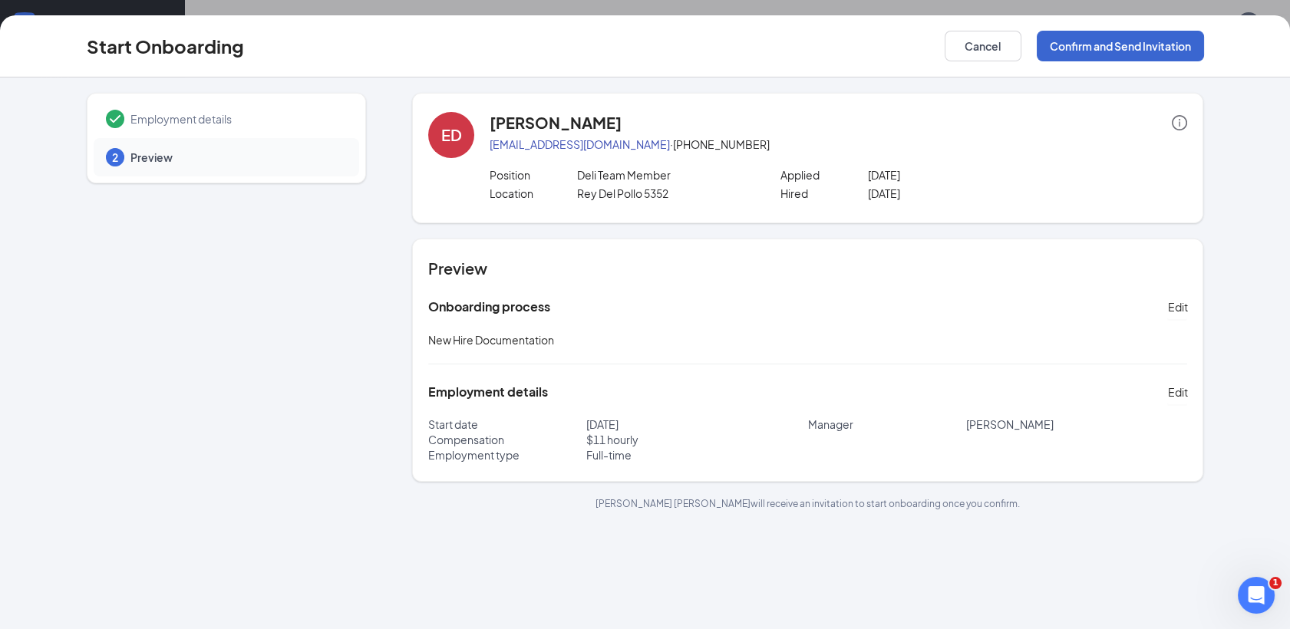
scroll to position [0, 0]
click at [979, 41] on button "Cancel" at bounding box center [983, 46] width 77 height 31
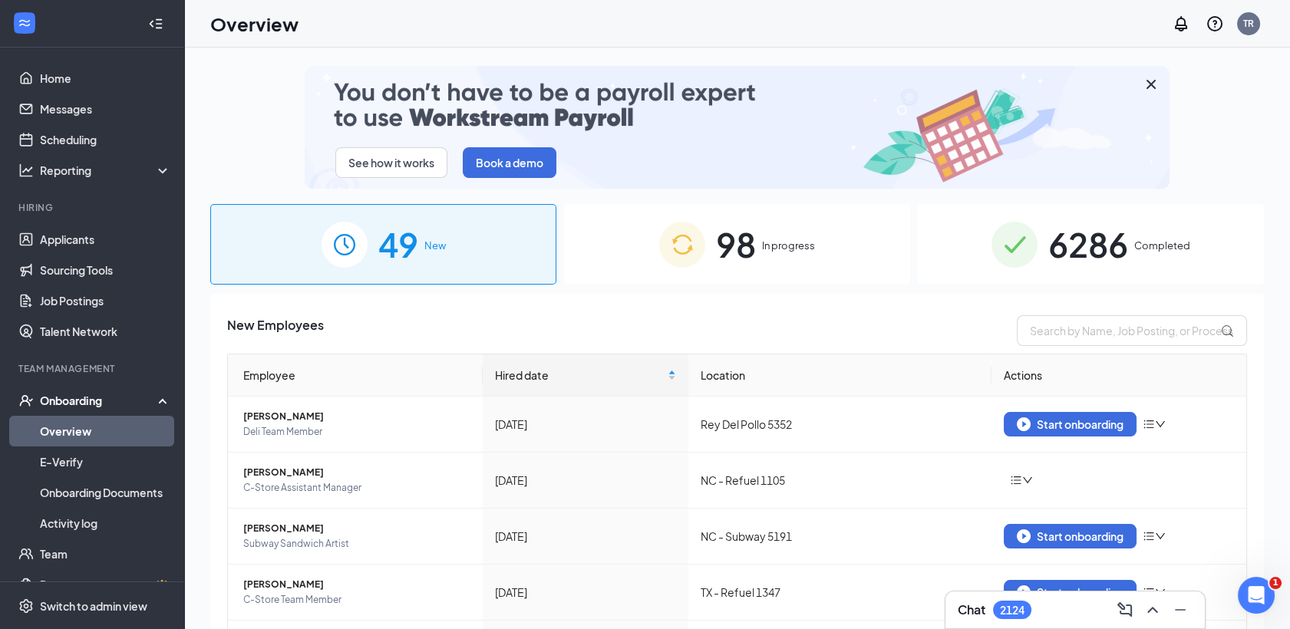
click at [842, 231] on div "98 In progress" at bounding box center [737, 244] width 346 height 81
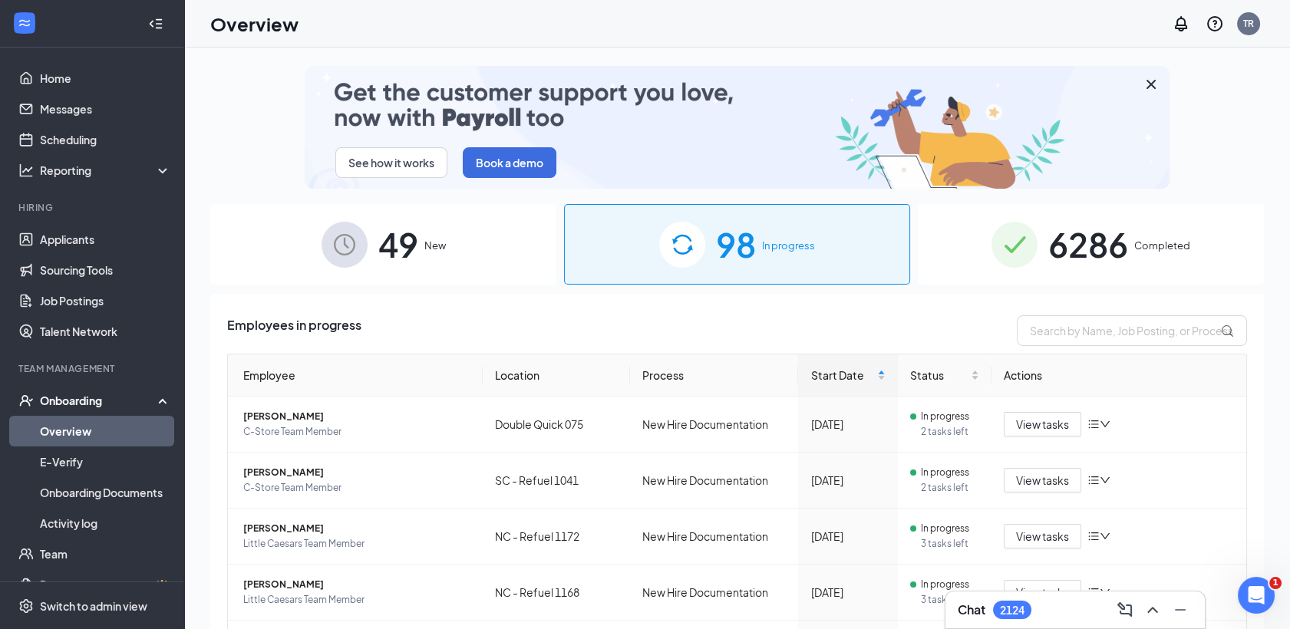
click at [1113, 275] on div "6286 Completed" at bounding box center [1091, 244] width 346 height 81
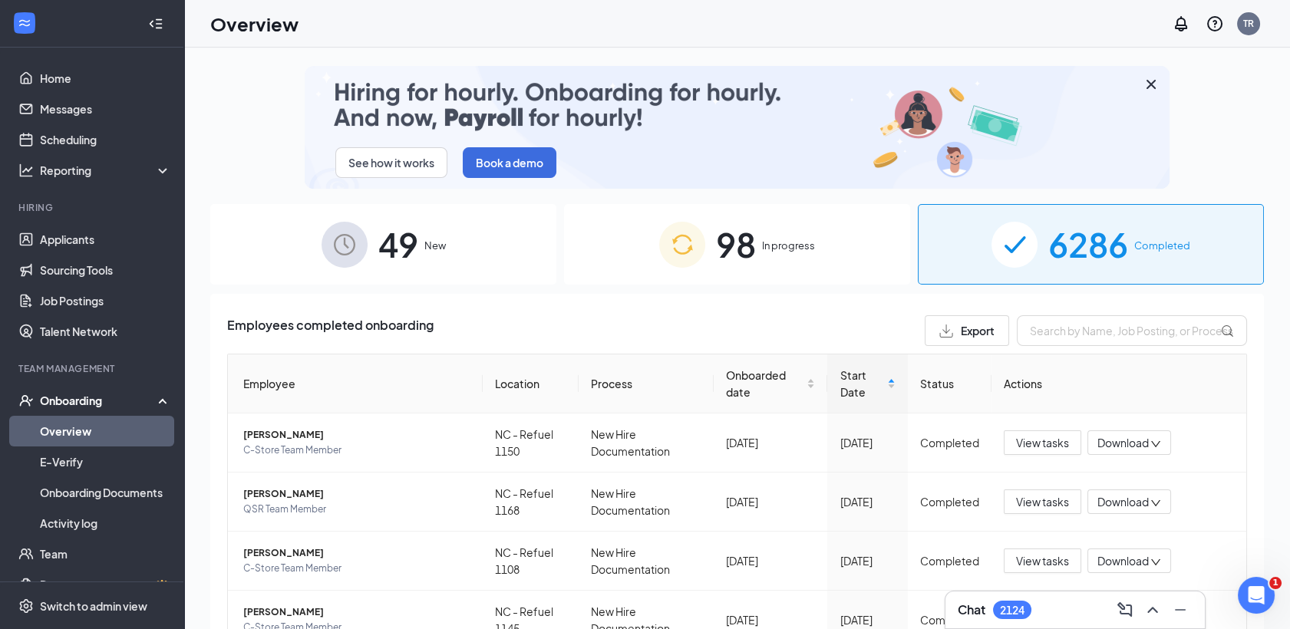
click at [1019, 618] on div "2124" at bounding box center [1012, 610] width 38 height 18
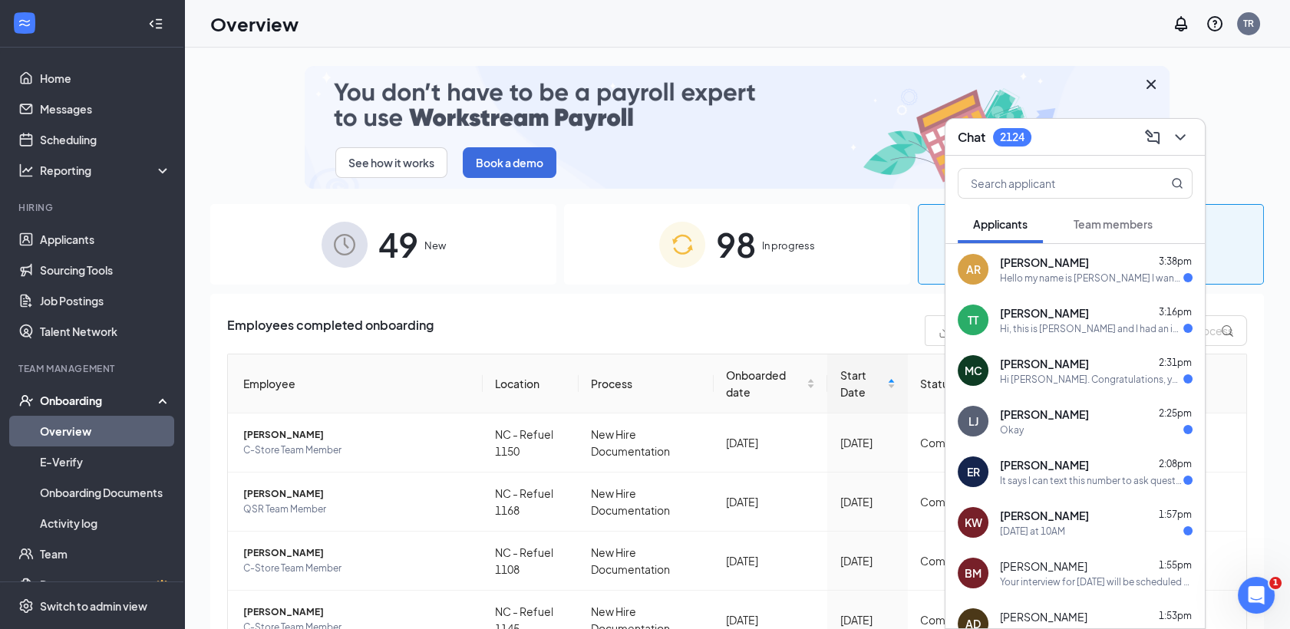
click at [1078, 430] on div "Okay" at bounding box center [1096, 430] width 193 height 13
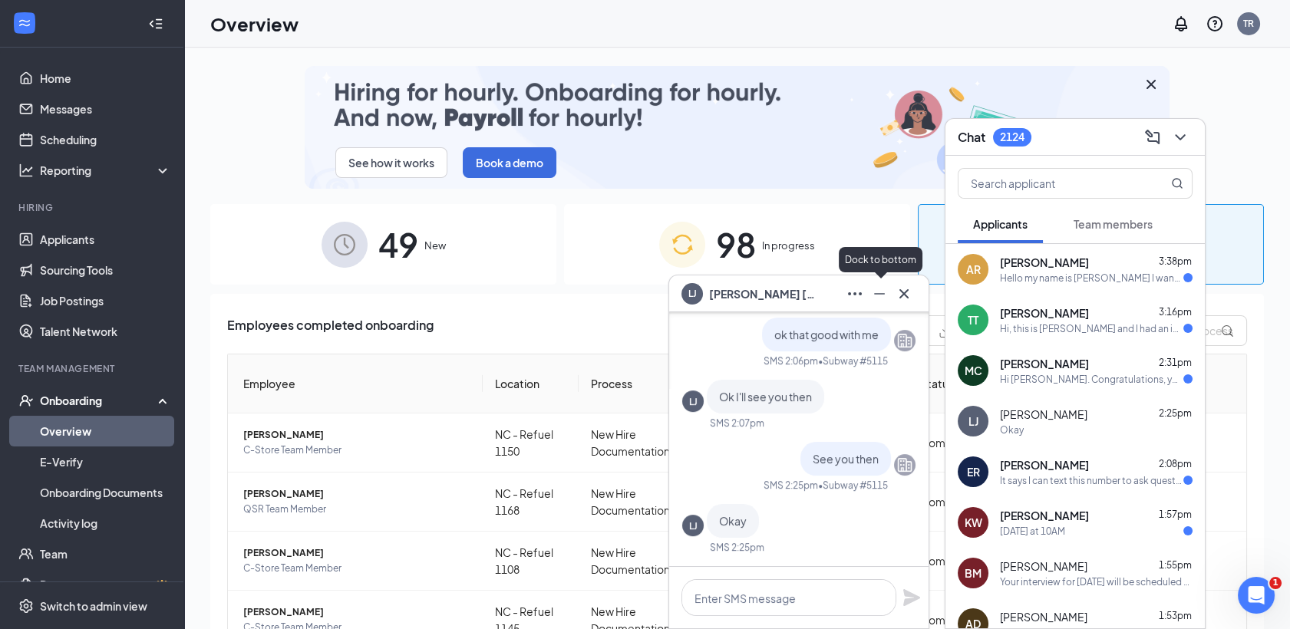
click at [881, 292] on icon "Minimize" at bounding box center [879, 294] width 18 height 18
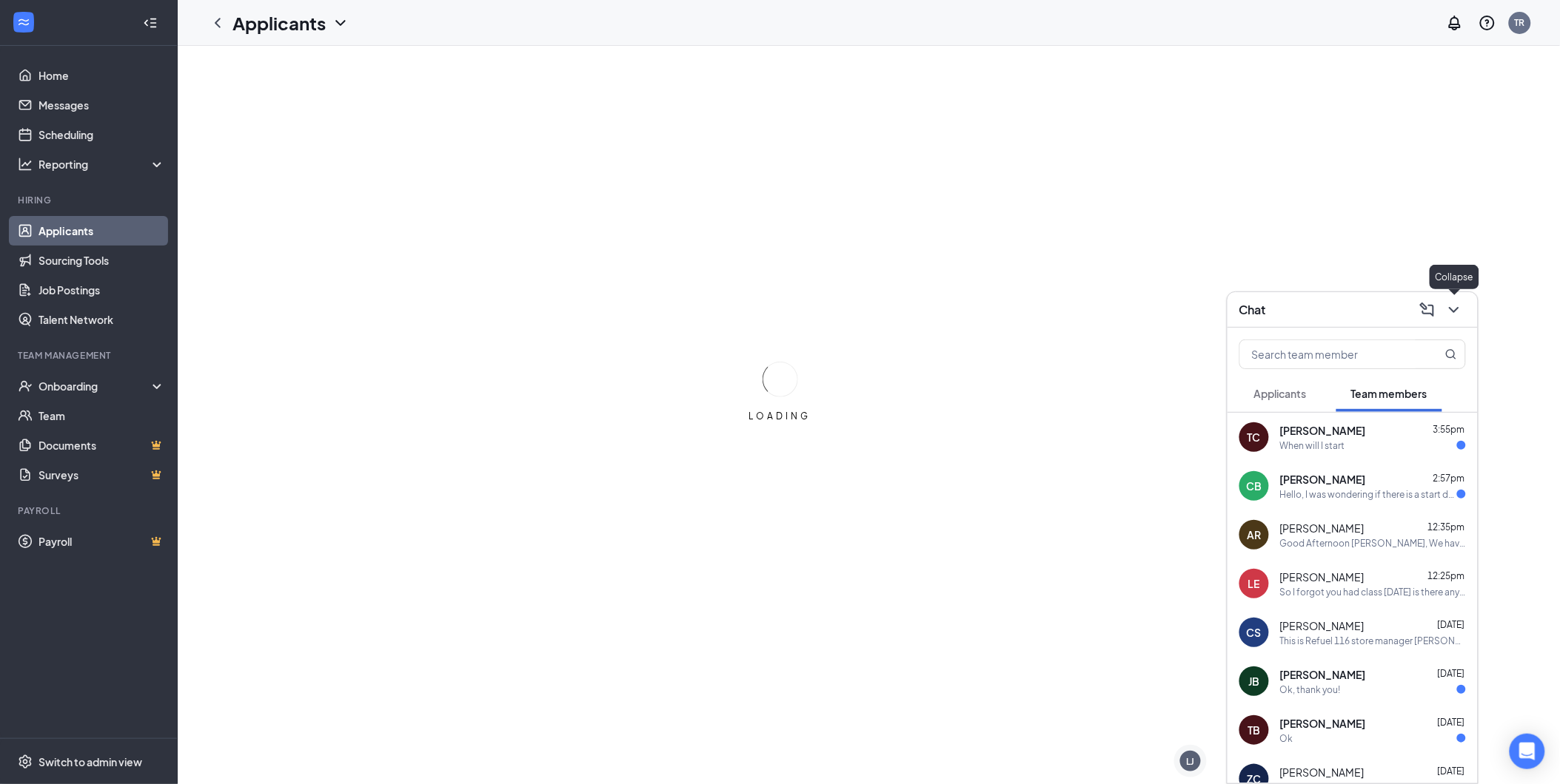
click at [1452, 310] on icon "ChevronDown" at bounding box center [1454, 310] width 10 height 6
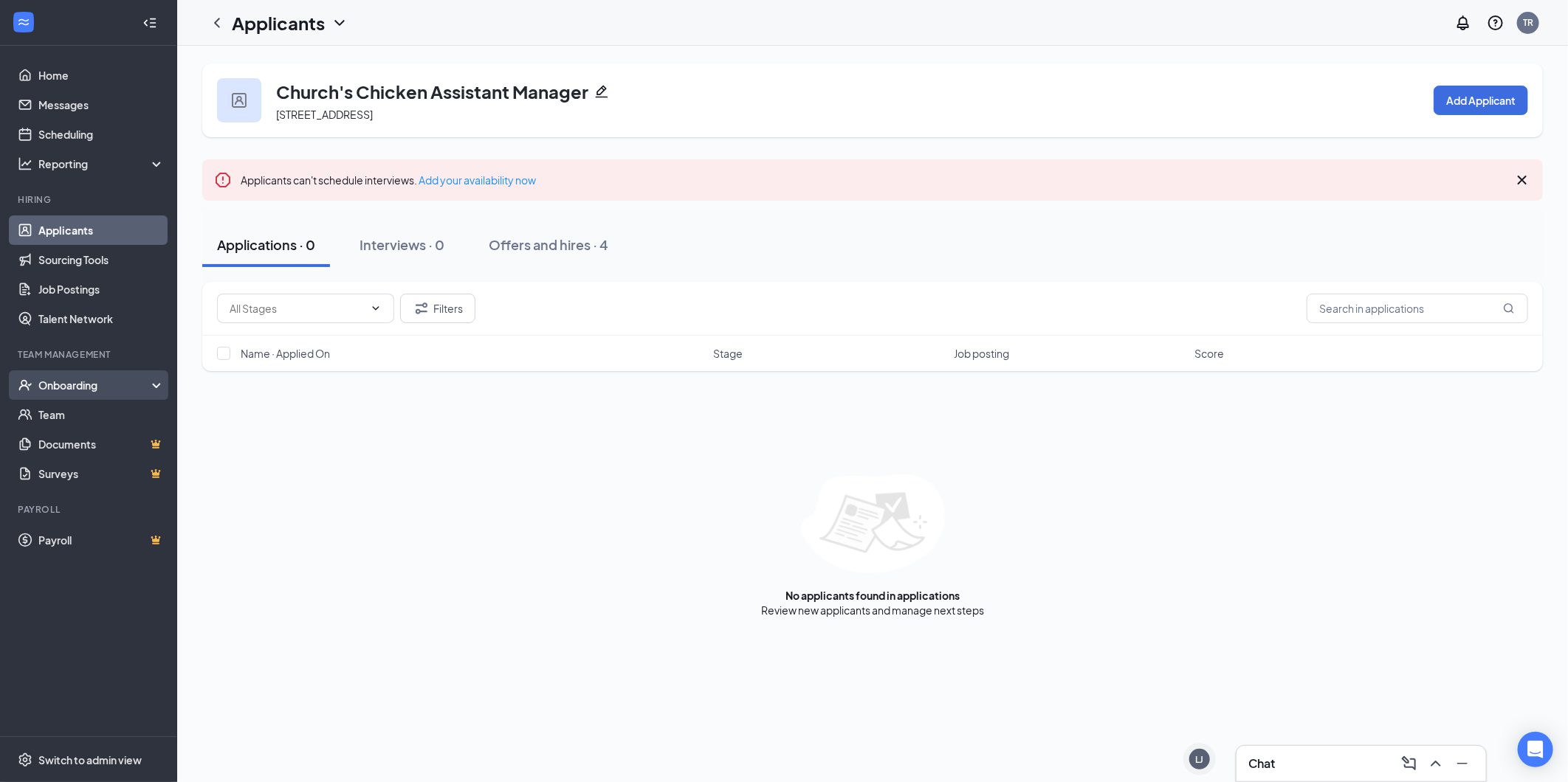
click at [93, 381] on div "Onboarding" at bounding box center [95, 385] width 114 height 14
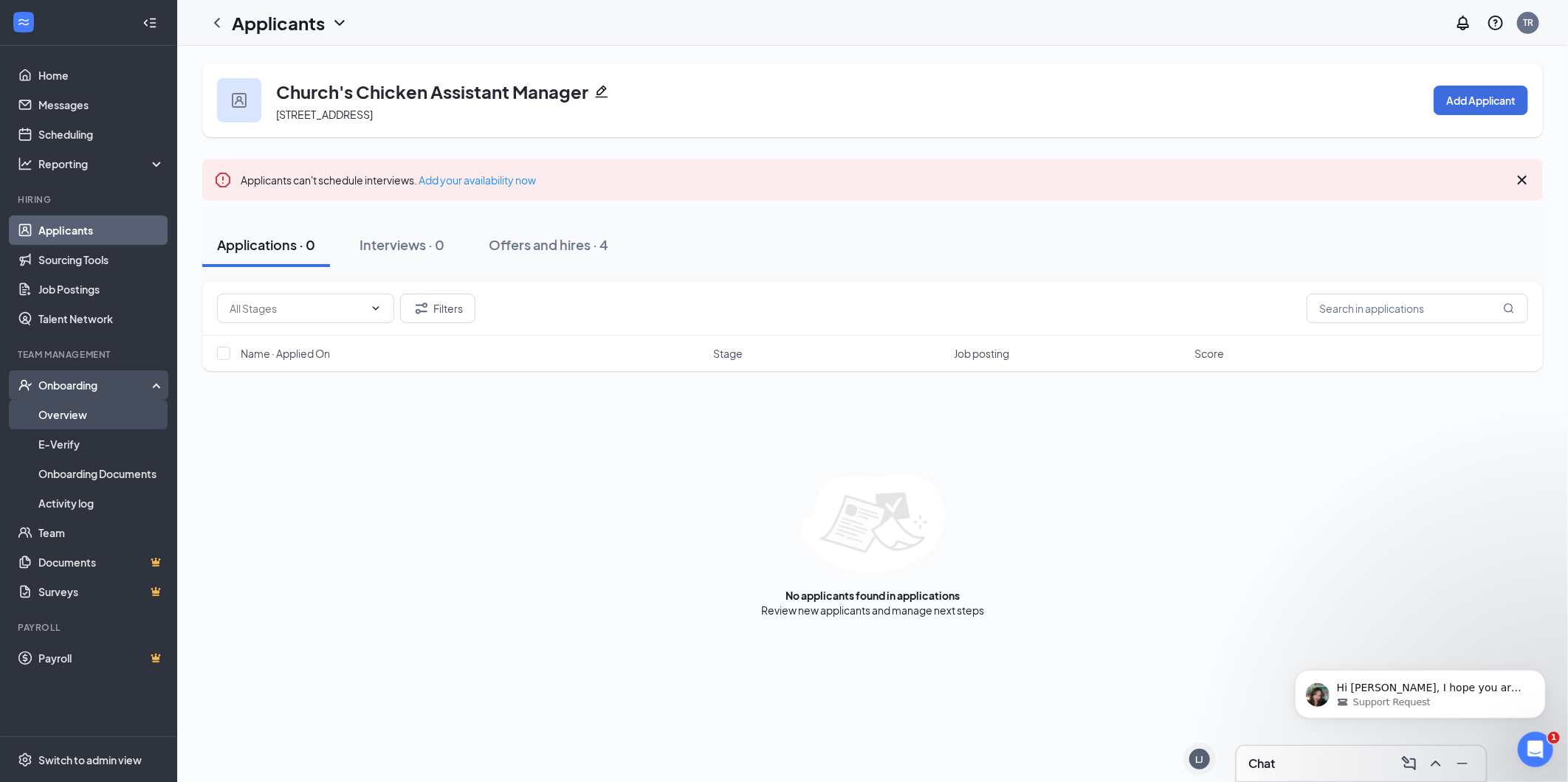
click at [79, 423] on link "Overview" at bounding box center [101, 415] width 126 height 30
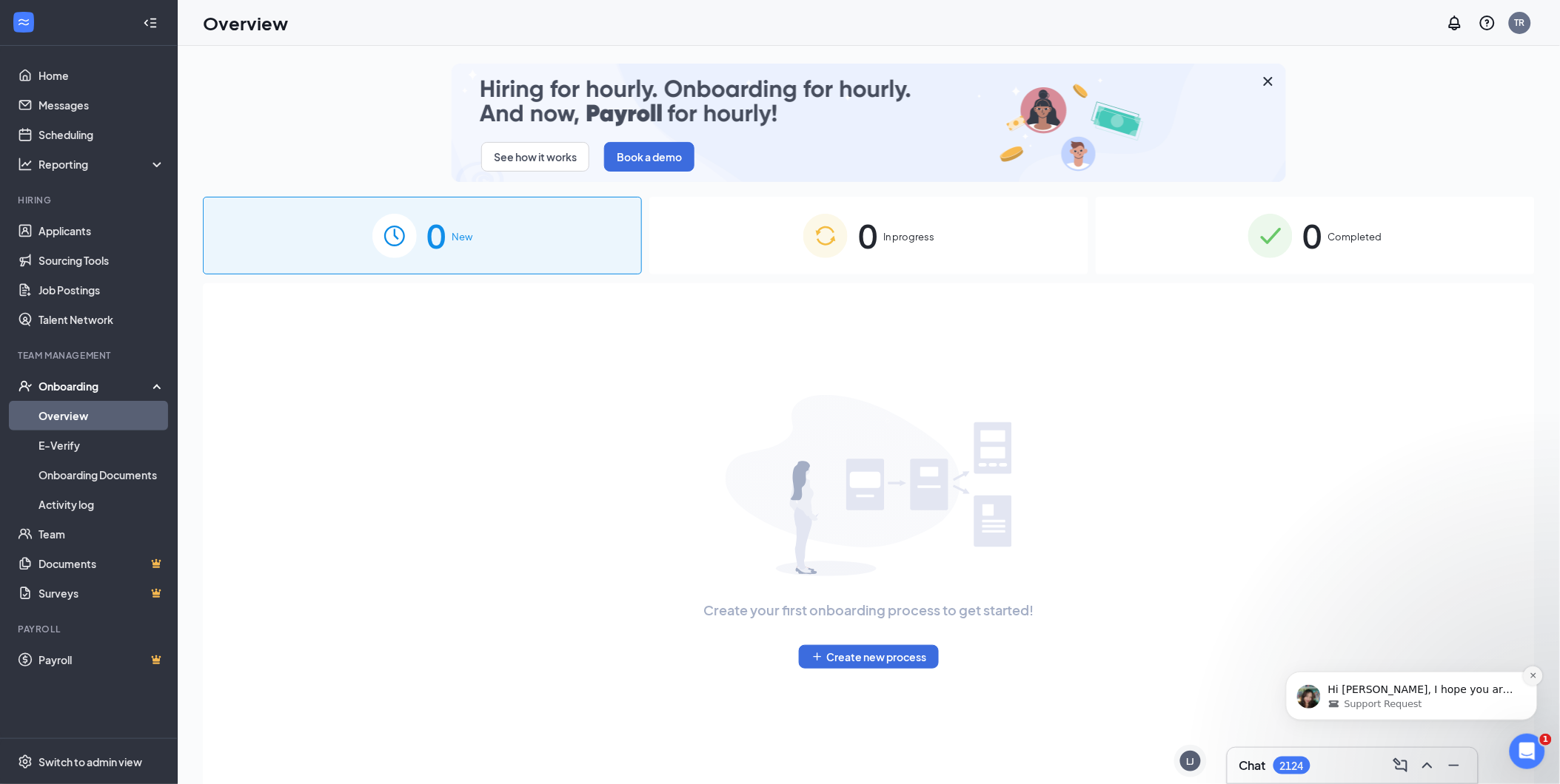
click at [1535, 678] on icon "Dismiss notification" at bounding box center [1532, 675] width 8 height 8
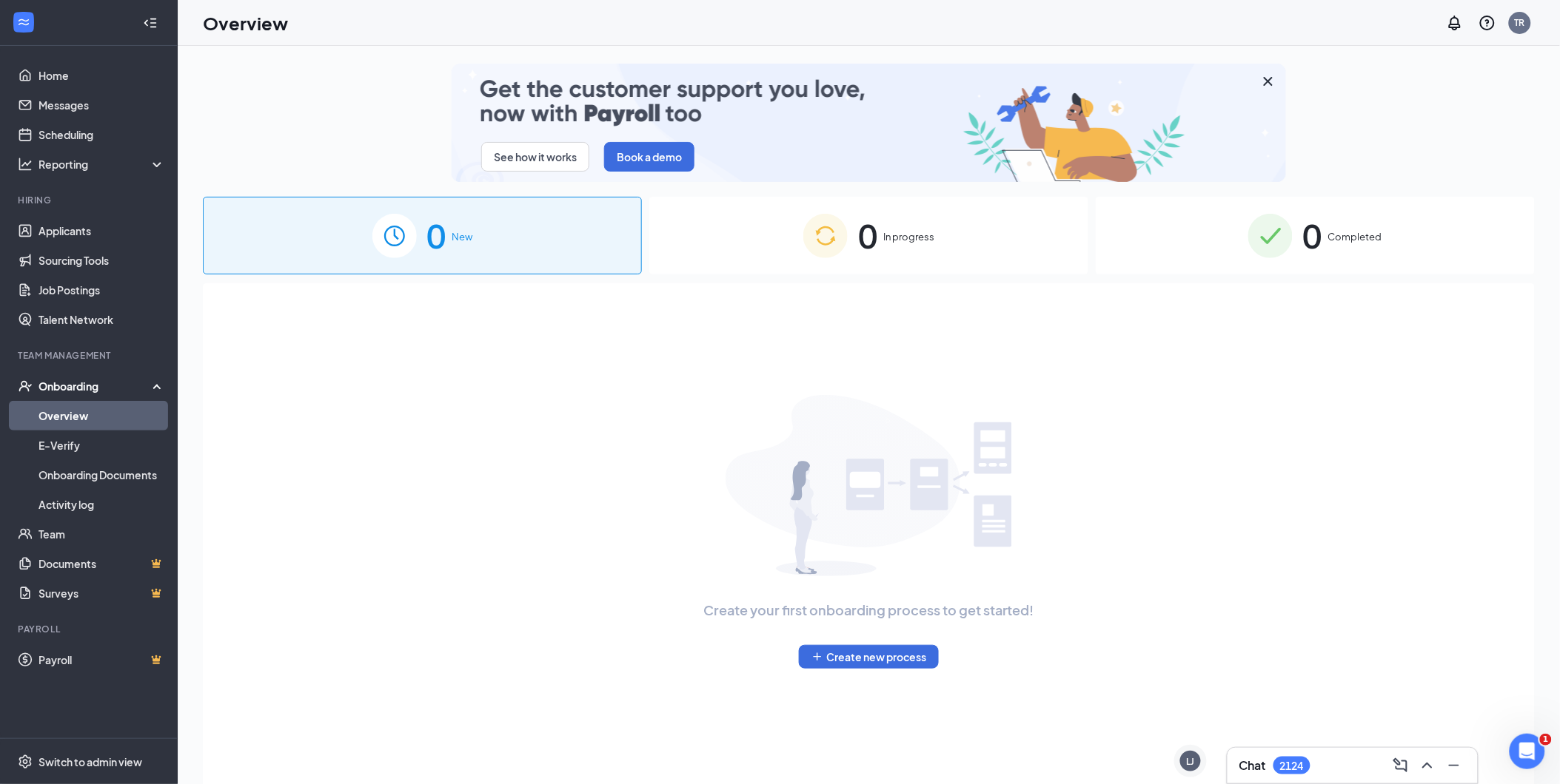
click at [1252, 262] on div "0 Completed" at bounding box center [1315, 235] width 439 height 78
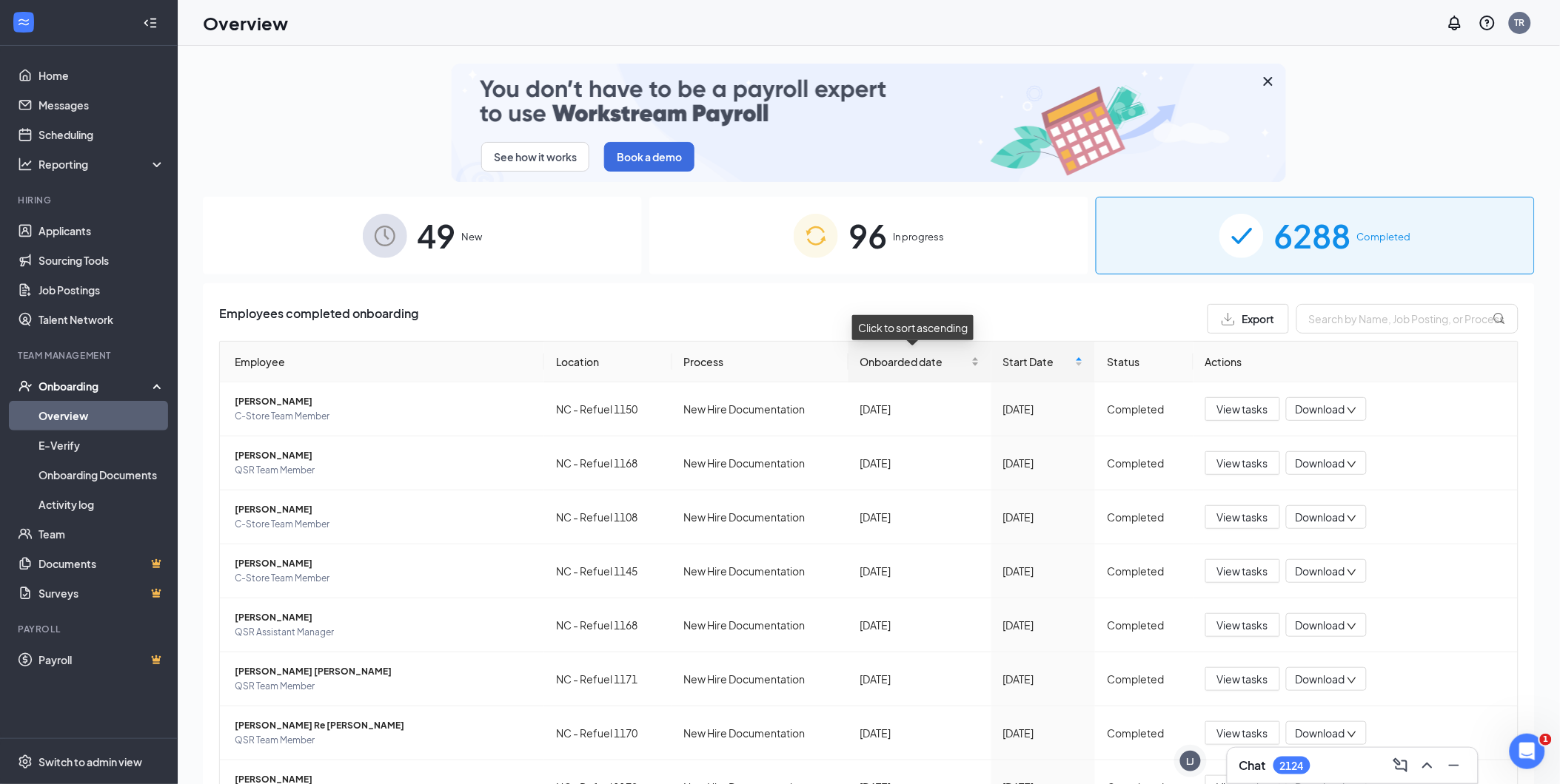
click at [883, 364] on span "Onboarded date" at bounding box center [915, 362] width 108 height 16
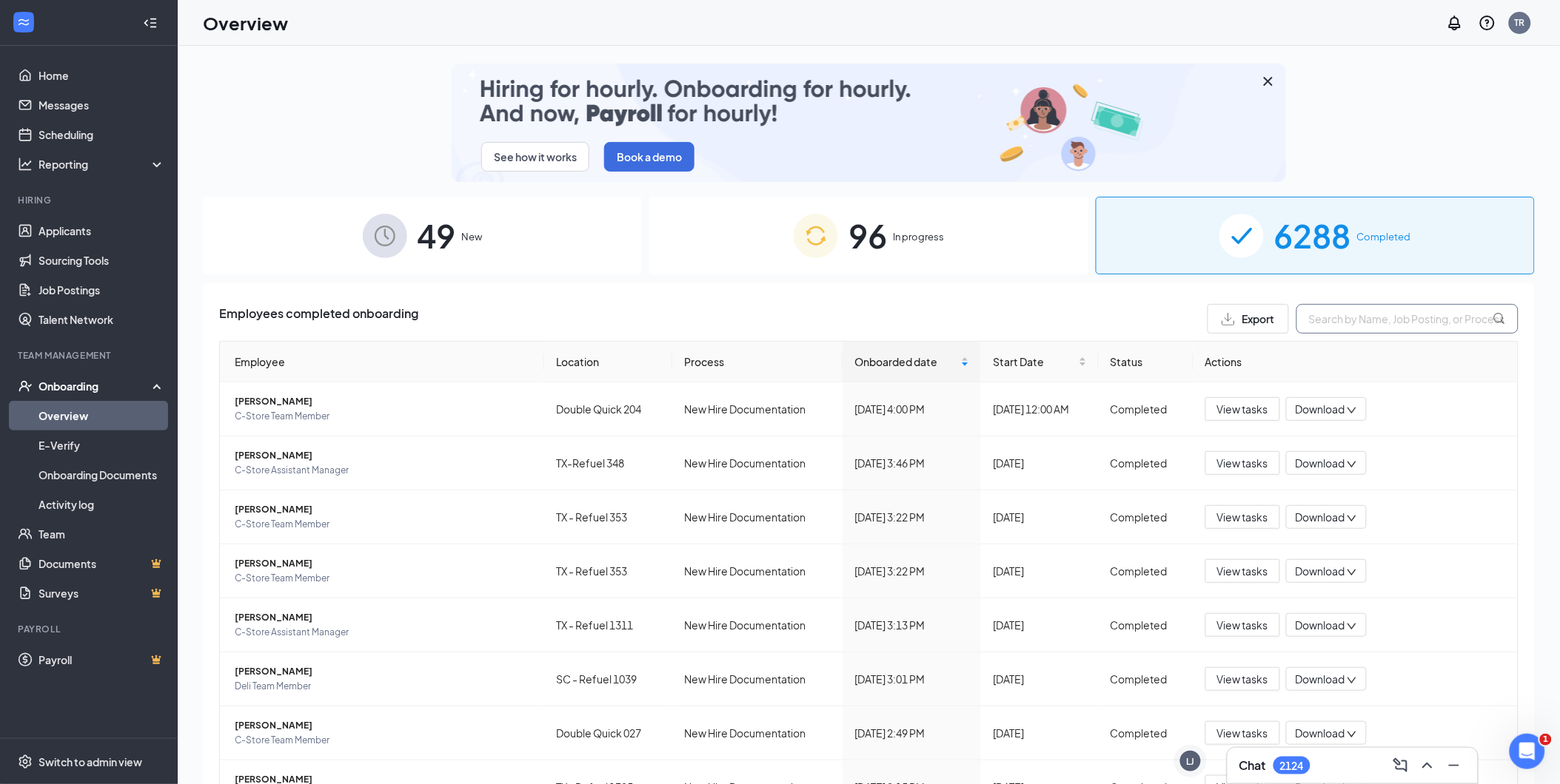
click at [1365, 316] on input "text" at bounding box center [1408, 318] width 222 height 30
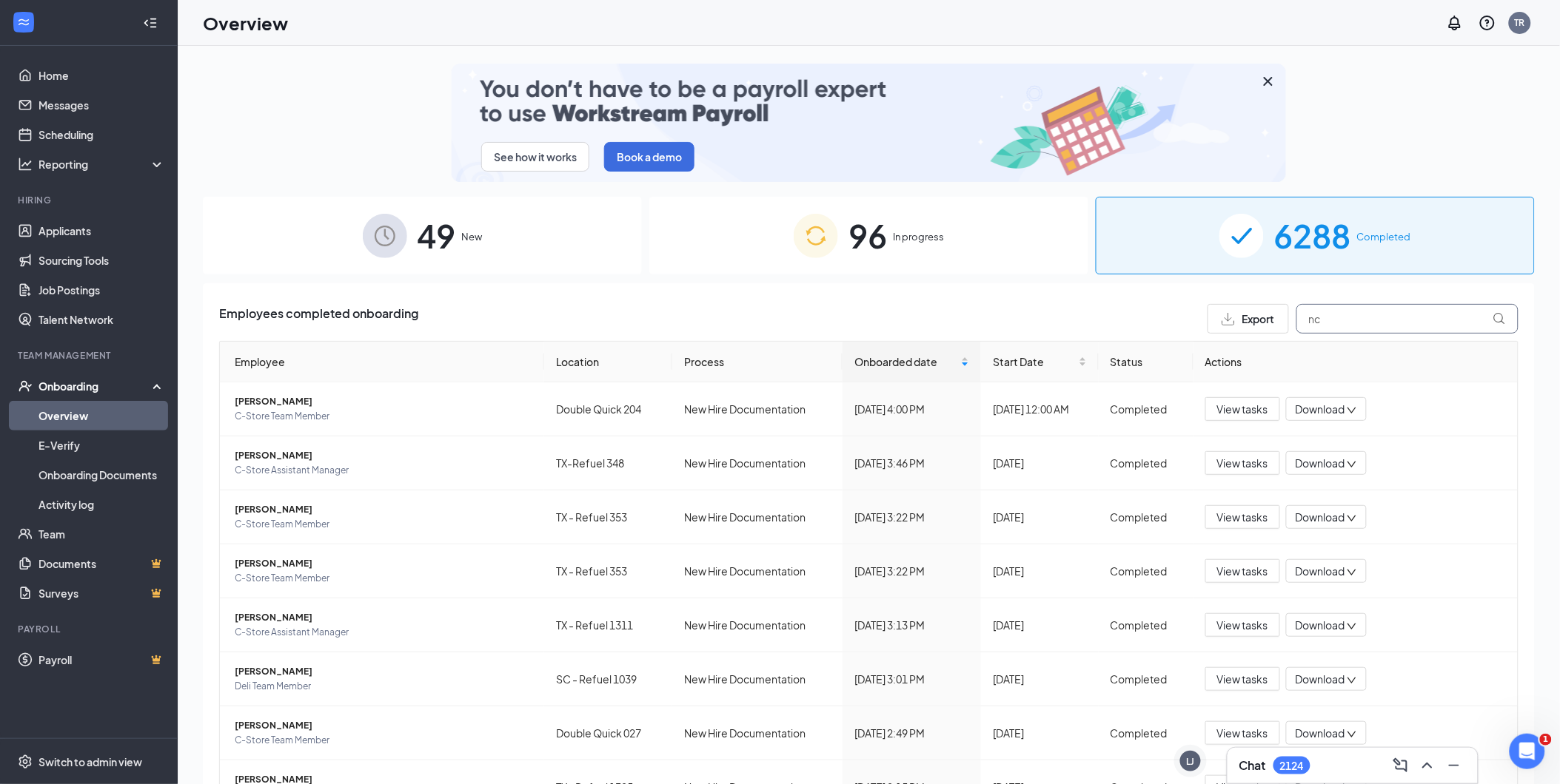
type input "nc"
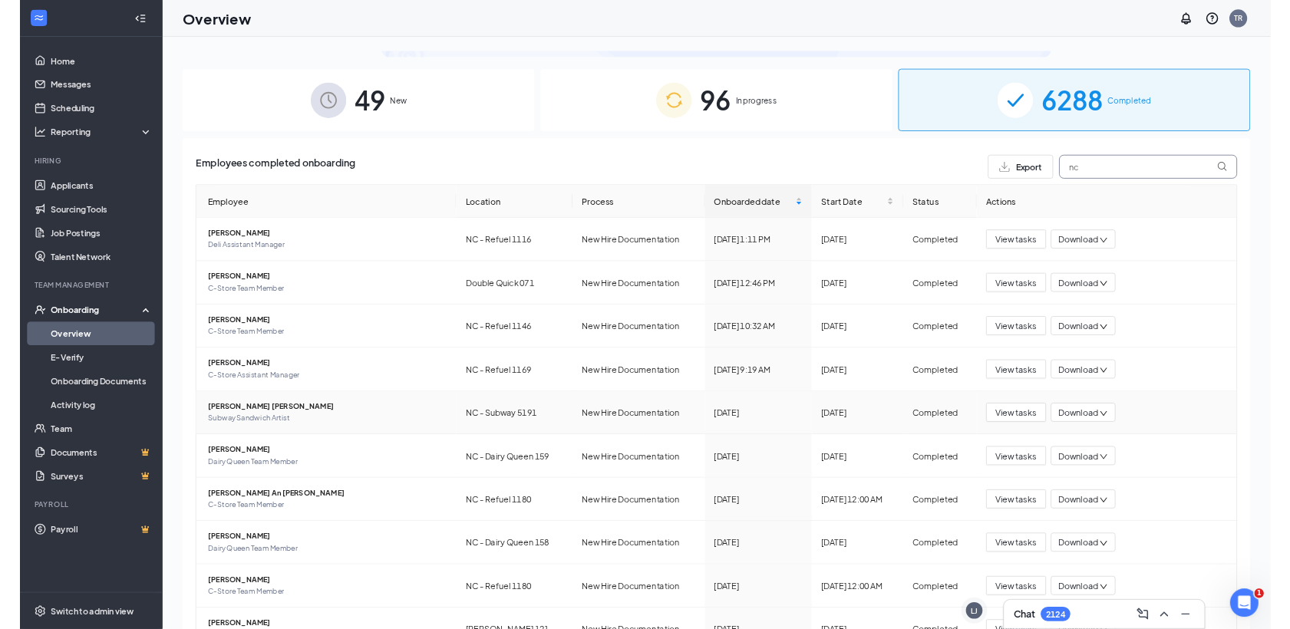
scroll to position [85, 0]
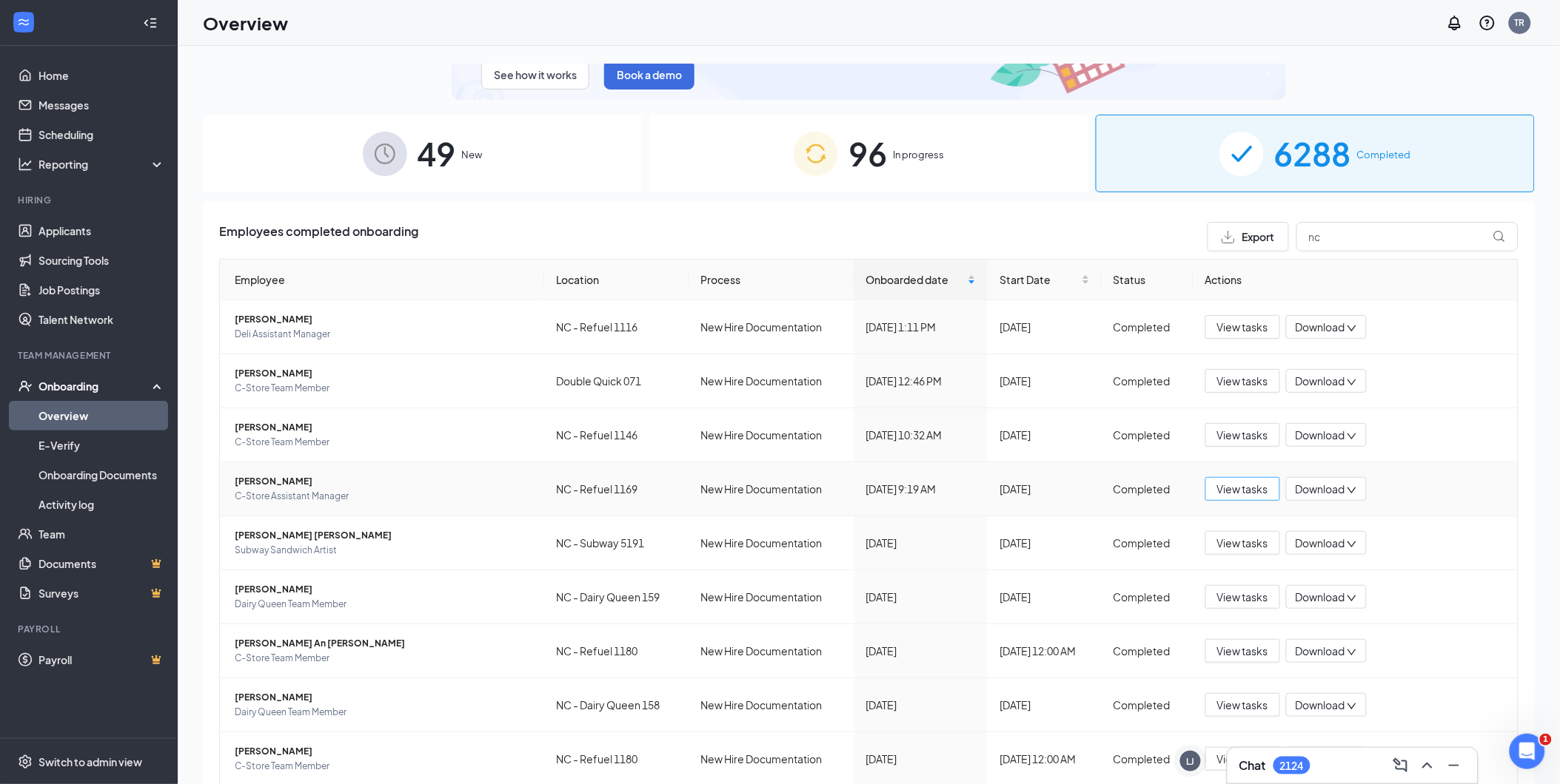
click at [1236, 496] on span "View tasks" at bounding box center [1242, 489] width 51 height 16
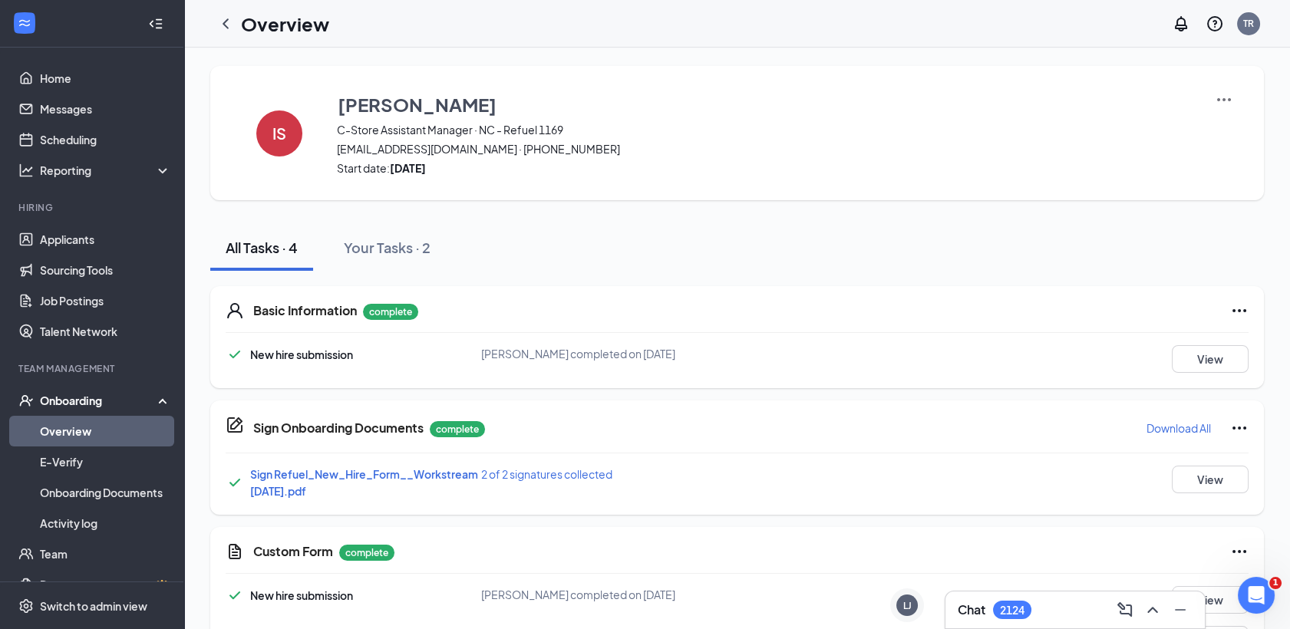
click at [1175, 425] on p "Download All" at bounding box center [1178, 427] width 64 height 15
click at [1214, 363] on button "View" at bounding box center [1210, 359] width 77 height 28
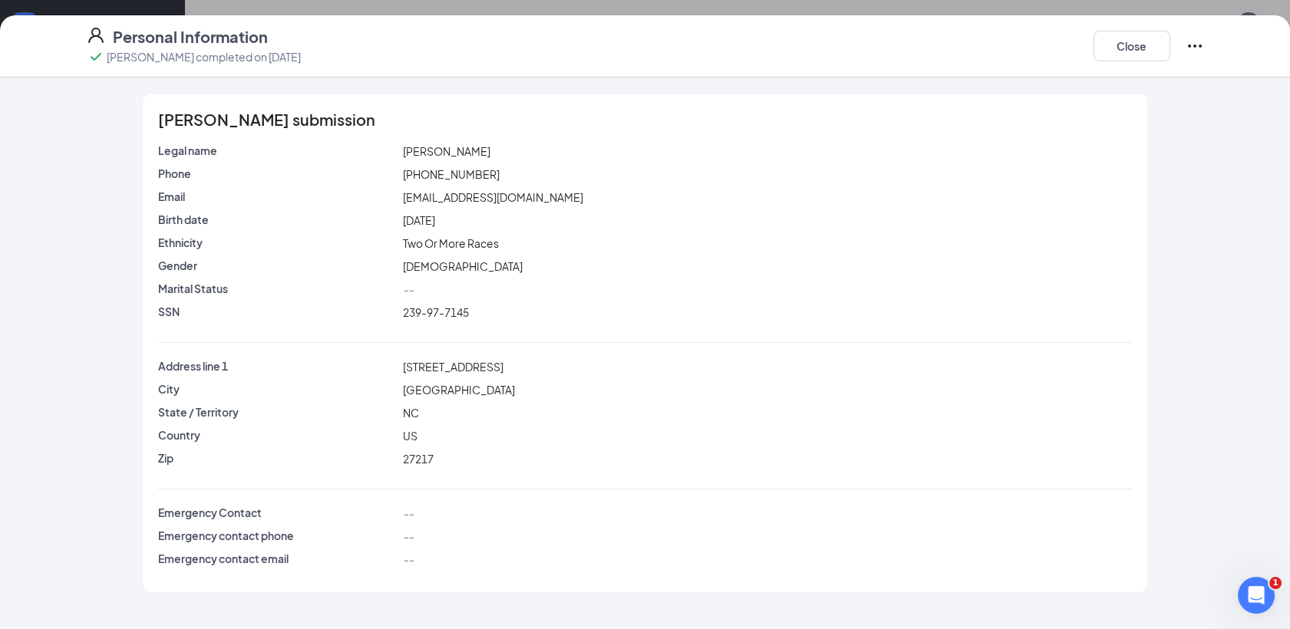
click at [448, 317] on span "239-97-7145" at bounding box center [436, 312] width 66 height 14
drag, startPoint x: 1159, startPoint y: 52, endPoint x: 1000, endPoint y: 45, distance: 159.7
click at [1160, 52] on button "Close" at bounding box center [1131, 46] width 77 height 31
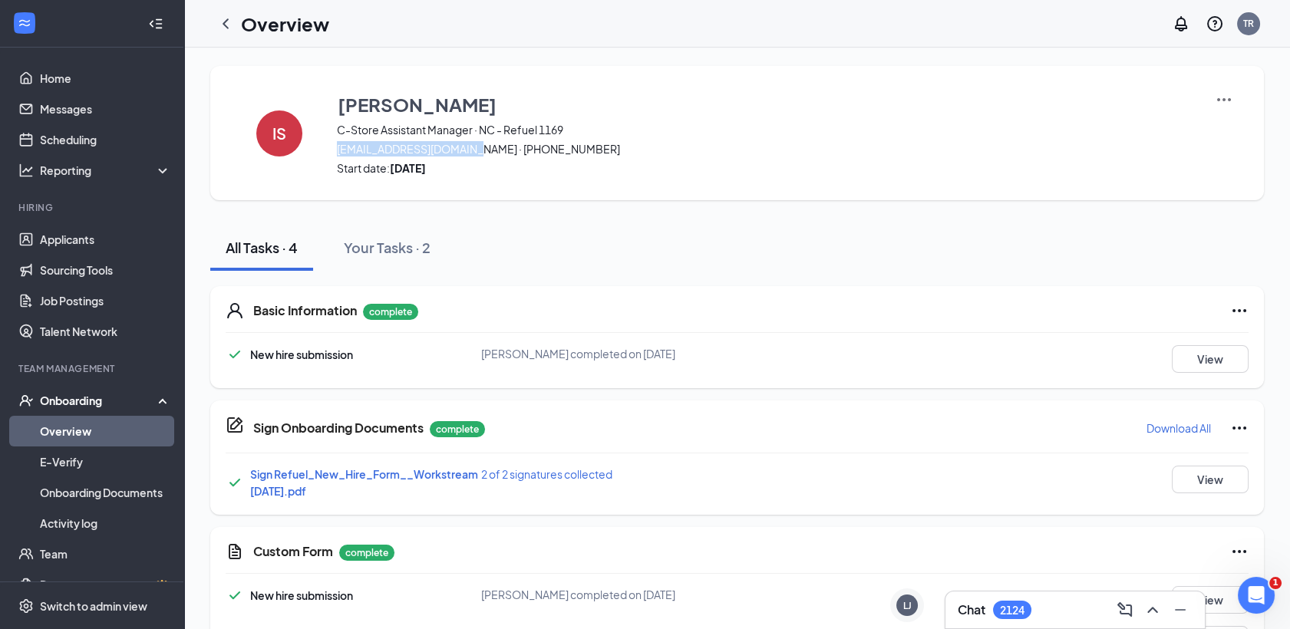
drag, startPoint x: 472, startPoint y: 147, endPoint x: 336, endPoint y: 144, distance: 135.8
click at [337, 144] on span "[EMAIL_ADDRESS][DOMAIN_NAME] · [PHONE_NUMBER]" at bounding box center [766, 148] width 859 height 15
copy span "[EMAIL_ADDRESS][DOMAIN_NAME]"
click at [226, 34] on div at bounding box center [225, 23] width 31 height 31
click at [223, 21] on icon "ChevronLeft" at bounding box center [225, 24] width 18 height 18
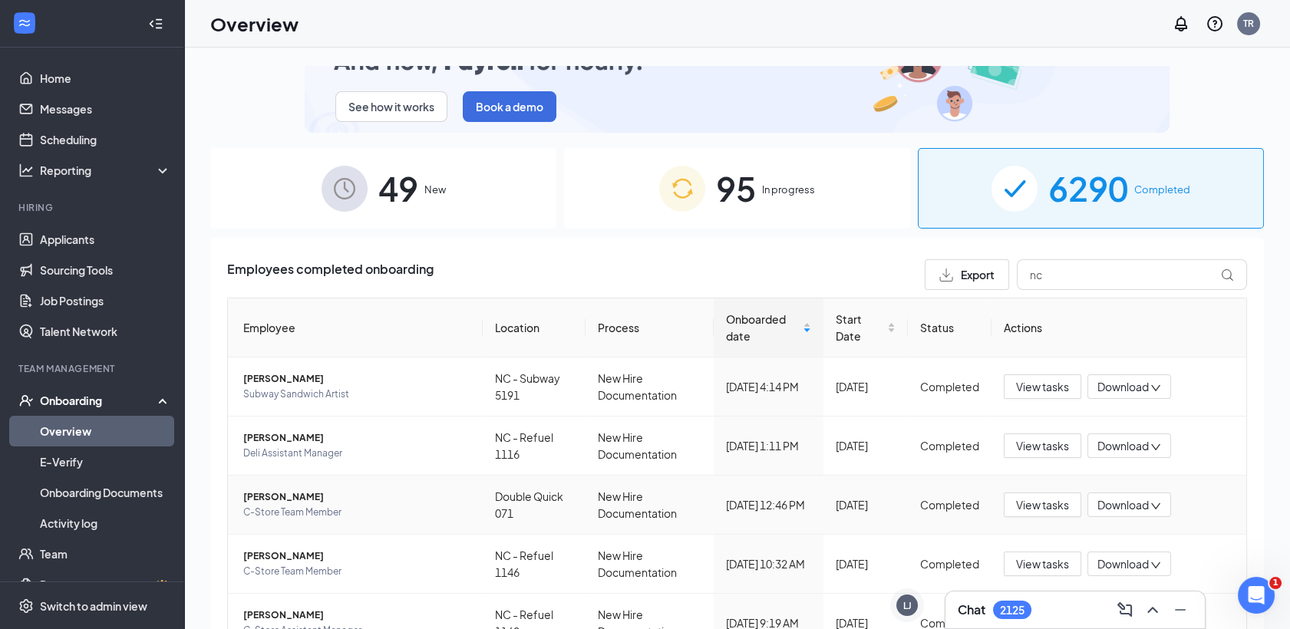
scroll to position [85, 0]
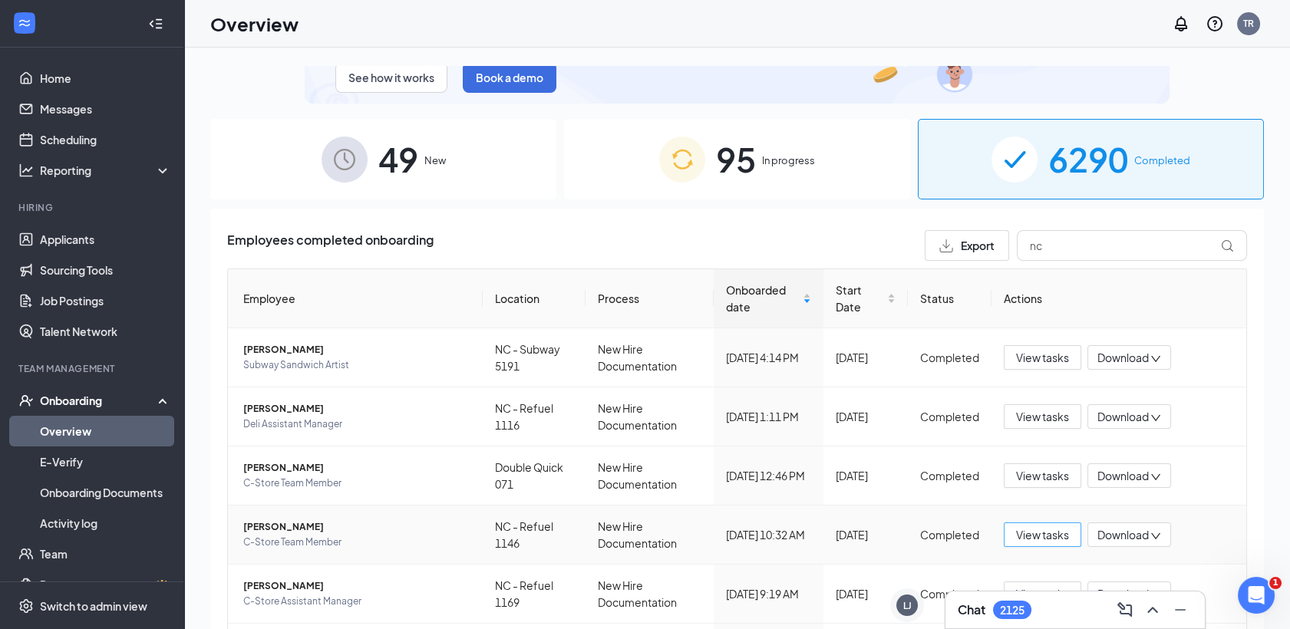
click at [1048, 536] on span "View tasks" at bounding box center [1042, 534] width 53 height 17
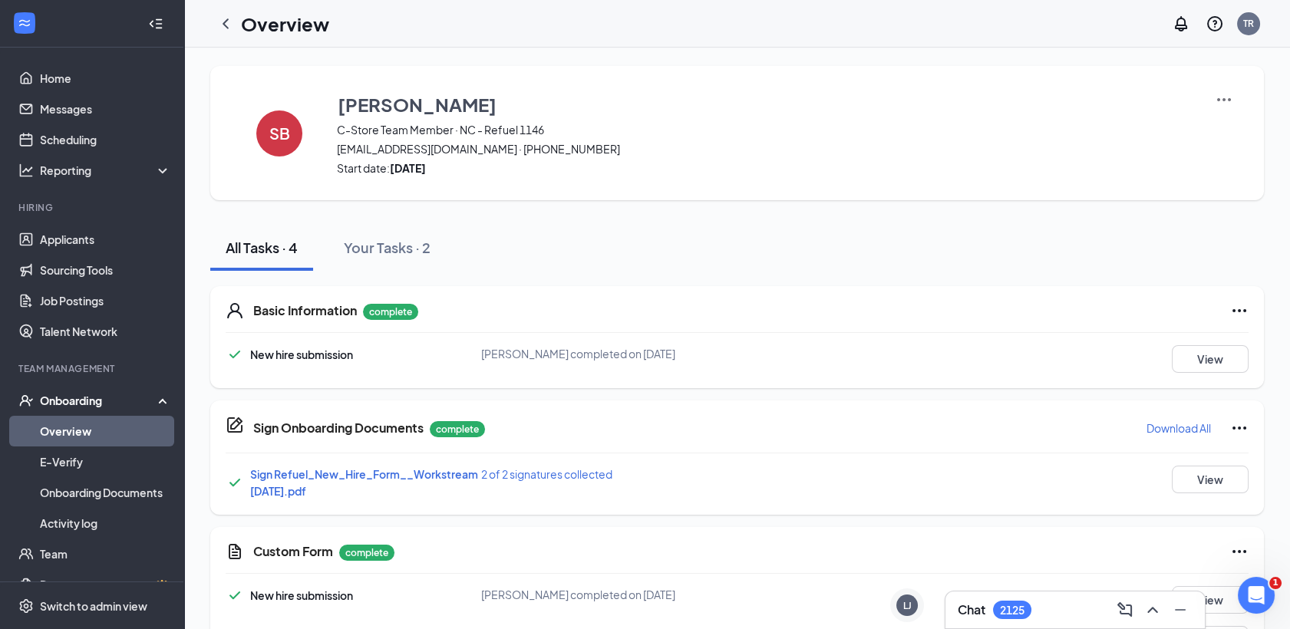
click at [1155, 428] on p "Download All" at bounding box center [1178, 427] width 64 height 15
click at [1203, 364] on button "View" at bounding box center [1210, 359] width 77 height 28
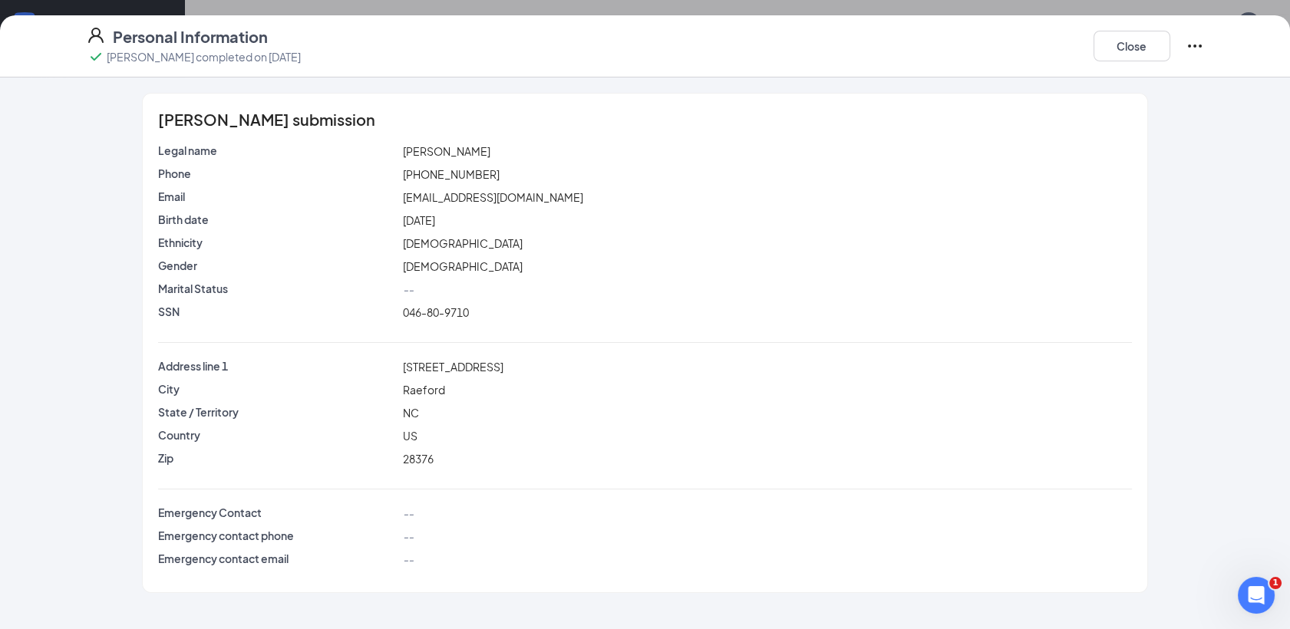
click at [443, 311] on span "046-80-9710" at bounding box center [436, 312] width 66 height 14
click at [442, 311] on span "046-80-9710" at bounding box center [436, 312] width 66 height 14
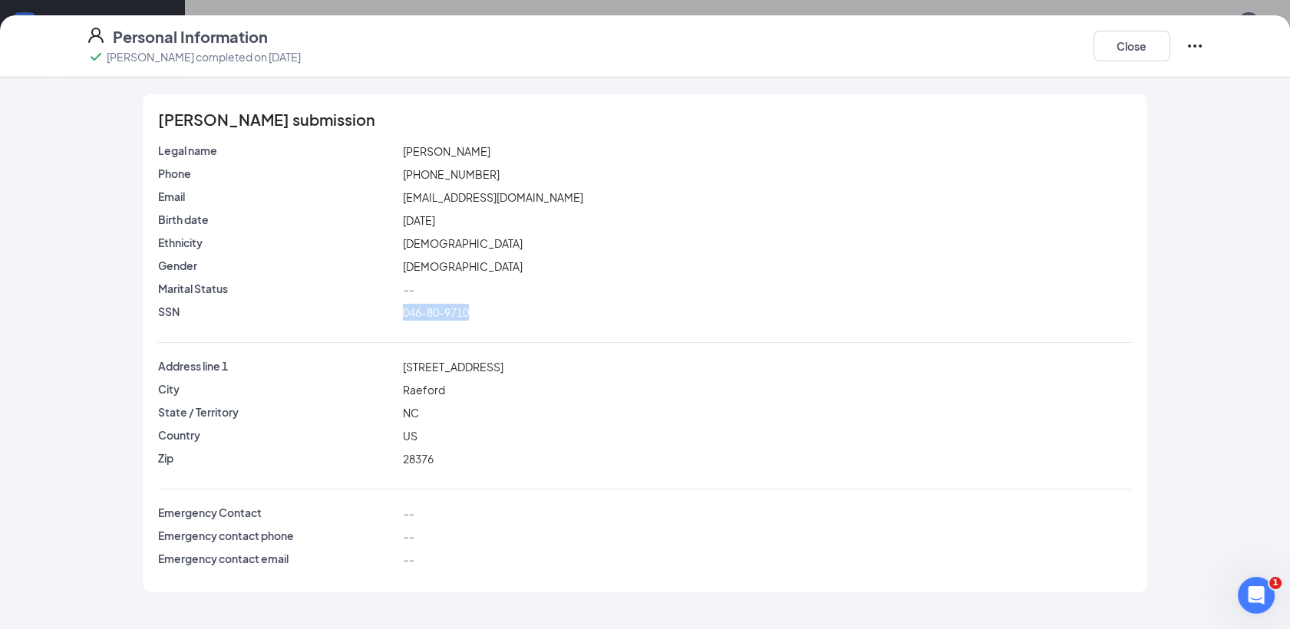
click at [442, 311] on span "046-80-9710" at bounding box center [436, 312] width 66 height 14
copy span "046-80-9710"
click at [1126, 46] on button "Close" at bounding box center [1131, 46] width 77 height 31
